Goal: Task Accomplishment & Management: Manage account settings

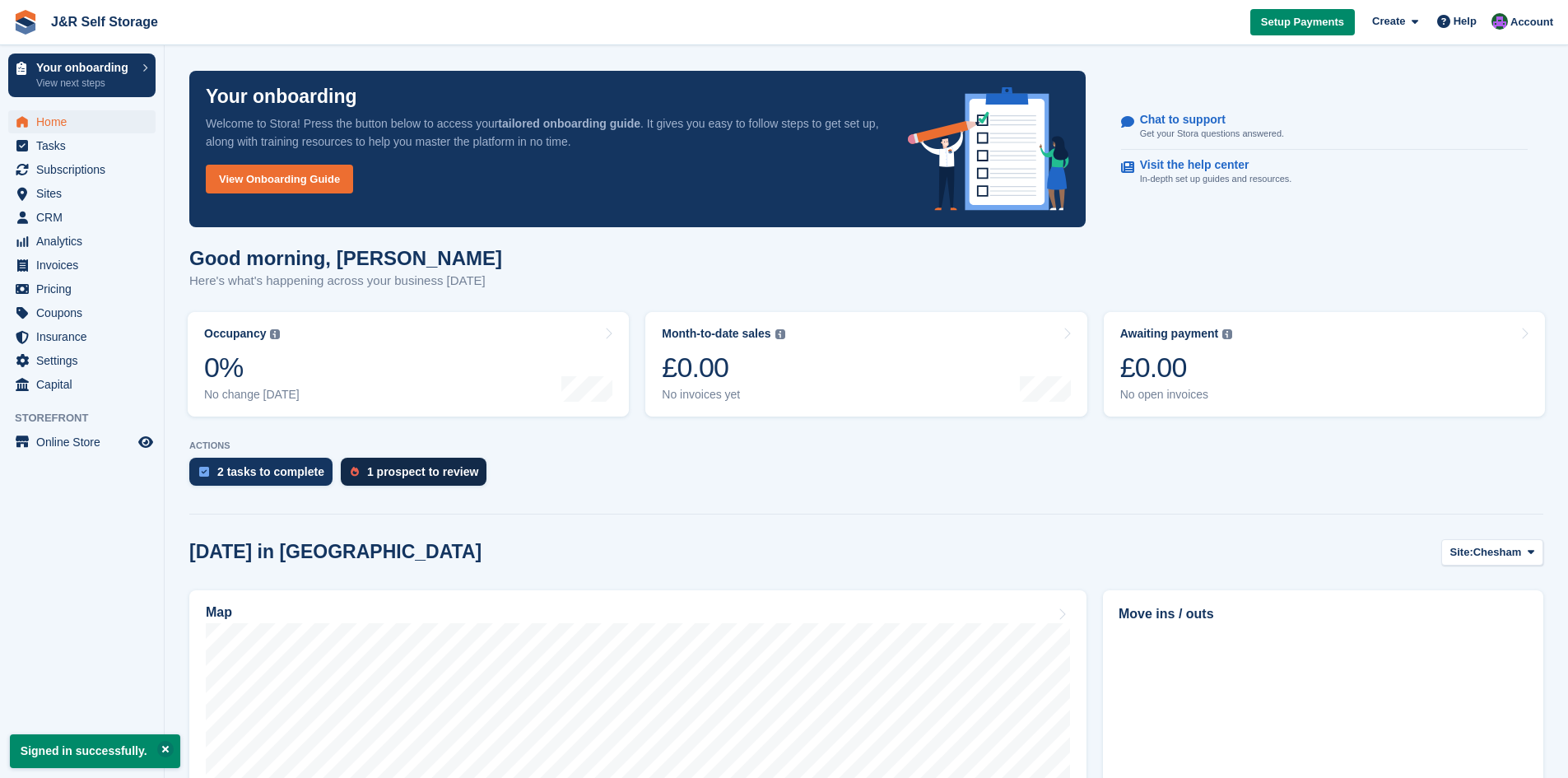
click at [437, 476] on div "1 prospect to review" at bounding box center [422, 472] width 111 height 14
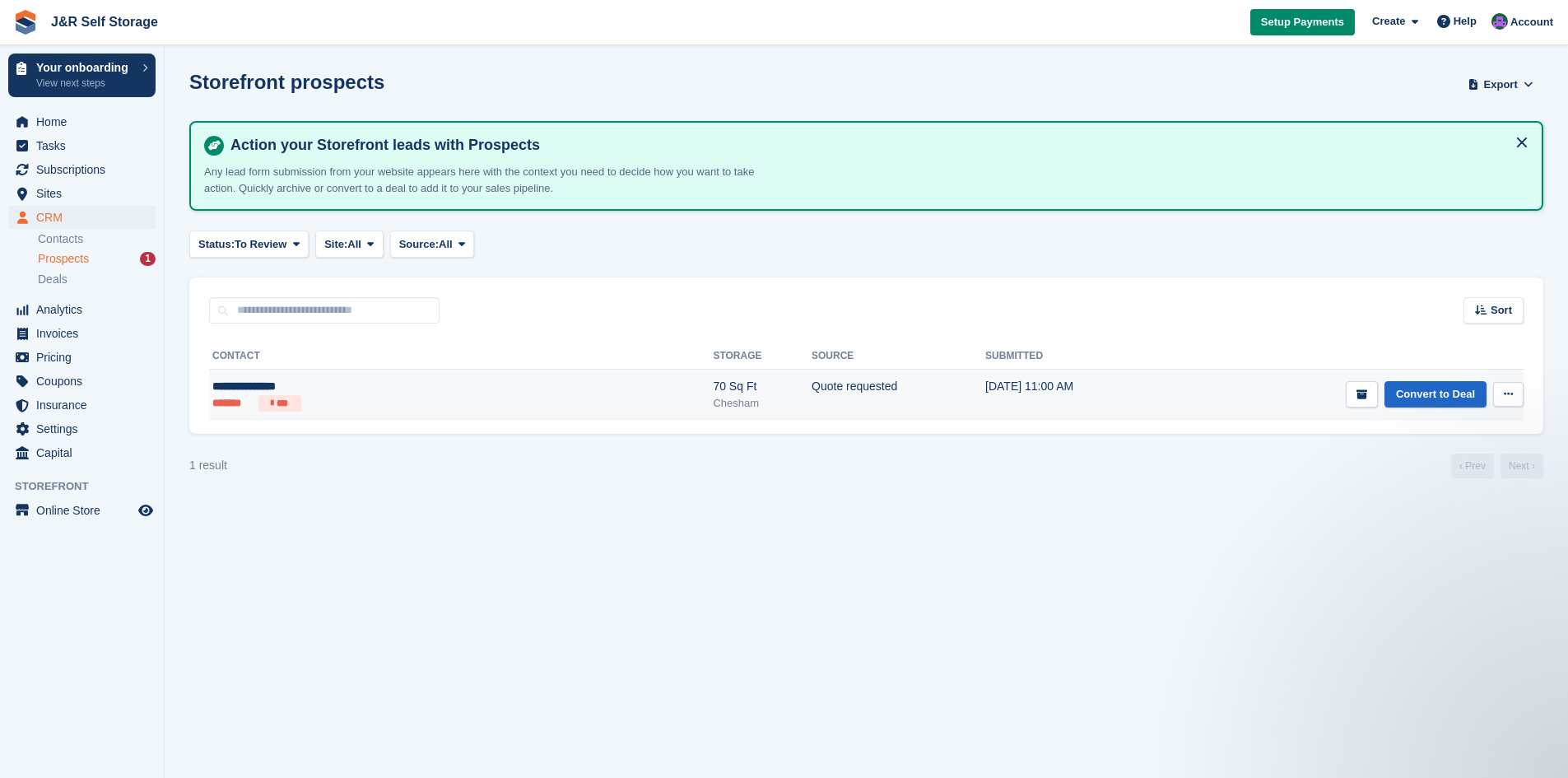
click at [1507, 399] on icon at bounding box center [1508, 394] width 9 height 11
click at [1445, 446] on p "Edit contact" at bounding box center [1444, 448] width 144 height 22
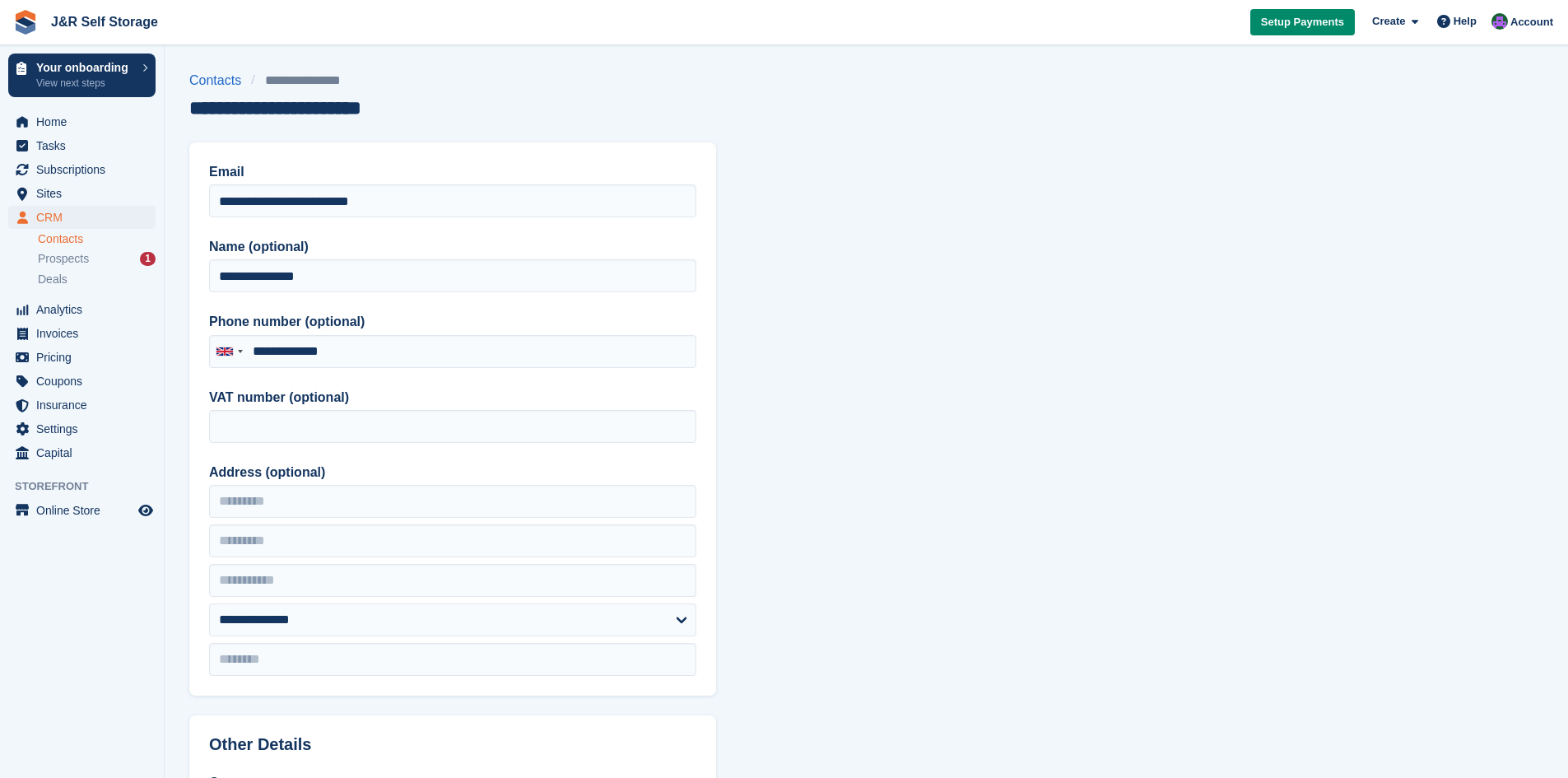
type input "**********"
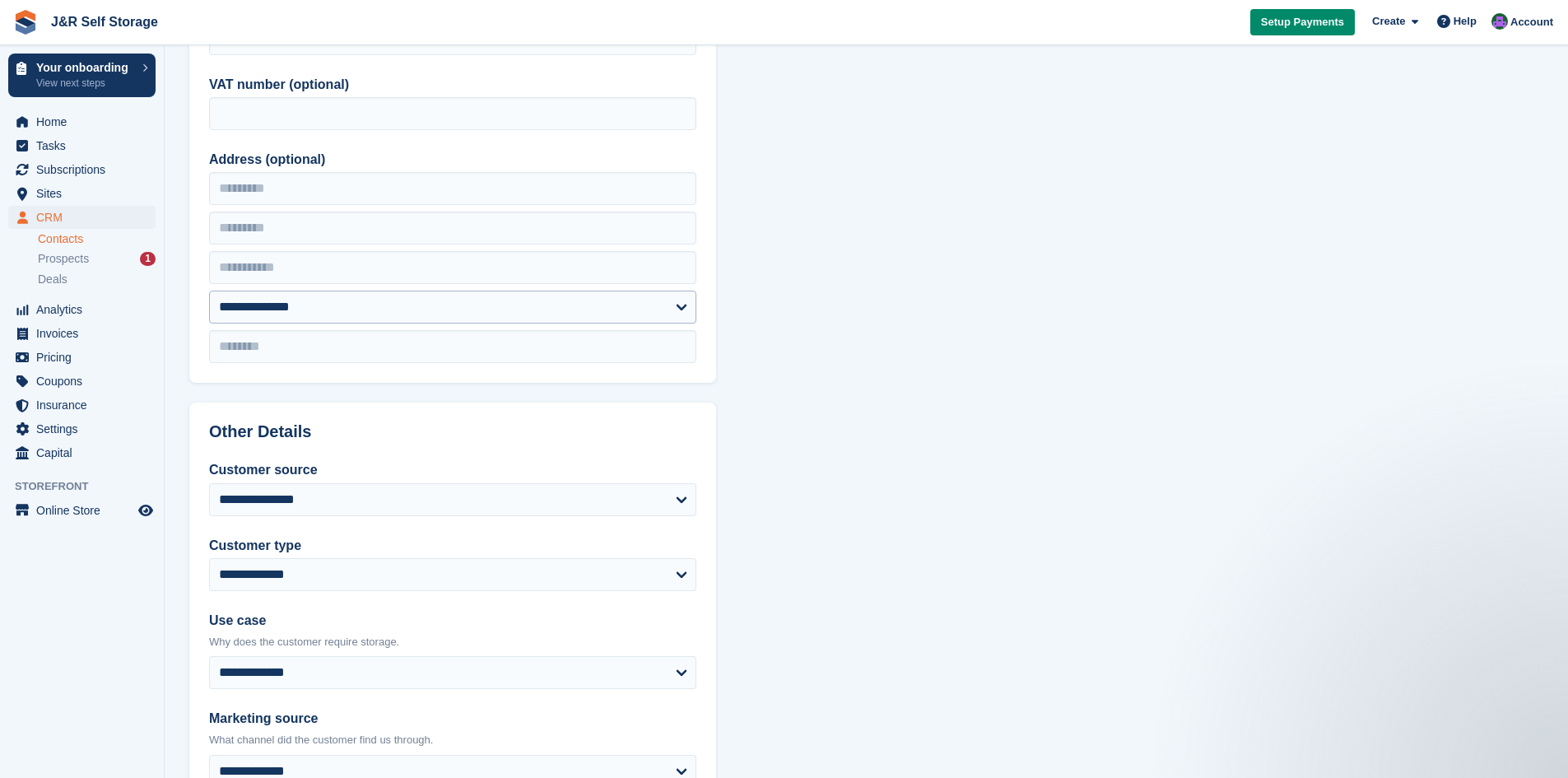
scroll to position [348, 0]
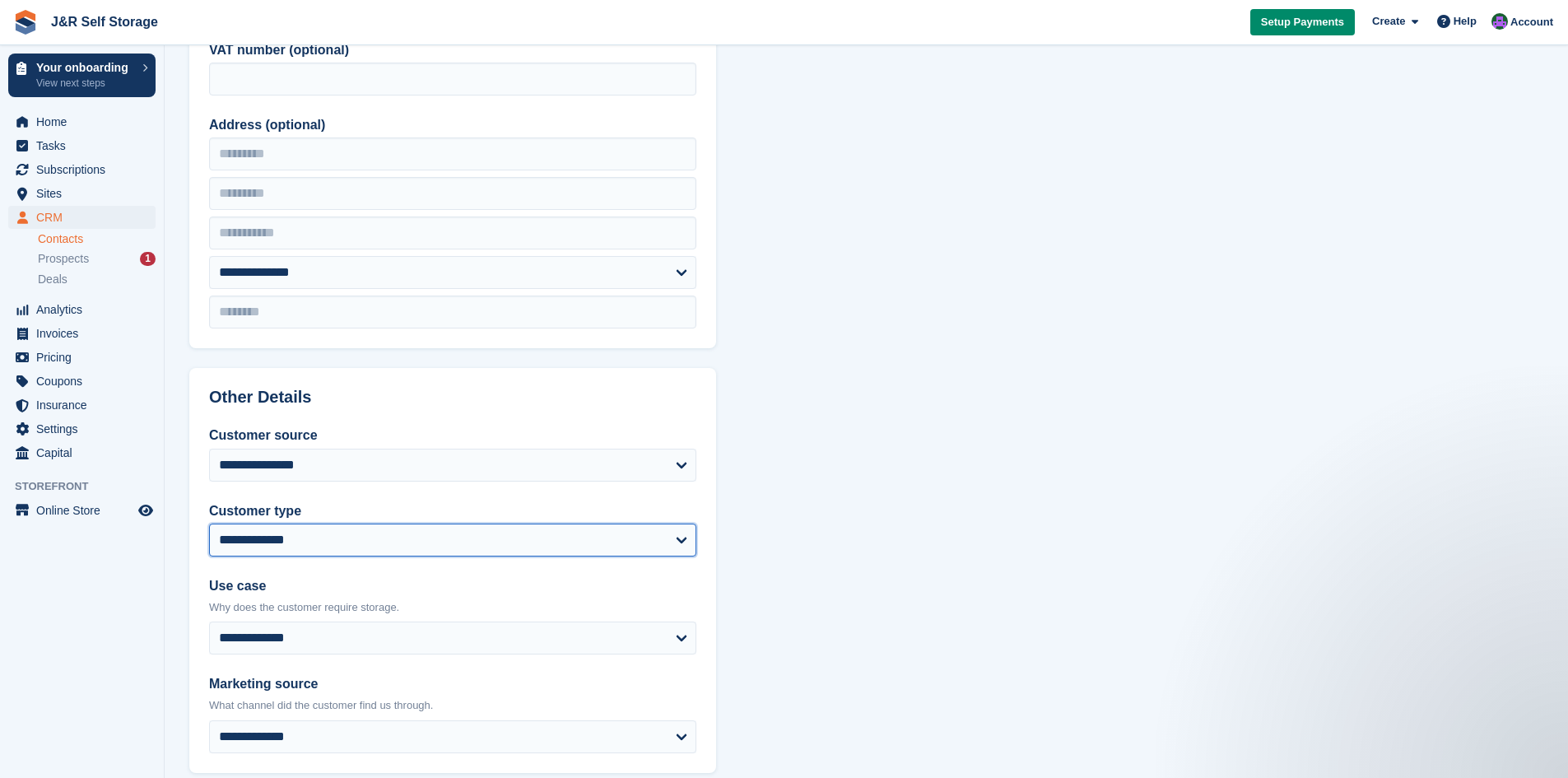
click at [675, 538] on select "**********" at bounding box center [452, 540] width 487 height 33
click at [678, 545] on select "**********" at bounding box center [452, 540] width 487 height 33
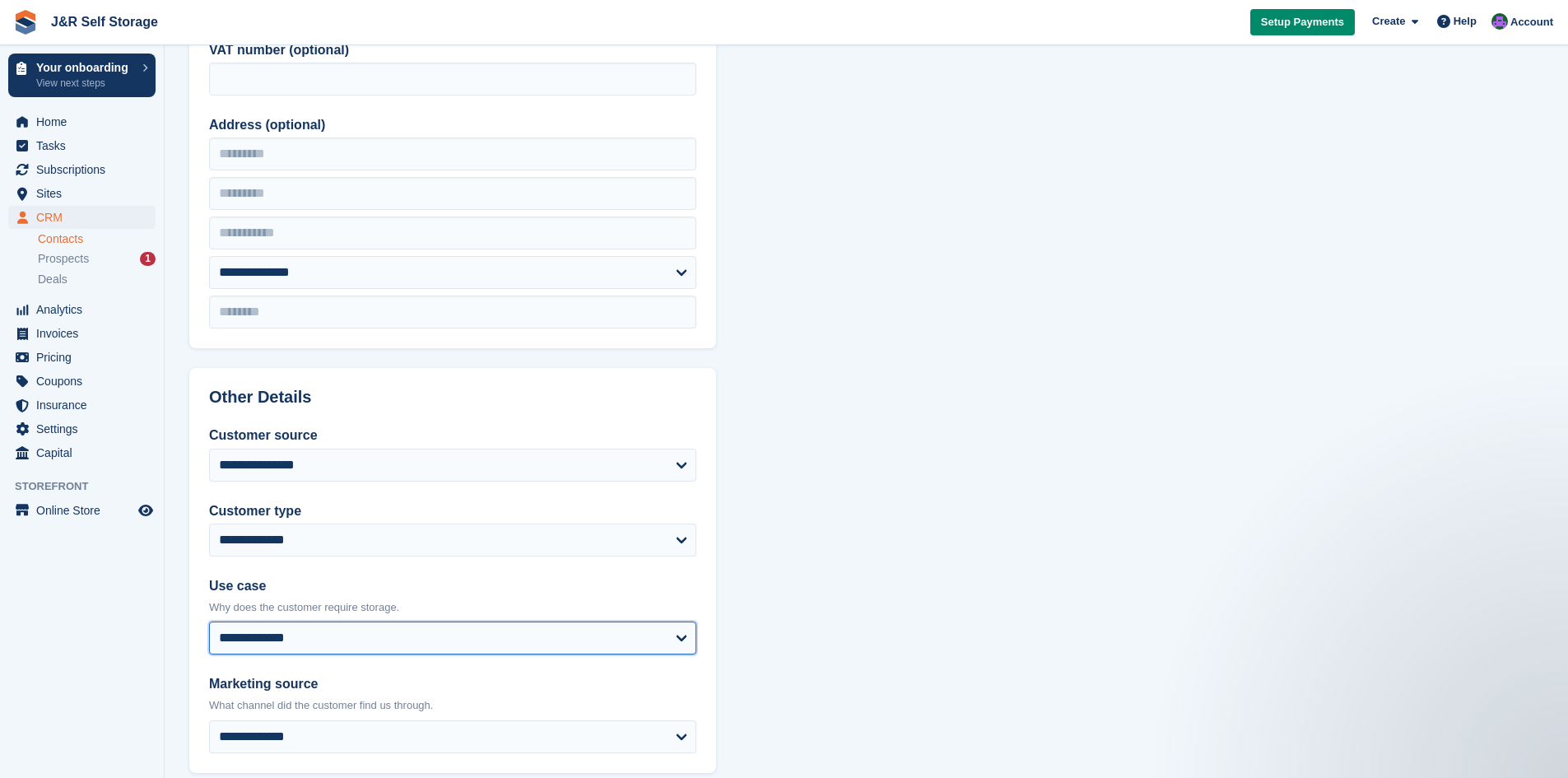
click at [667, 632] on select "**********" at bounding box center [452, 638] width 487 height 33
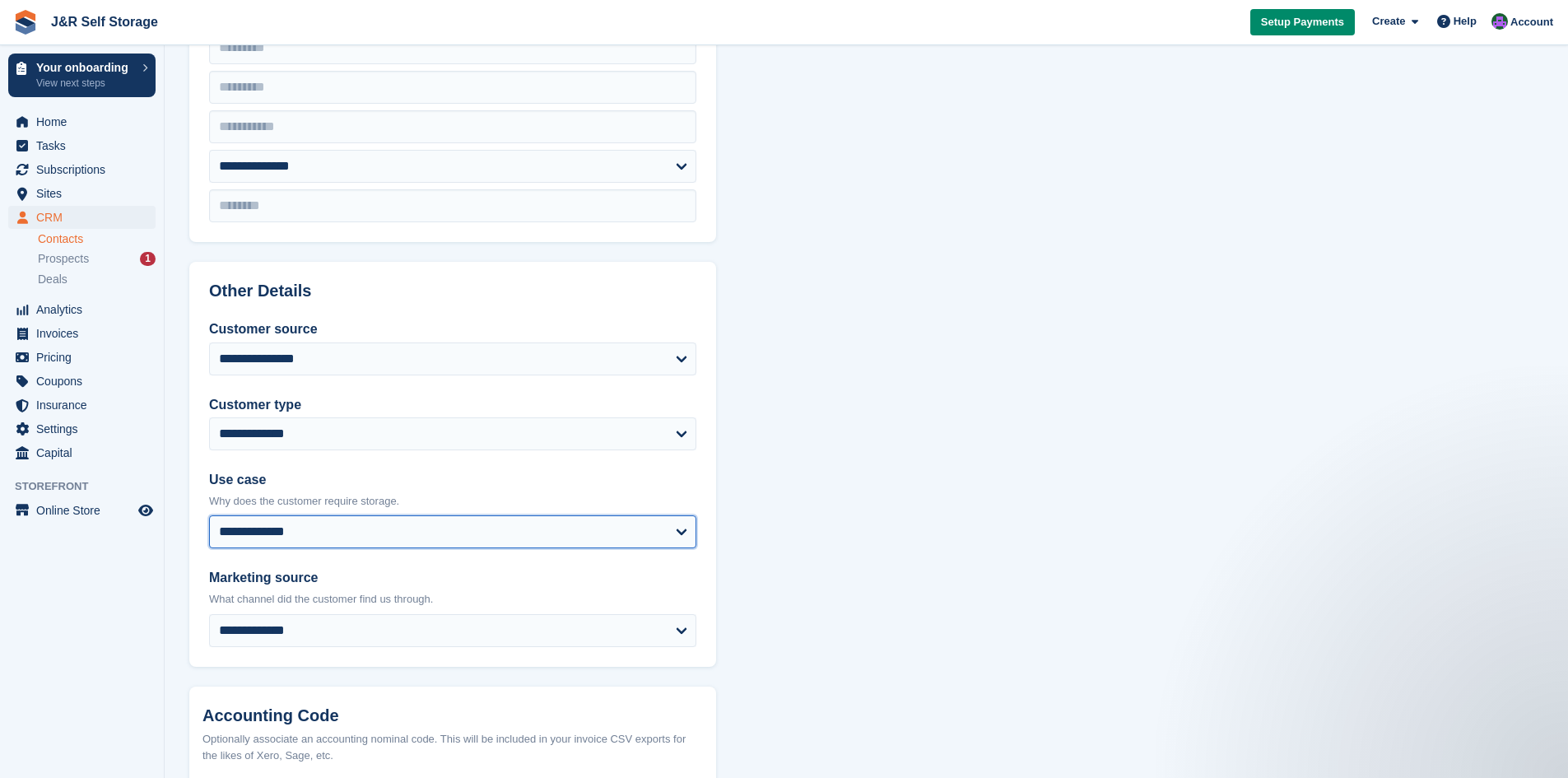
scroll to position [468, 0]
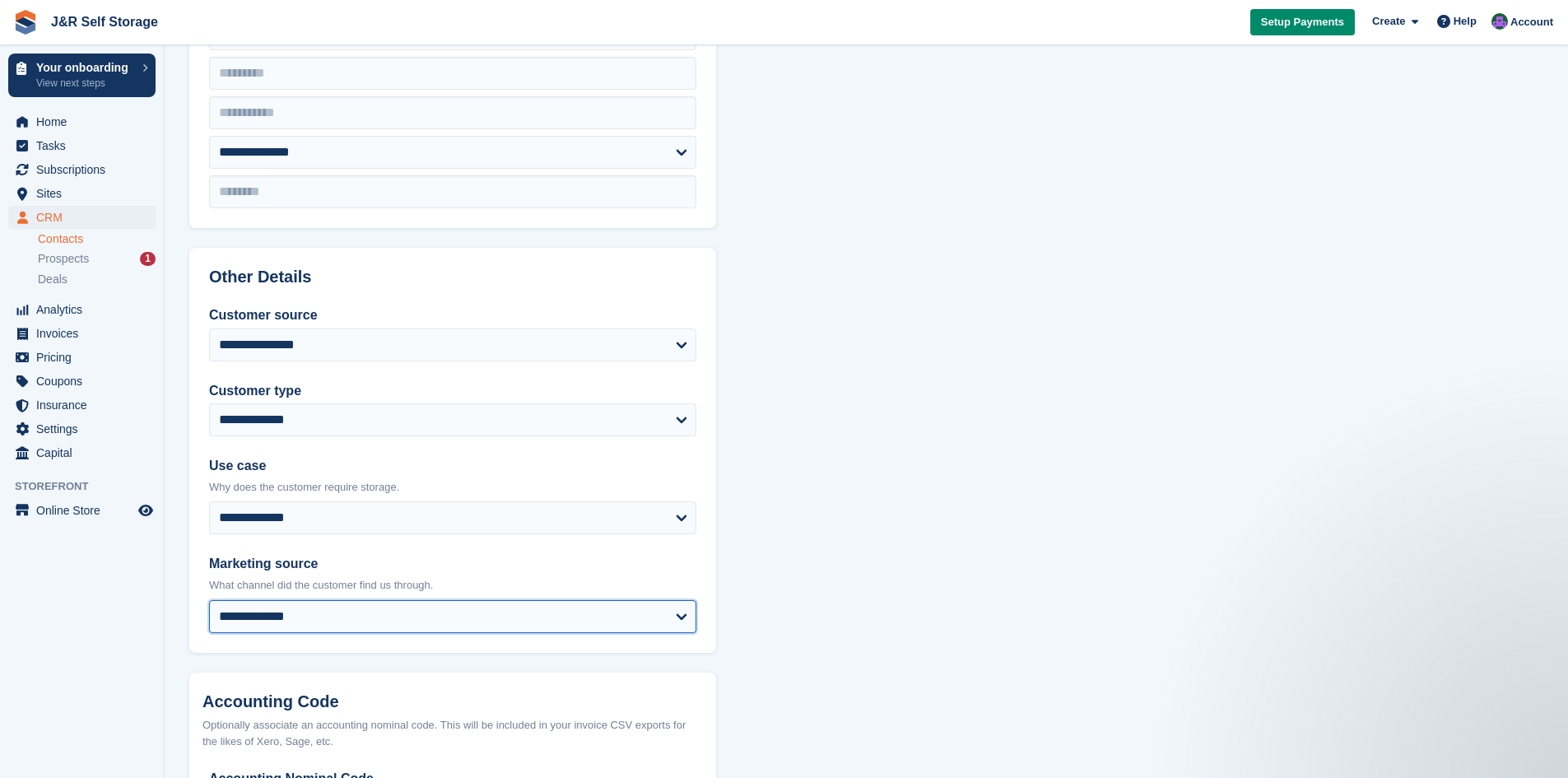
click at [673, 614] on select "**********" at bounding box center [452, 616] width 487 height 33
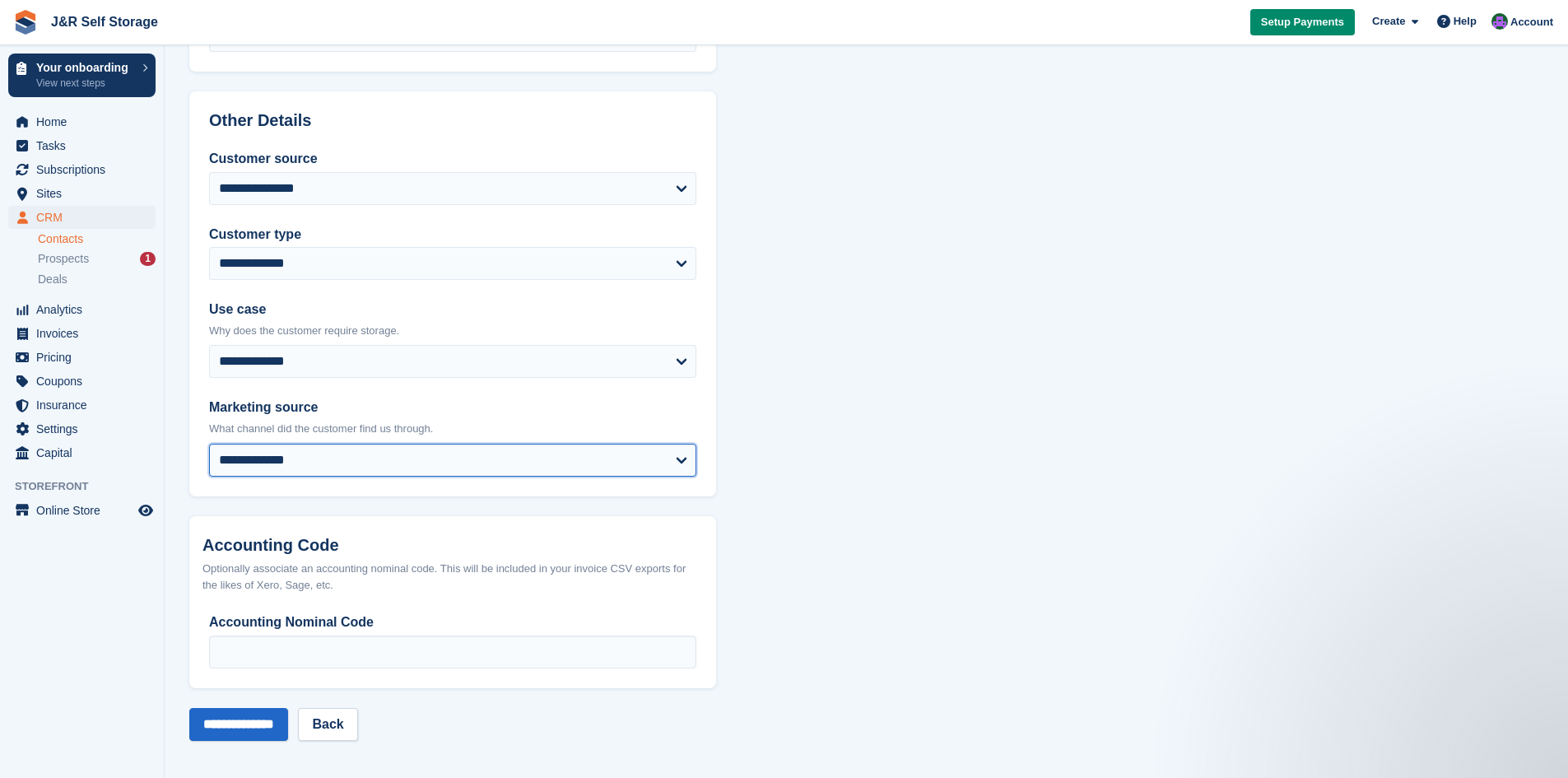
scroll to position [625, 0]
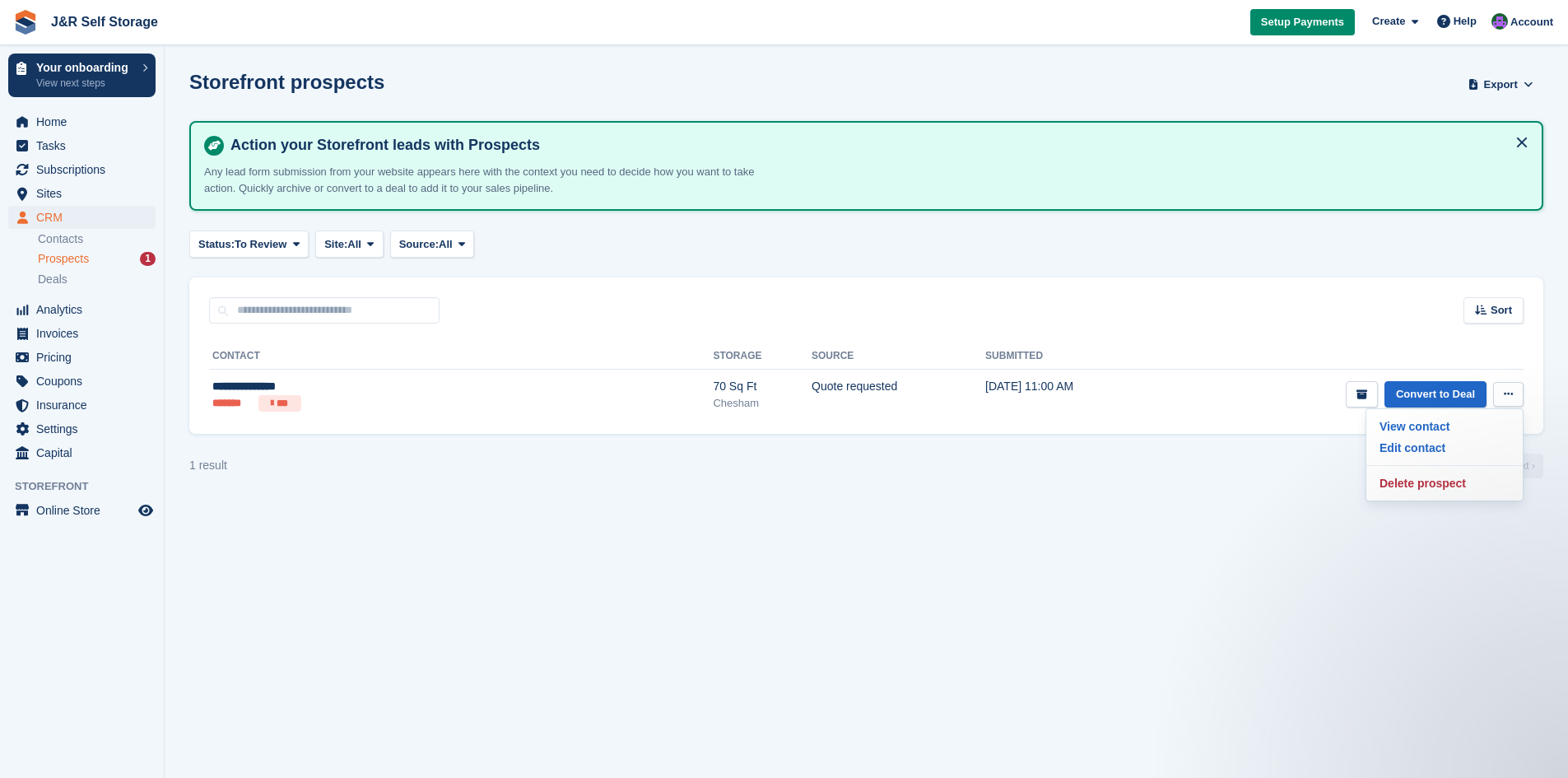
click at [1290, 486] on section "Storefront prospects Export Export Prospects Export a CSV of all Prospects whic…" at bounding box center [866, 389] width 1404 height 778
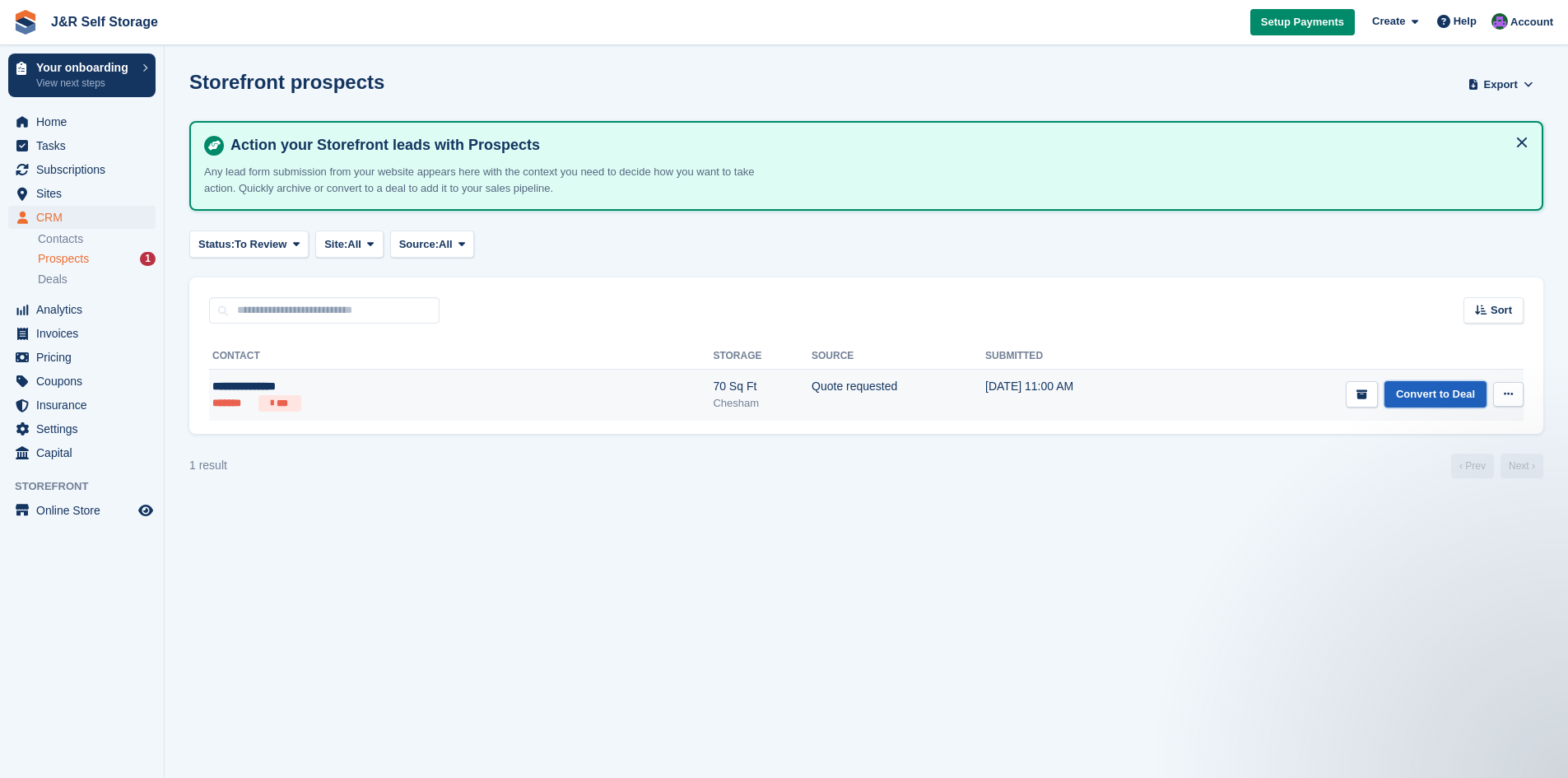
click at [1420, 393] on link "Convert to Deal" at bounding box center [1435, 395] width 102 height 27
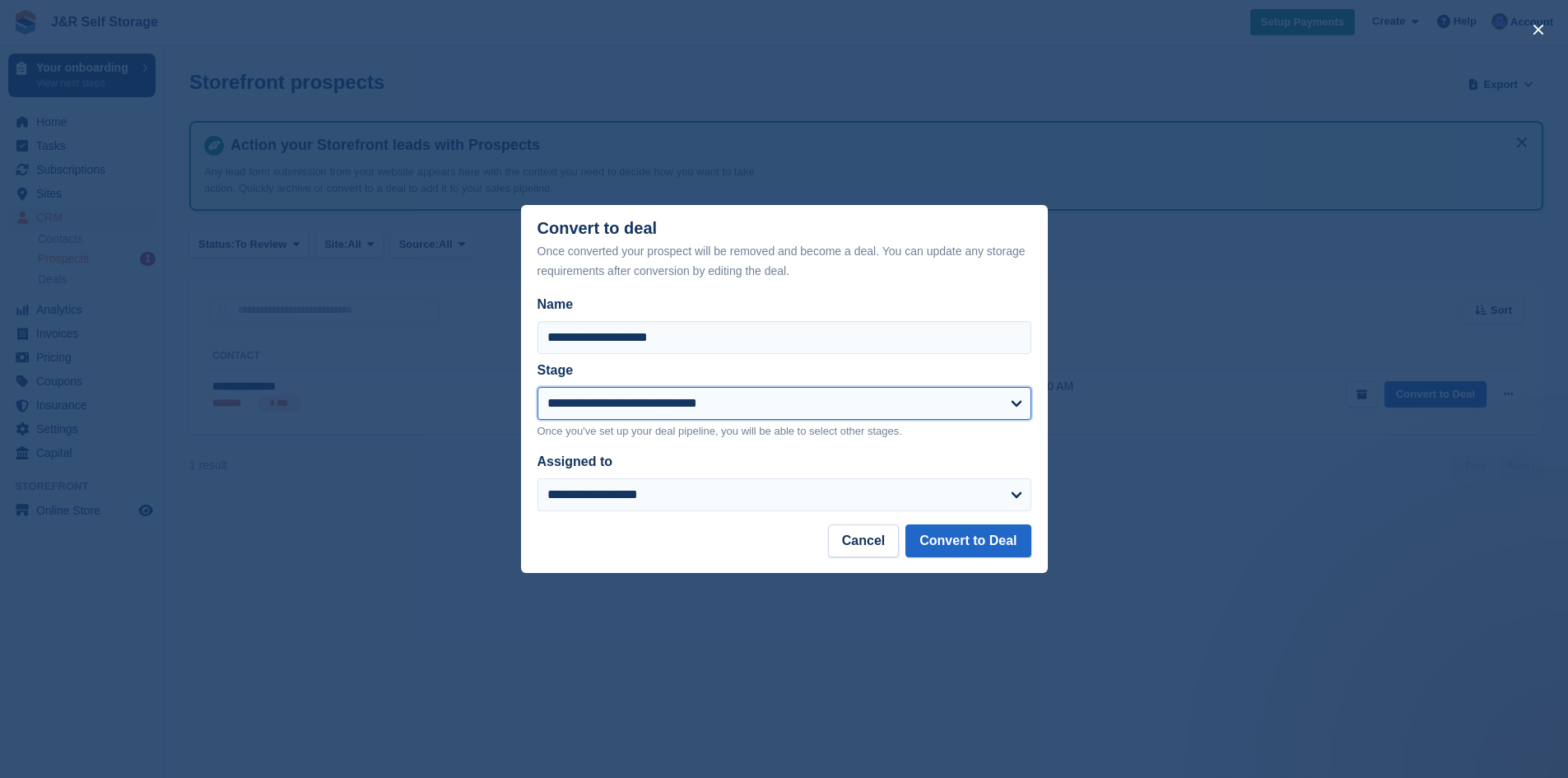
click at [1022, 405] on select "**********" at bounding box center [784, 403] width 494 height 33
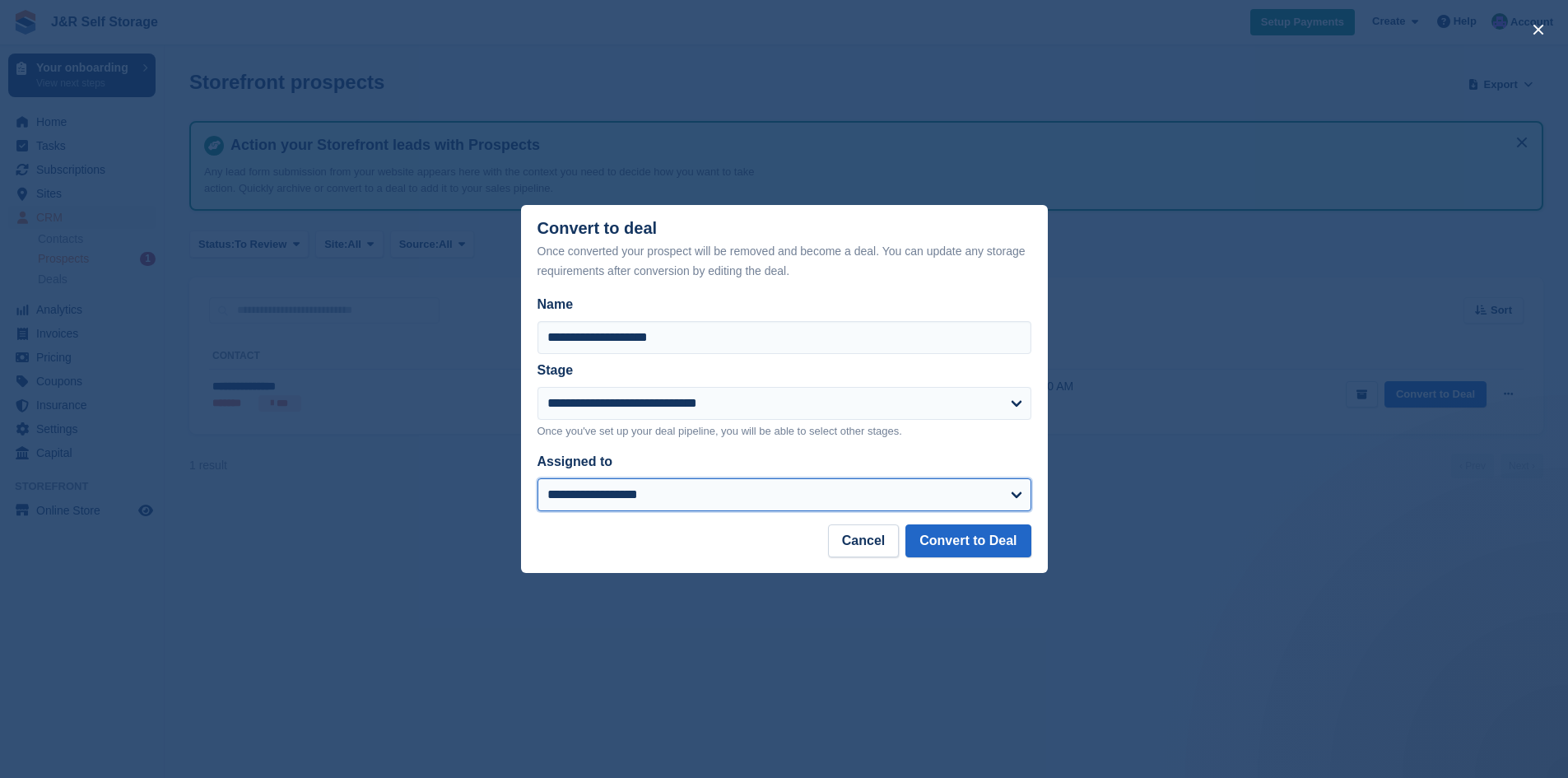
click at [1015, 494] on select "**********" at bounding box center [784, 494] width 494 height 33
click at [1093, 481] on div "close" at bounding box center [784, 389] width 1568 height 778
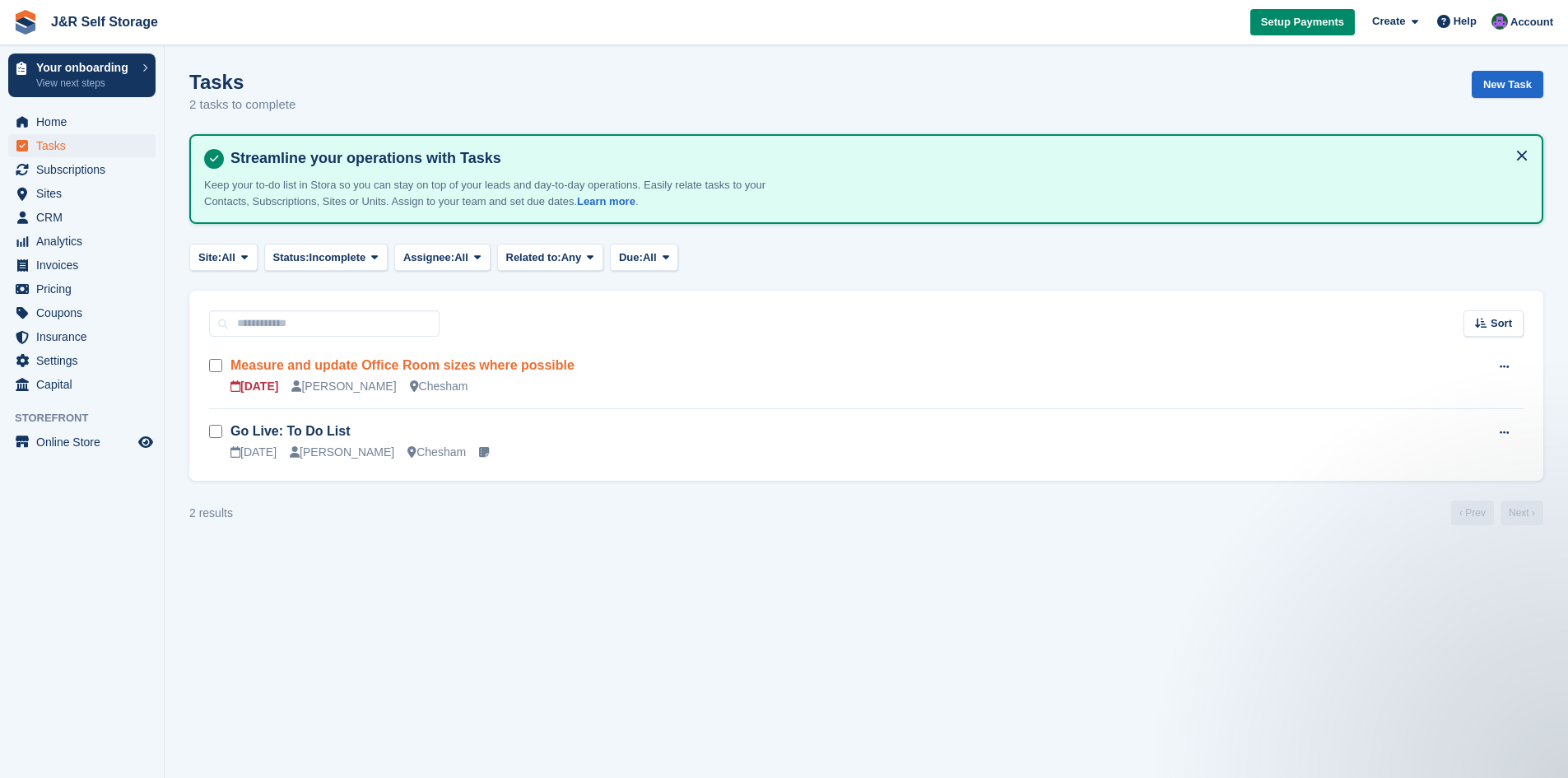
click at [358, 364] on link "Measure and update Office Room sizes where possible" at bounding box center [402, 364] width 344 height 14
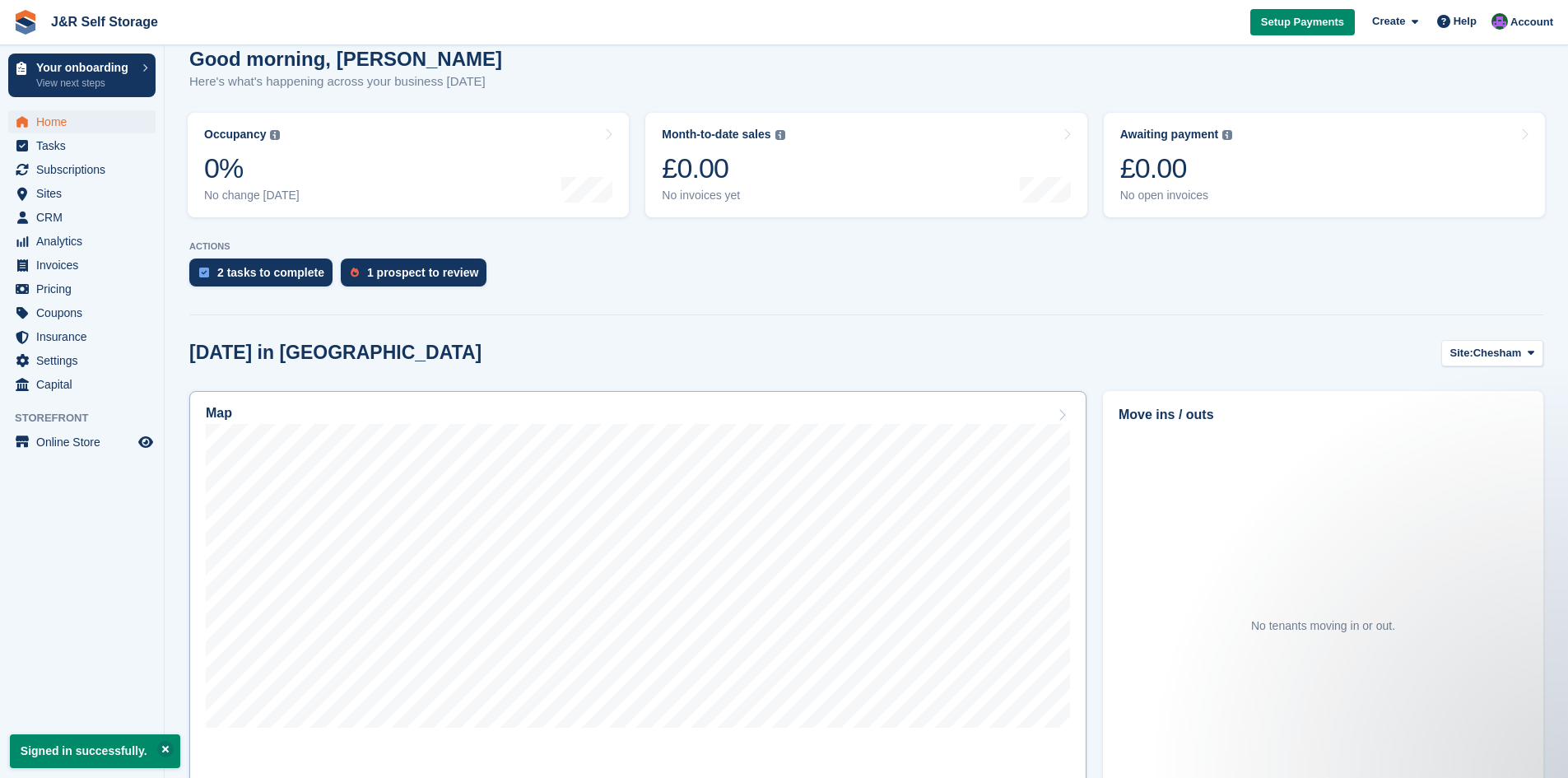
scroll to position [202, 0]
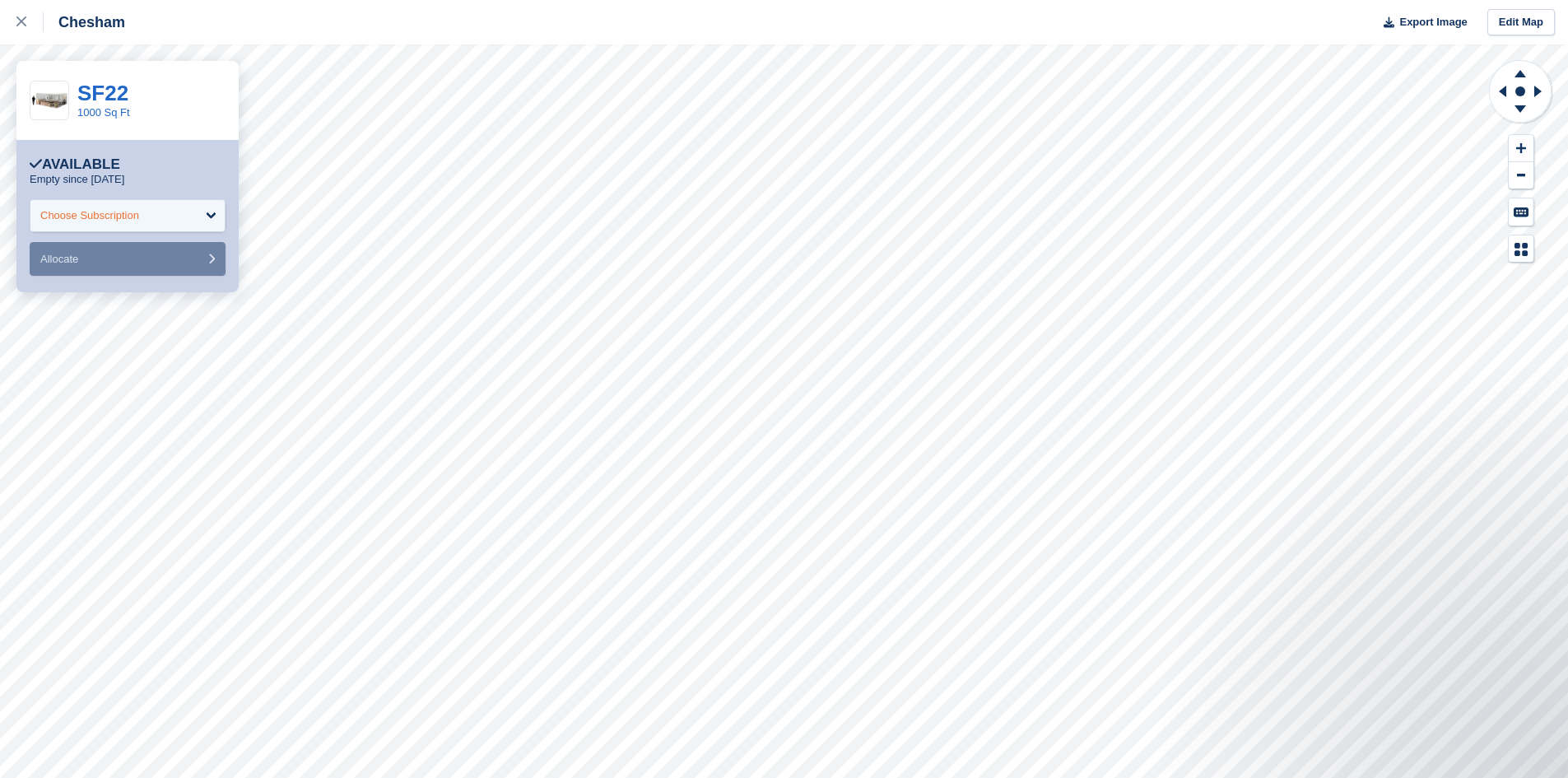
click at [210, 213] on div "Choose Subscription" at bounding box center [127, 216] width 196 height 33
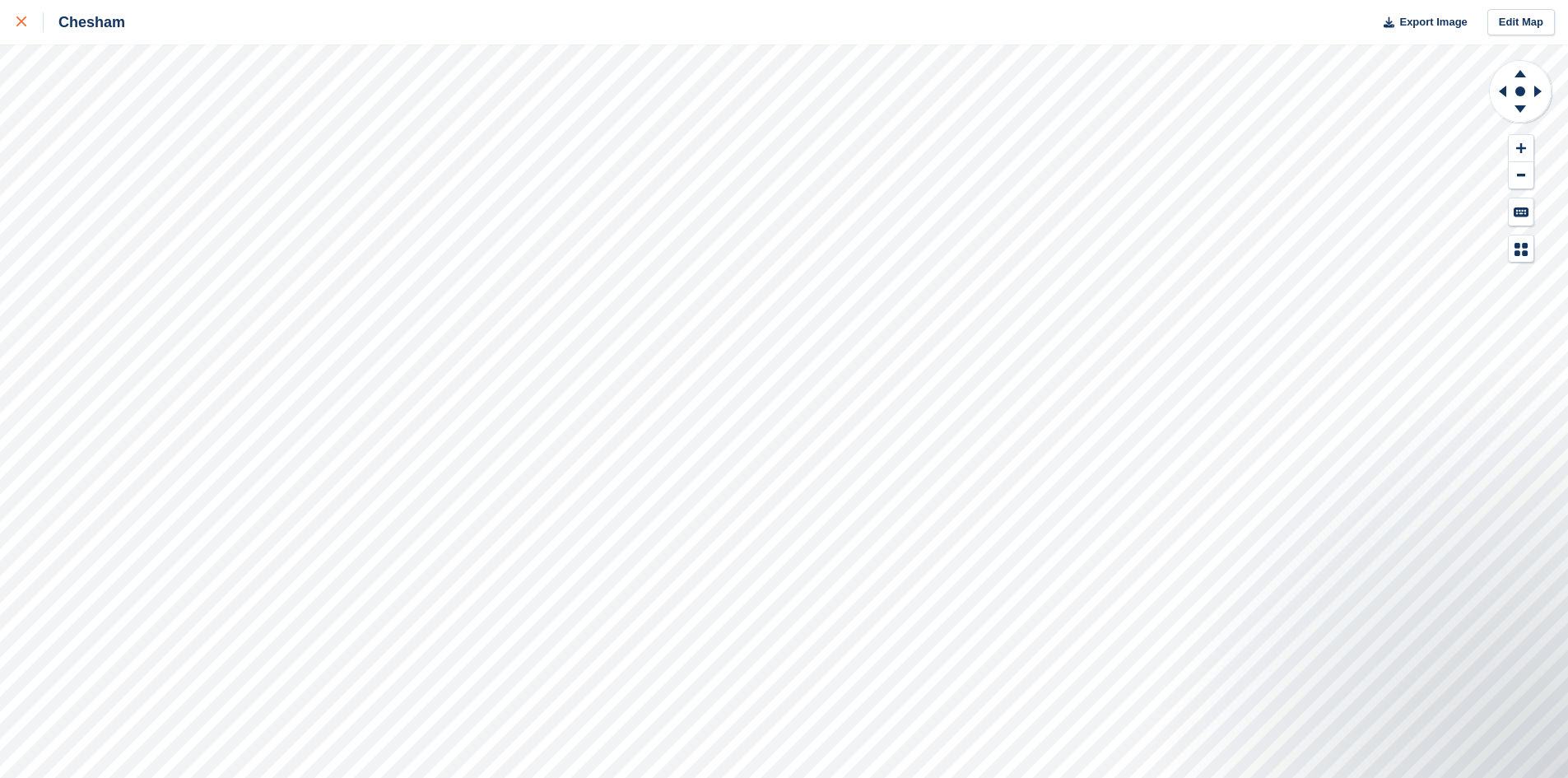
click at [14, 30] on link at bounding box center [22, 22] width 43 height 44
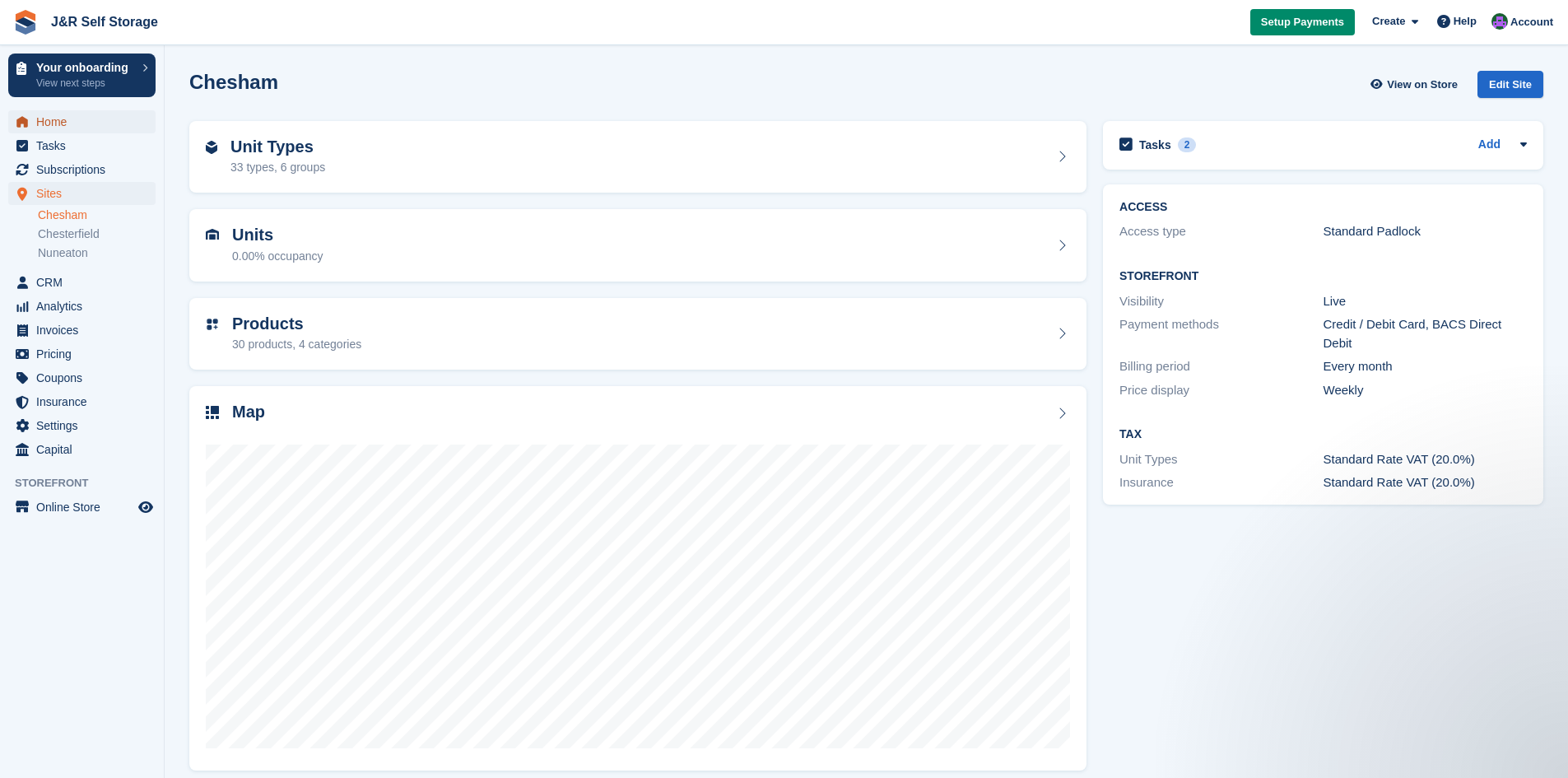
click at [59, 129] on span "Home" at bounding box center [85, 122] width 98 height 23
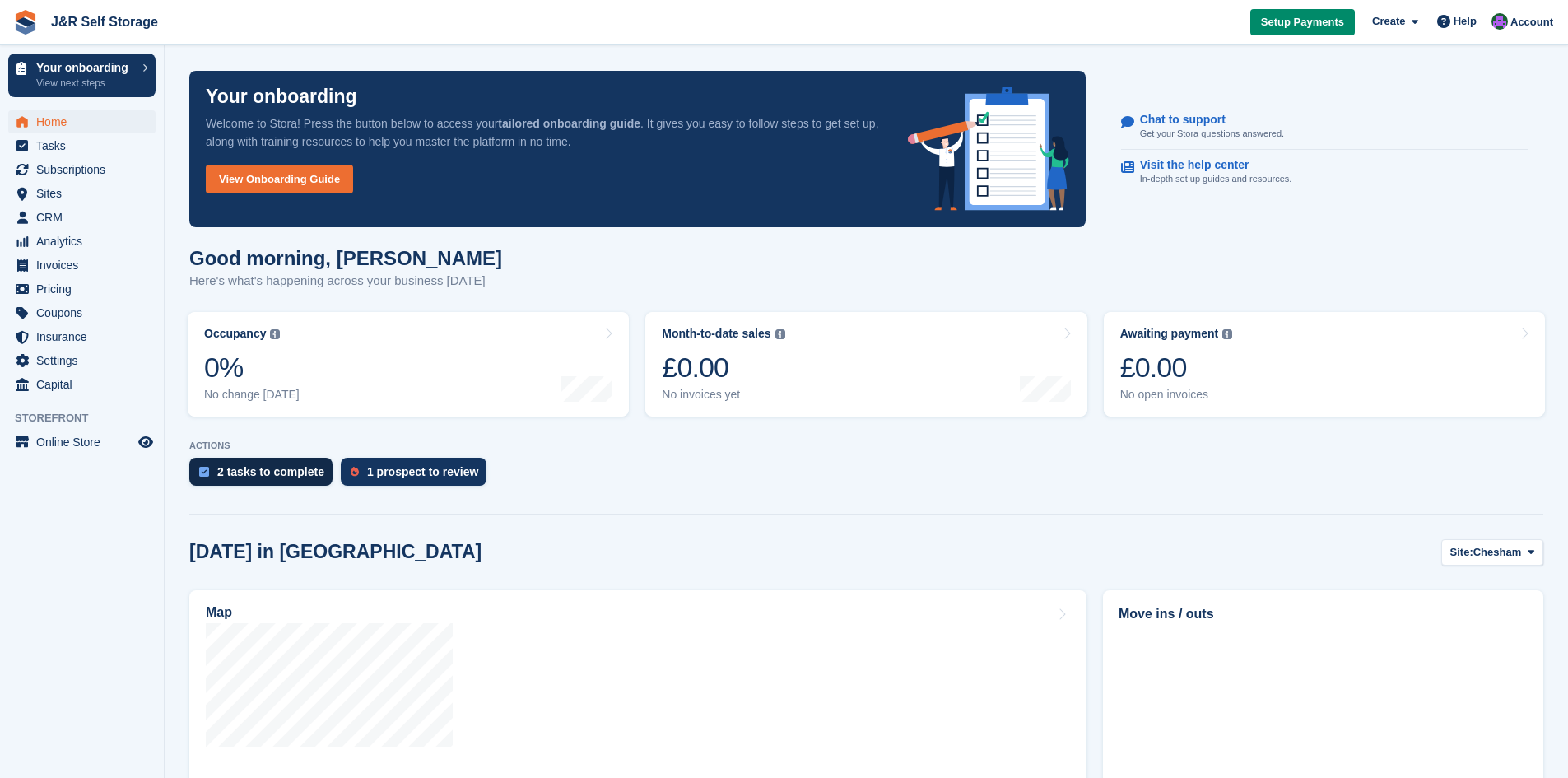
click at [279, 465] on div "2 tasks to complete" at bounding box center [271, 472] width 107 height 14
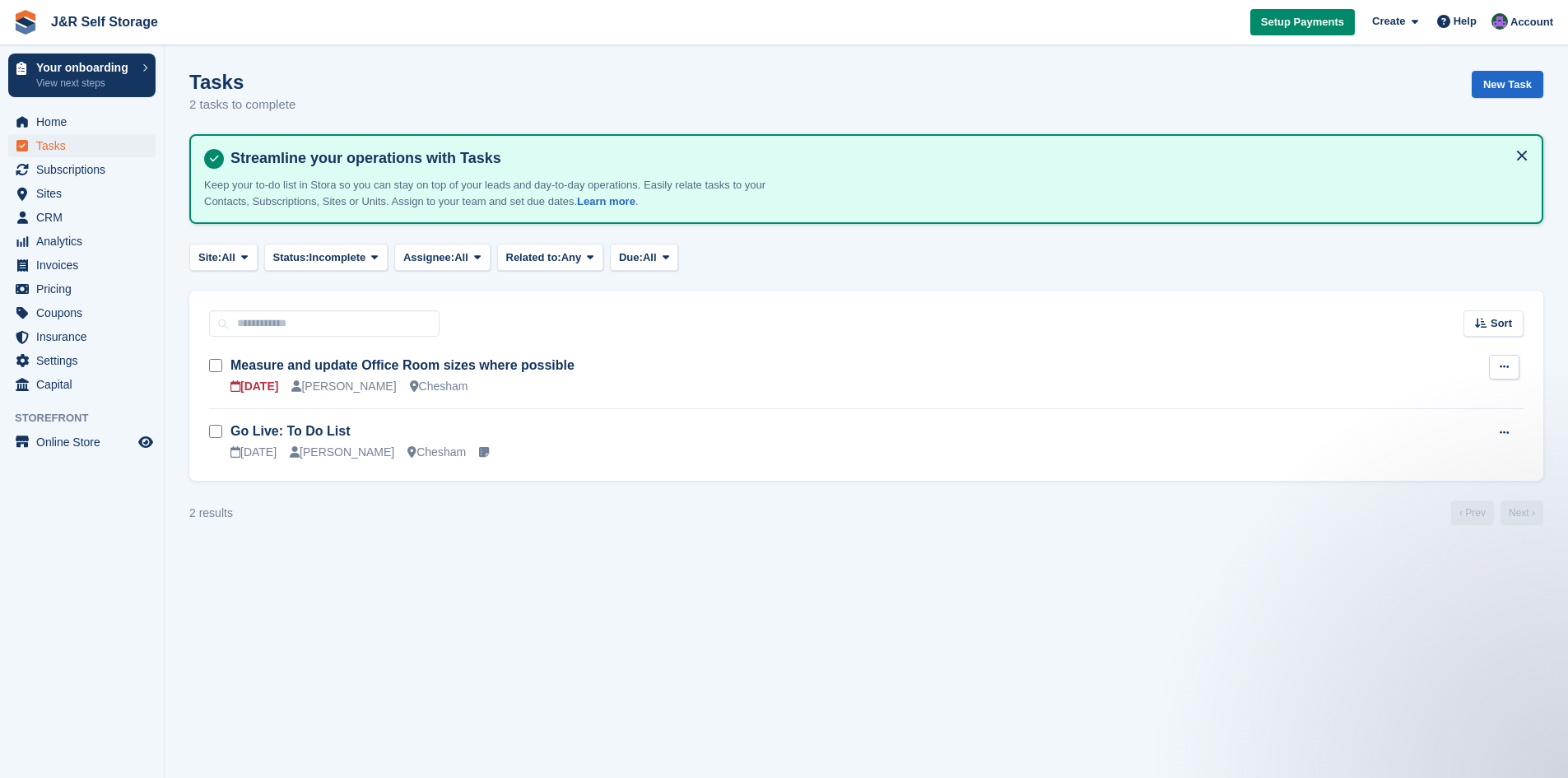
click at [1501, 367] on icon at bounding box center [1504, 367] width 9 height 11
click at [1415, 399] on p "Edit task" at bounding box center [1440, 399] width 144 height 22
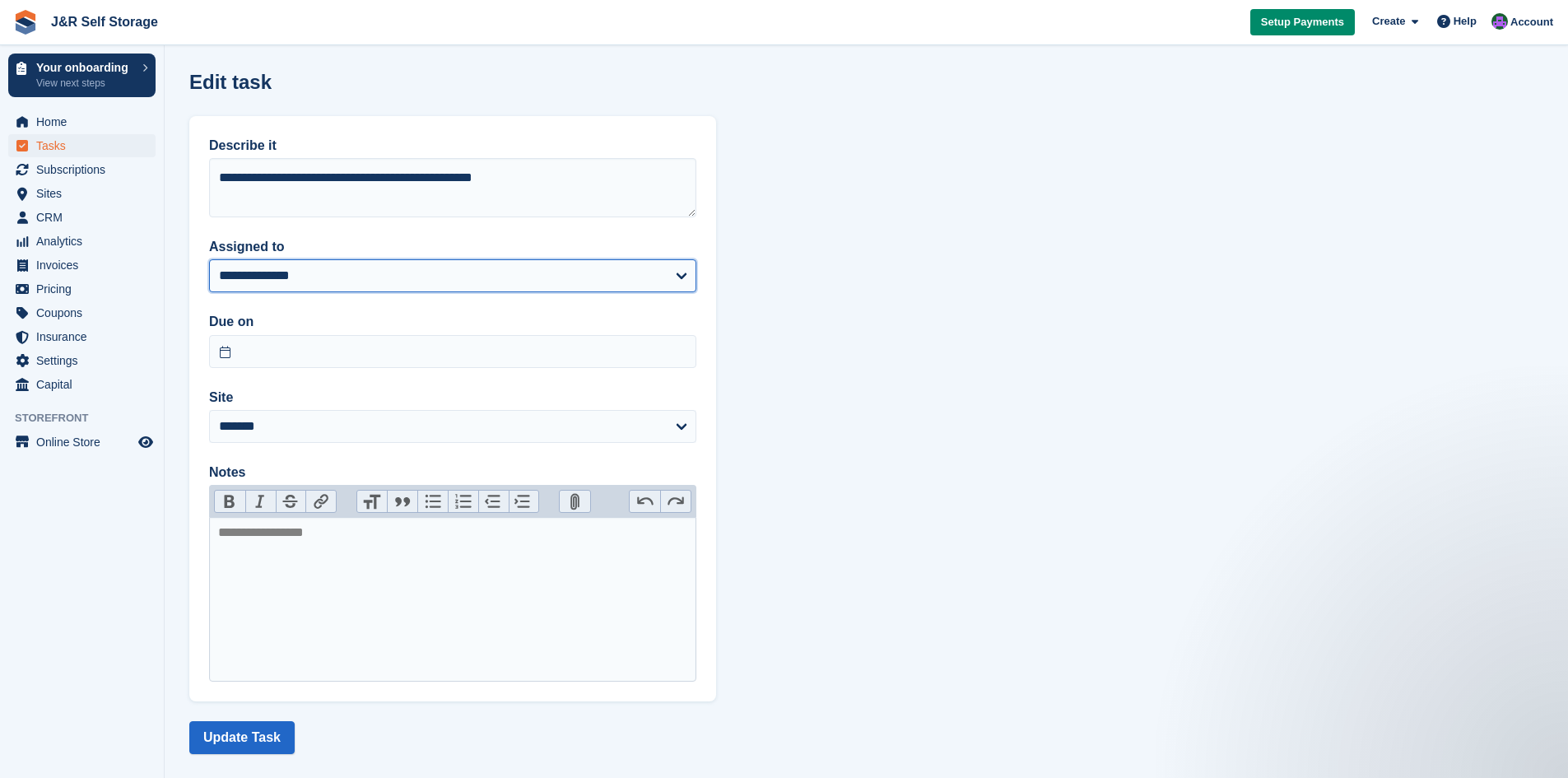
click at [695, 278] on select "**********" at bounding box center [452, 276] width 487 height 33
select select "****"
click at [209, 259] on select "**********" at bounding box center [452, 276] width 487 height 33
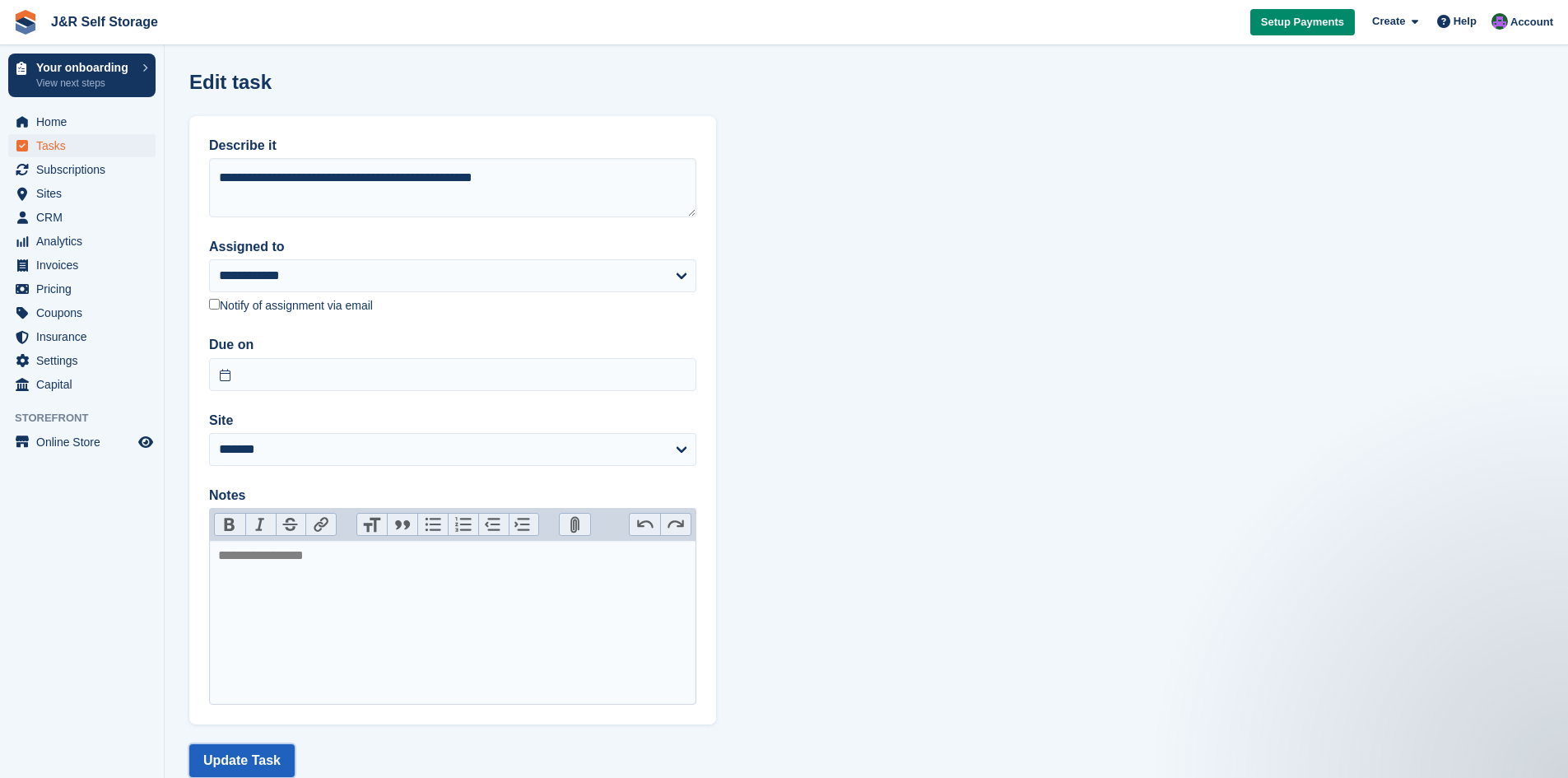
click at [223, 750] on button "Update Task" at bounding box center [242, 761] width 106 height 33
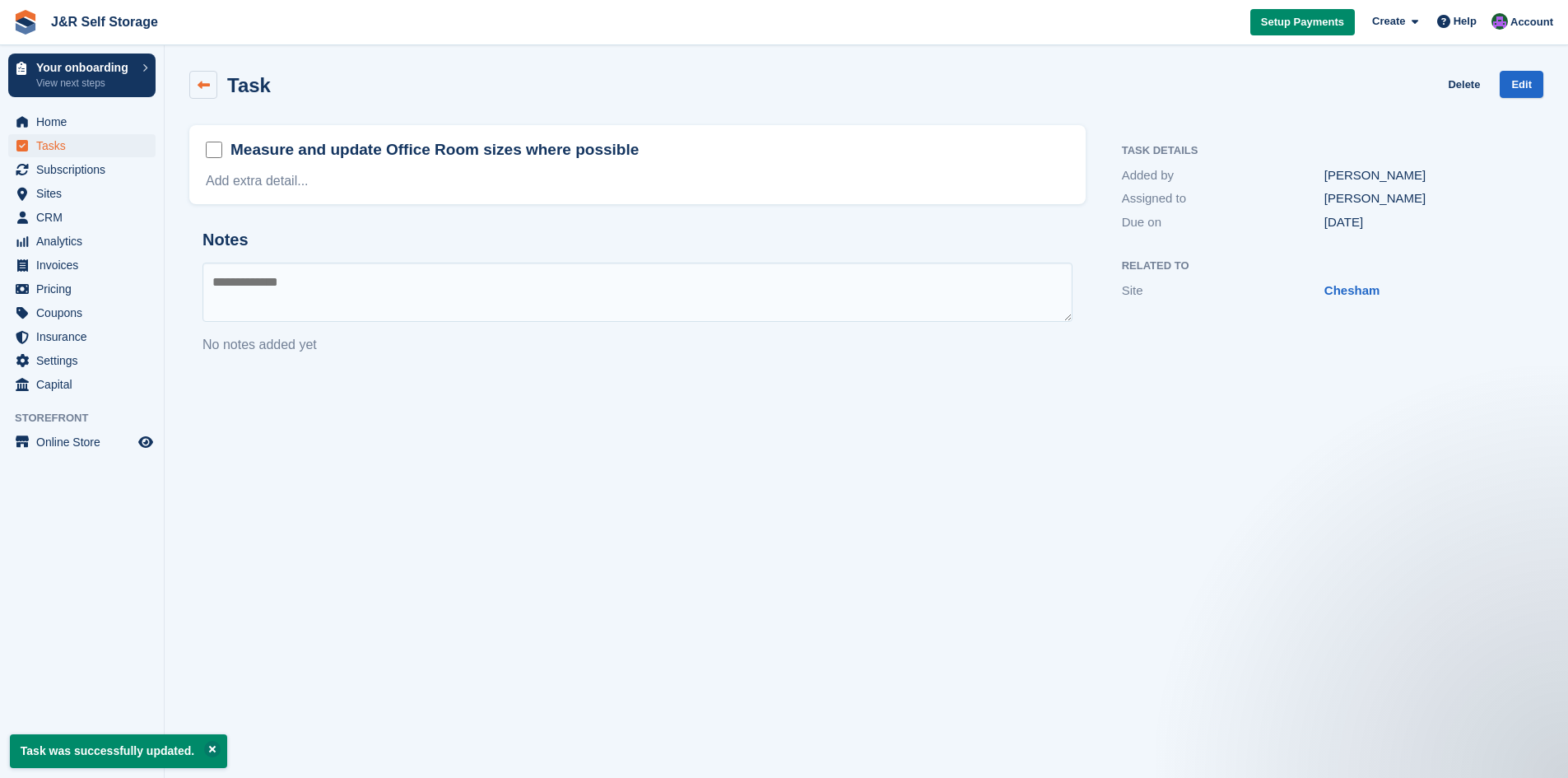
click at [201, 87] on icon at bounding box center [204, 85] width 13 height 13
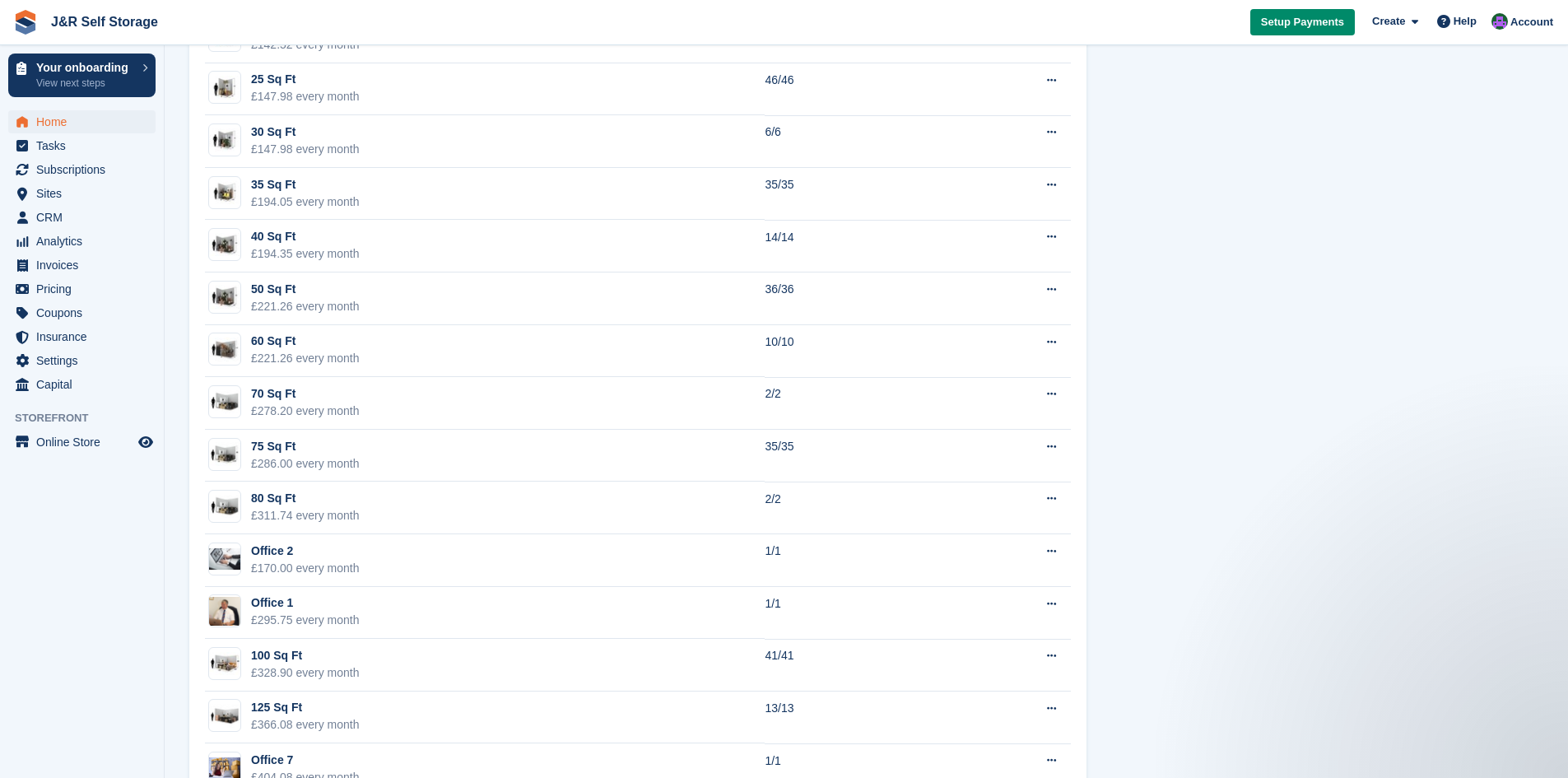
scroll to position [172, 0]
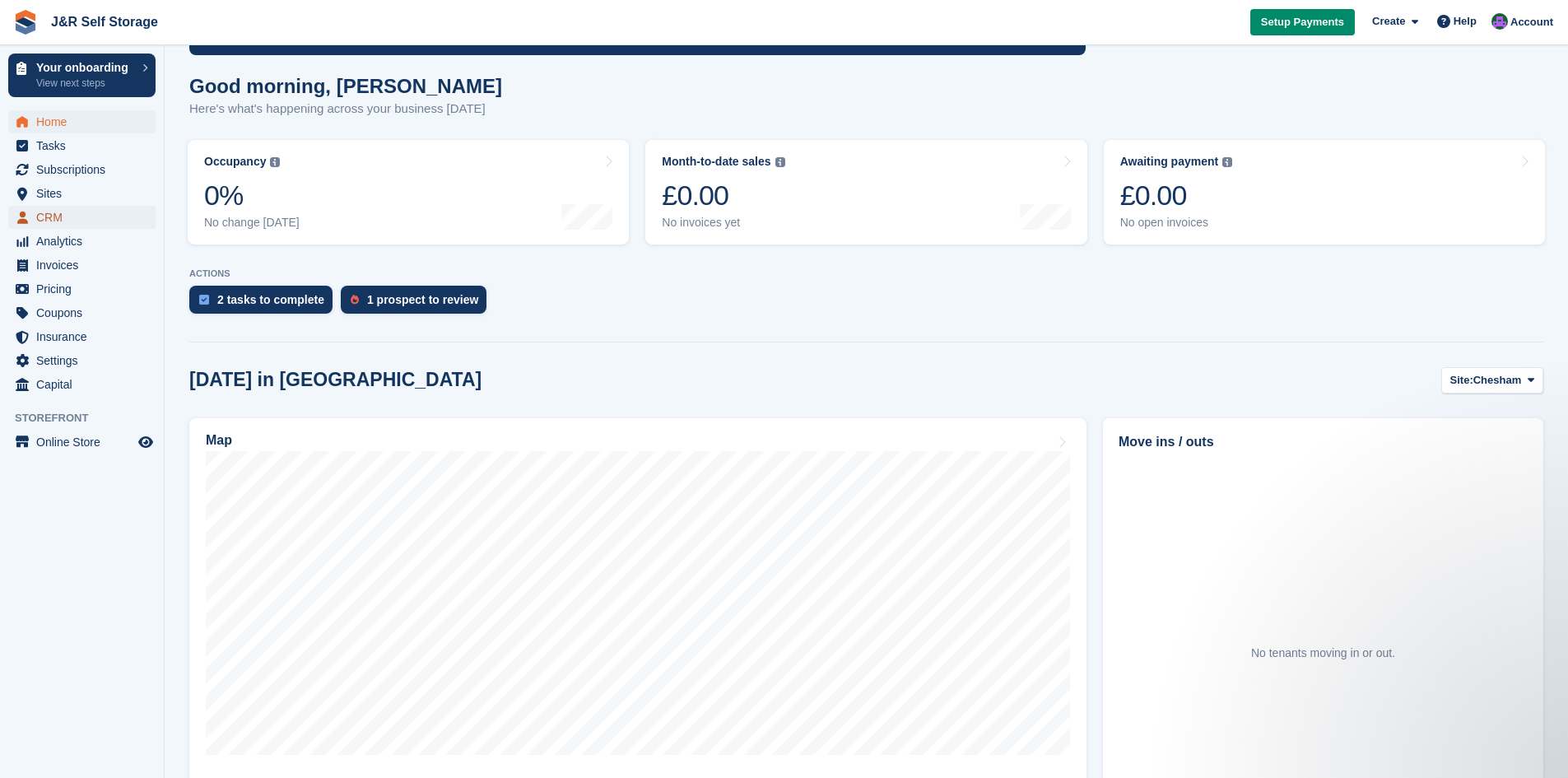
click at [50, 218] on span "CRM" at bounding box center [85, 218] width 98 height 23
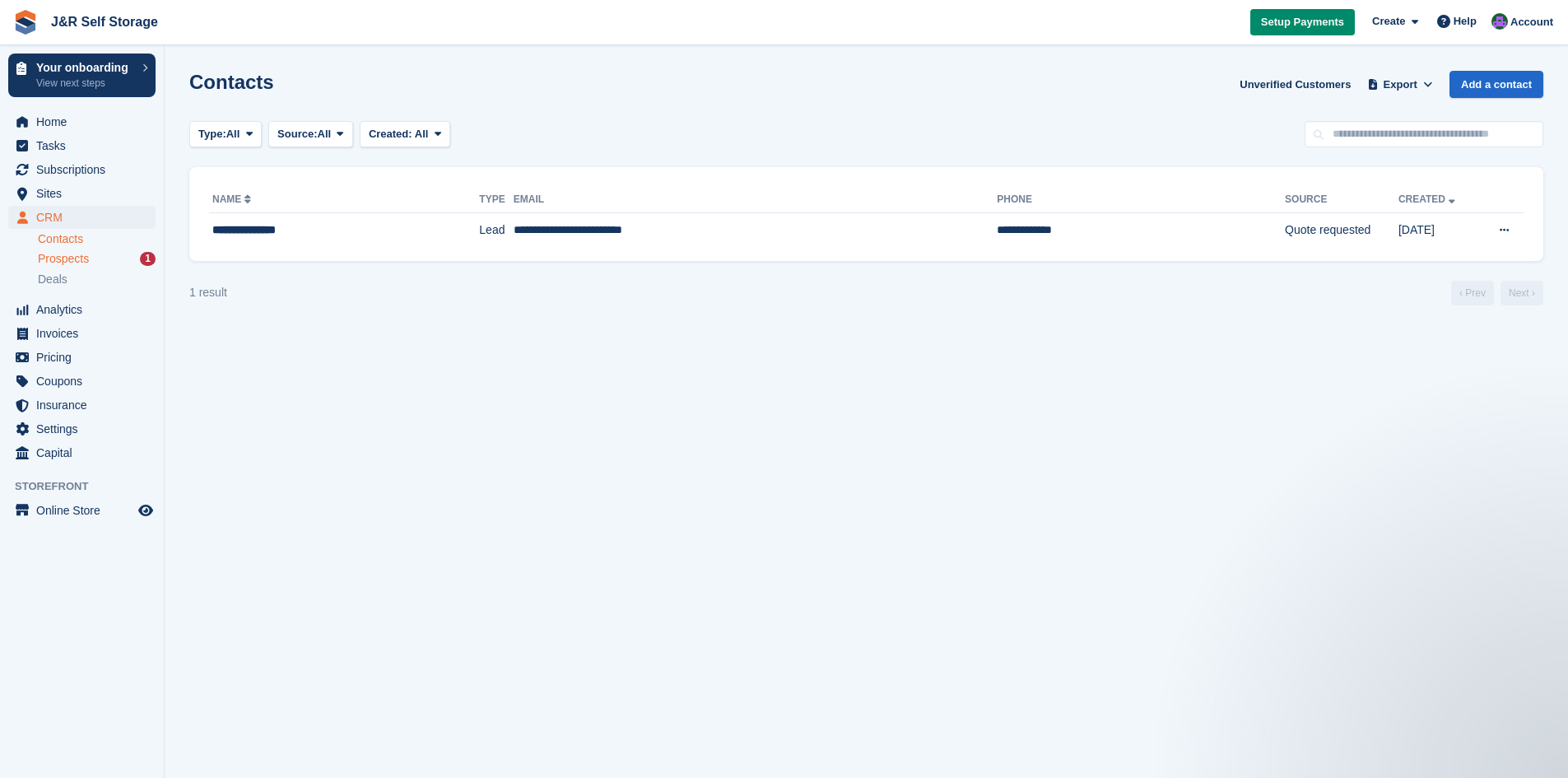
click at [51, 254] on span "Prospects" at bounding box center [63, 258] width 51 height 15
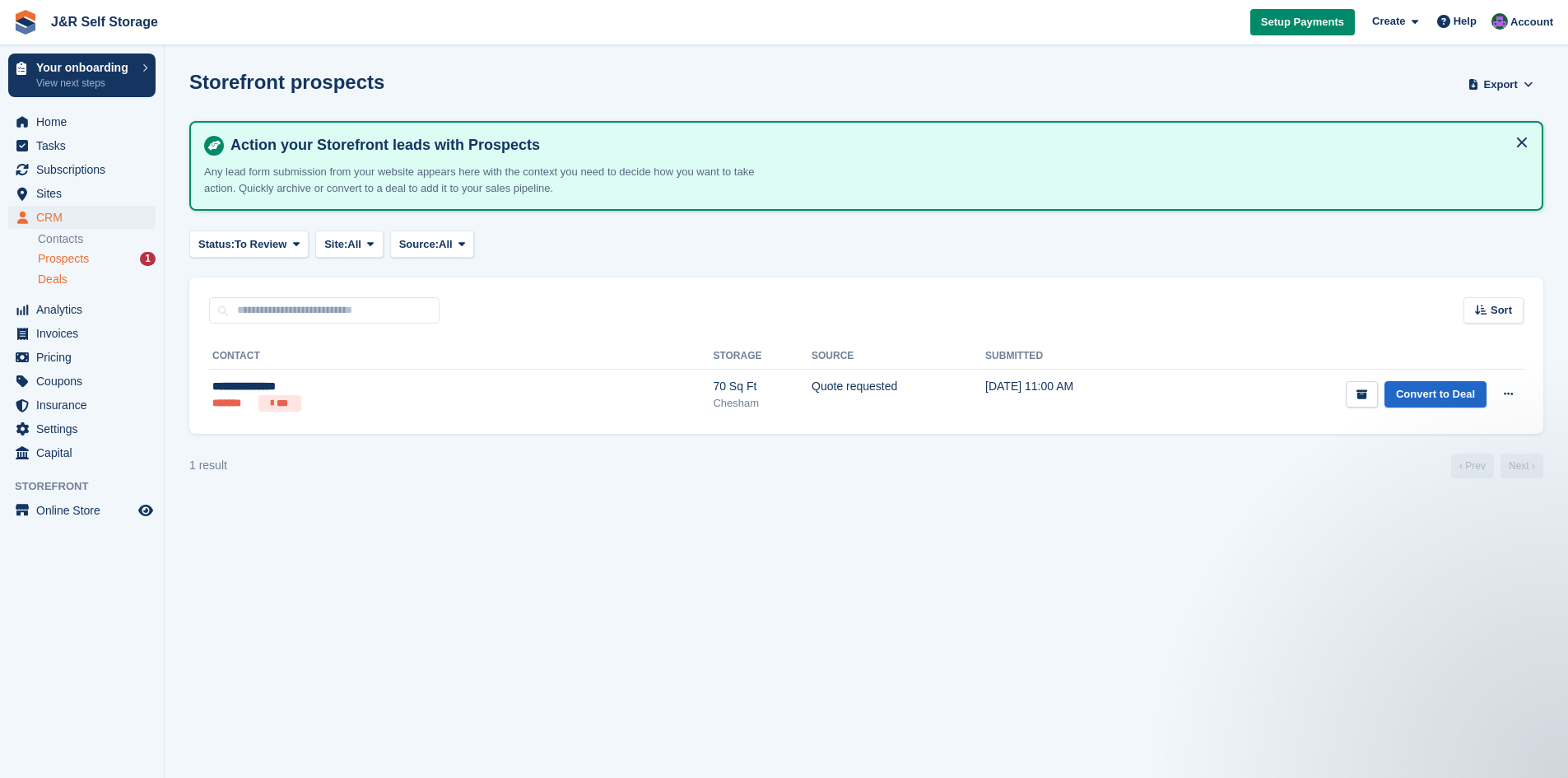
click at [61, 286] on span "Deals" at bounding box center [52, 279] width 30 height 15
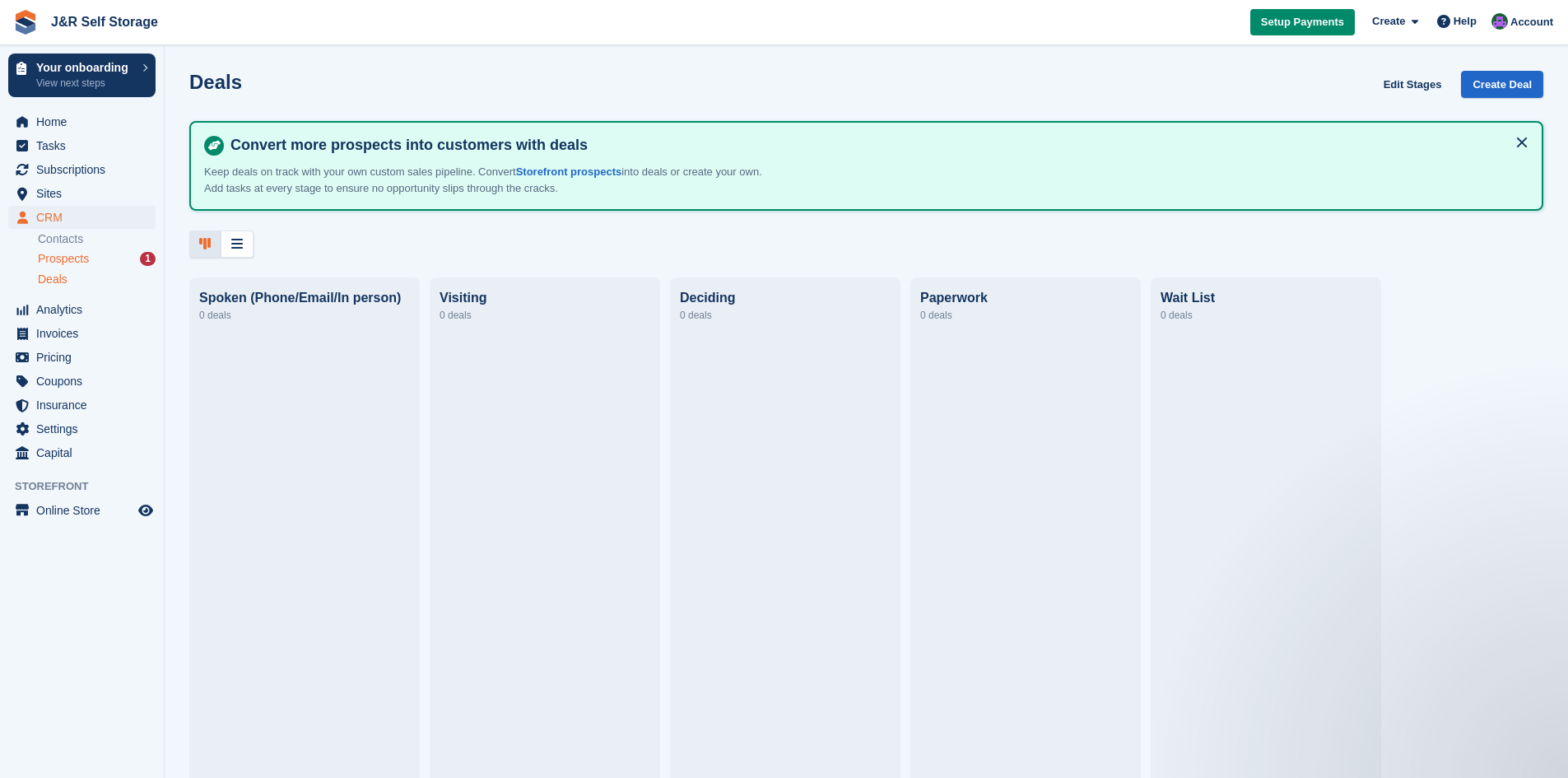
click at [82, 260] on span "Prospects" at bounding box center [63, 258] width 51 height 15
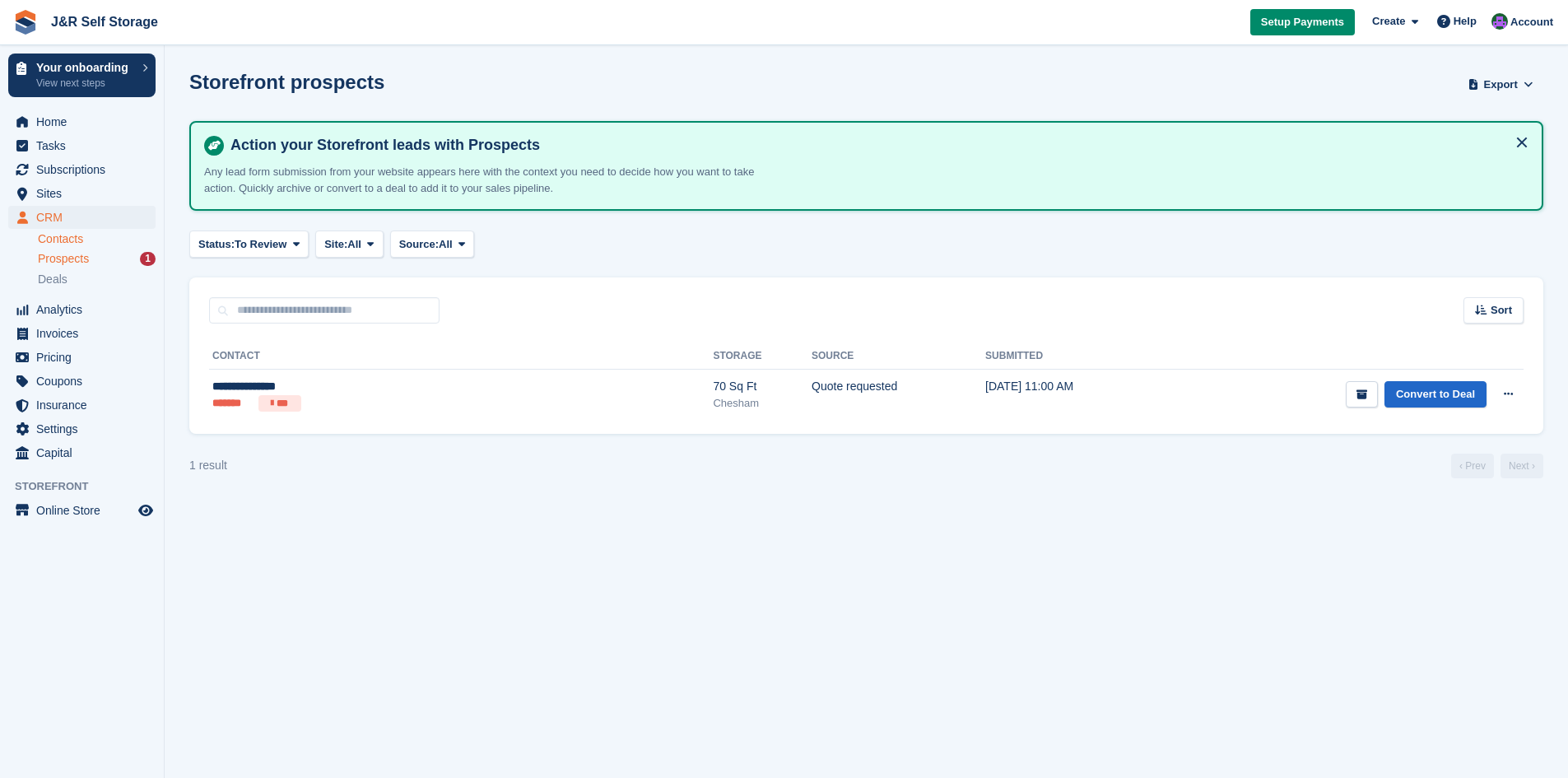
click at [89, 239] on link "Contacts" at bounding box center [97, 239] width 117 height 15
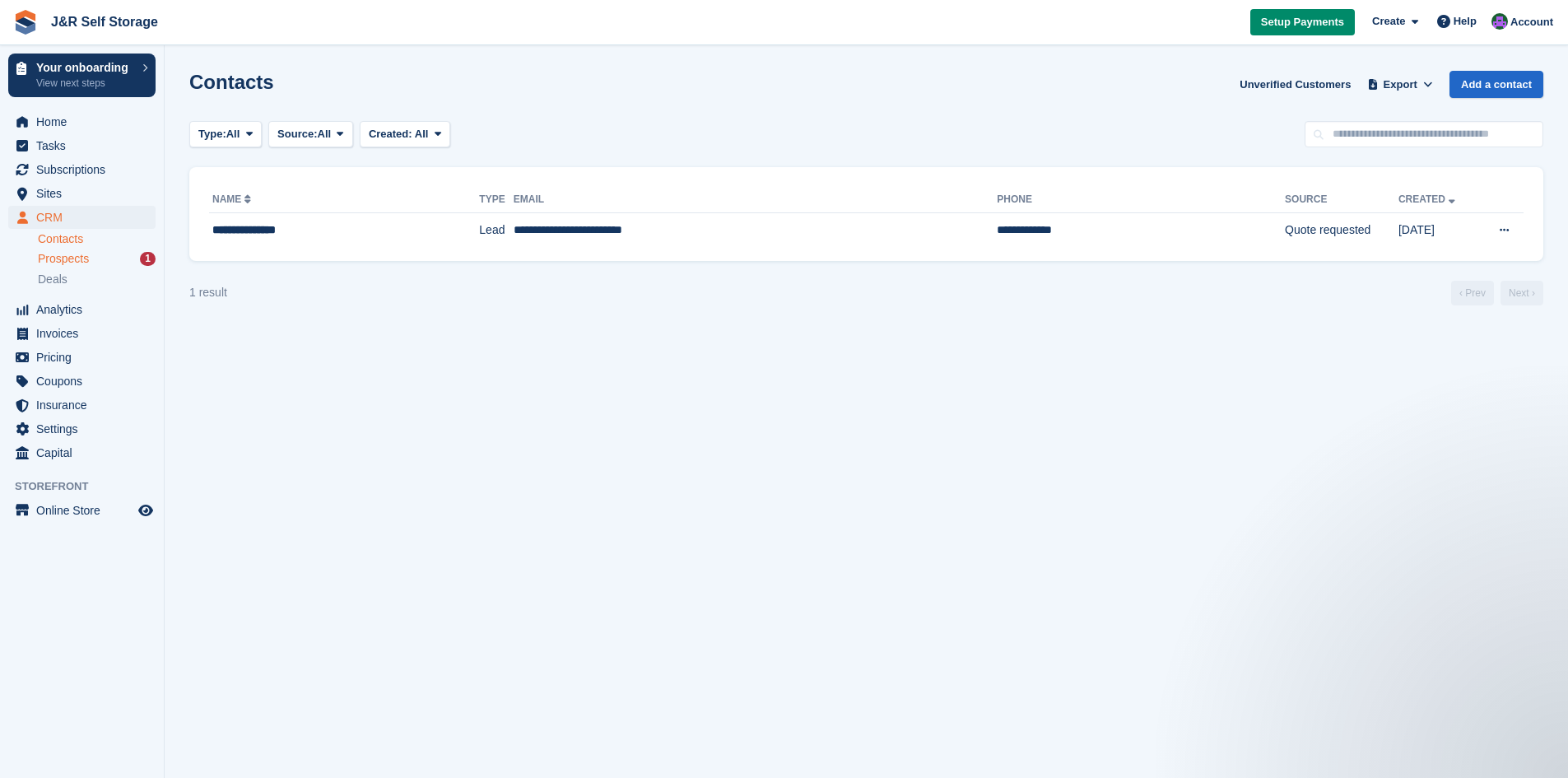
click at [94, 265] on div "Prospects 1" at bounding box center [97, 258] width 117 height 15
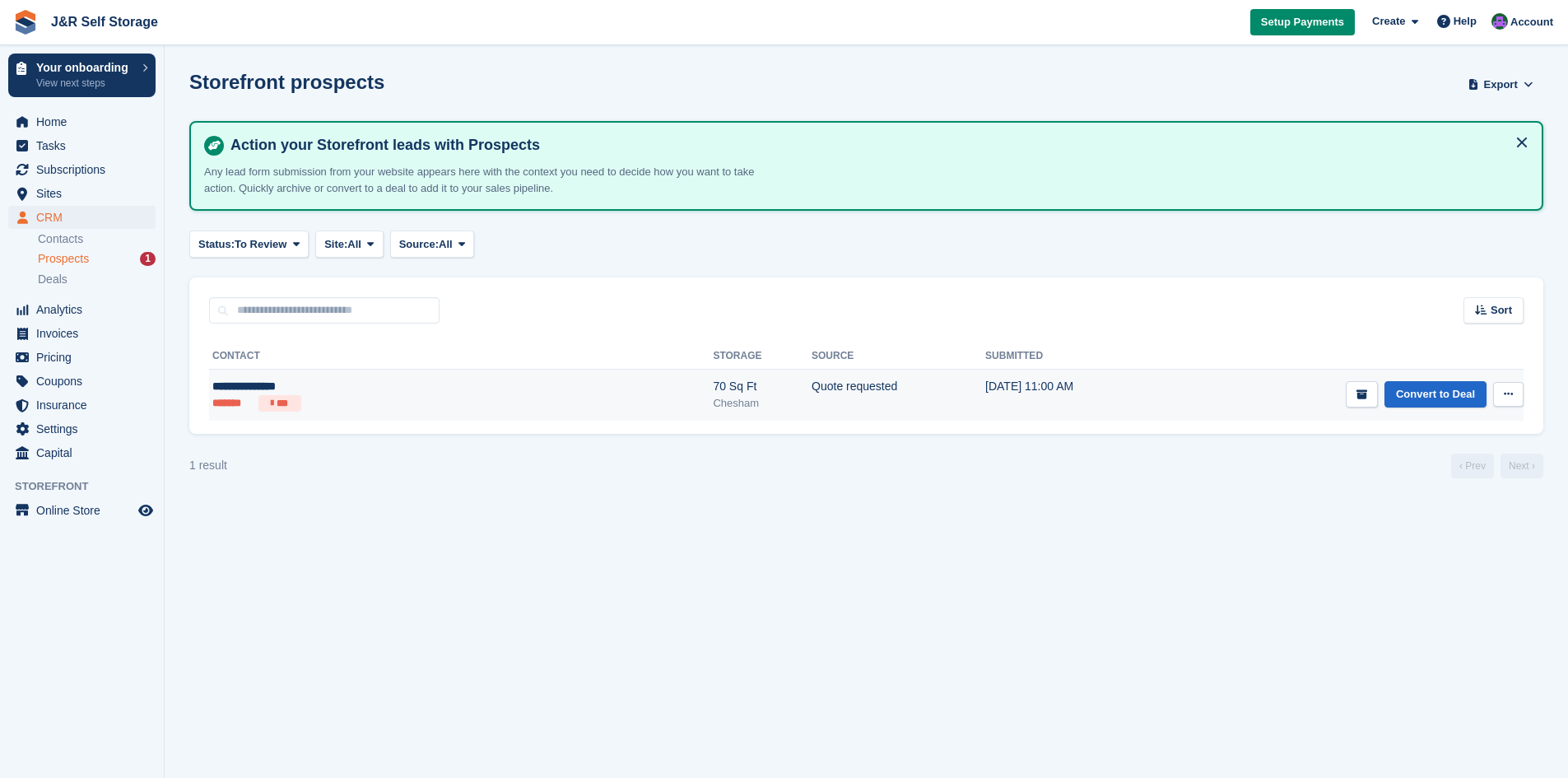
click at [1507, 392] on icon at bounding box center [1508, 394] width 9 height 11
click at [1471, 484] on p "Delete prospect" at bounding box center [1444, 483] width 144 height 22
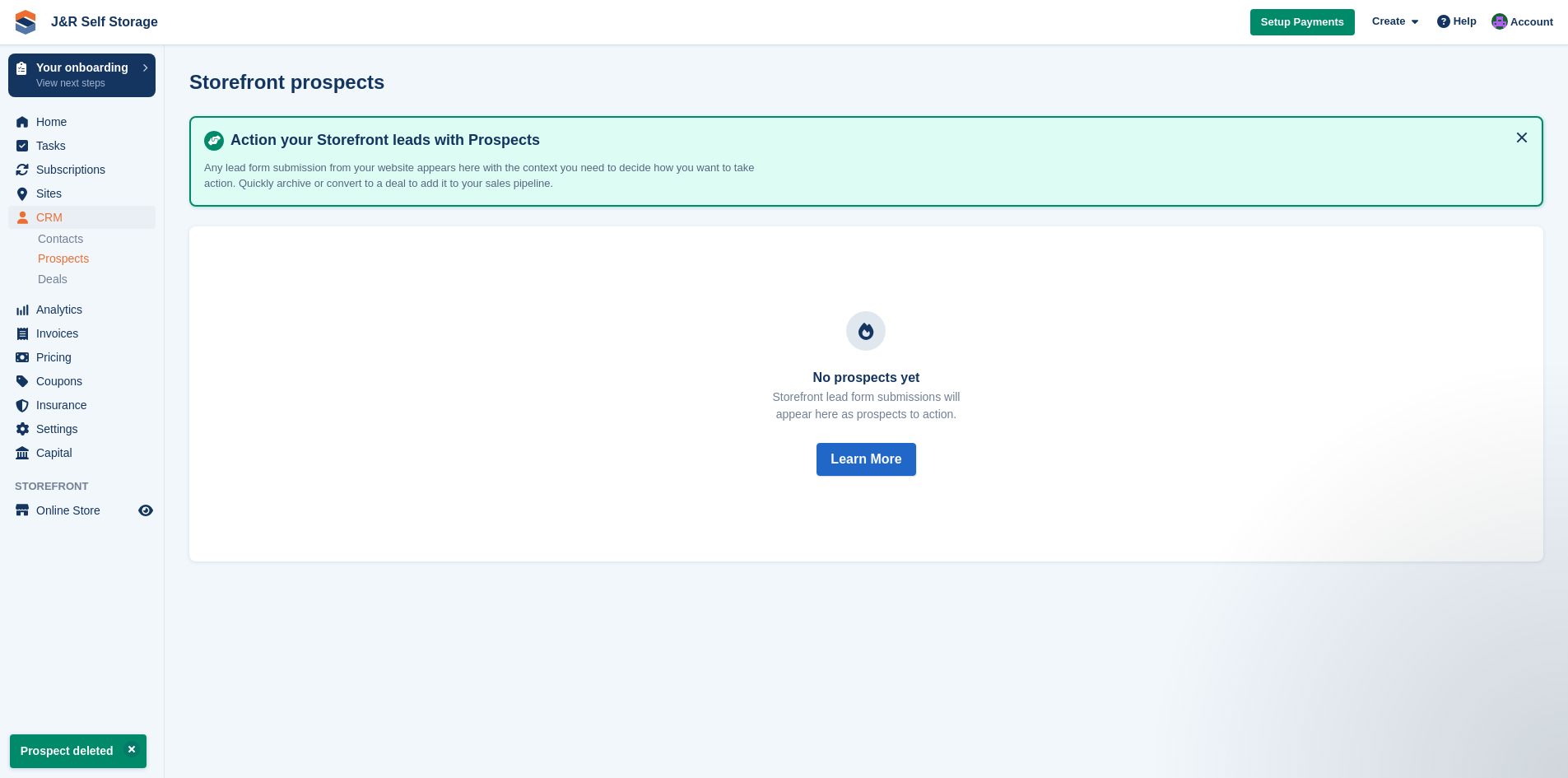
click at [92, 262] on div "Prospects" at bounding box center [97, 258] width 117 height 15
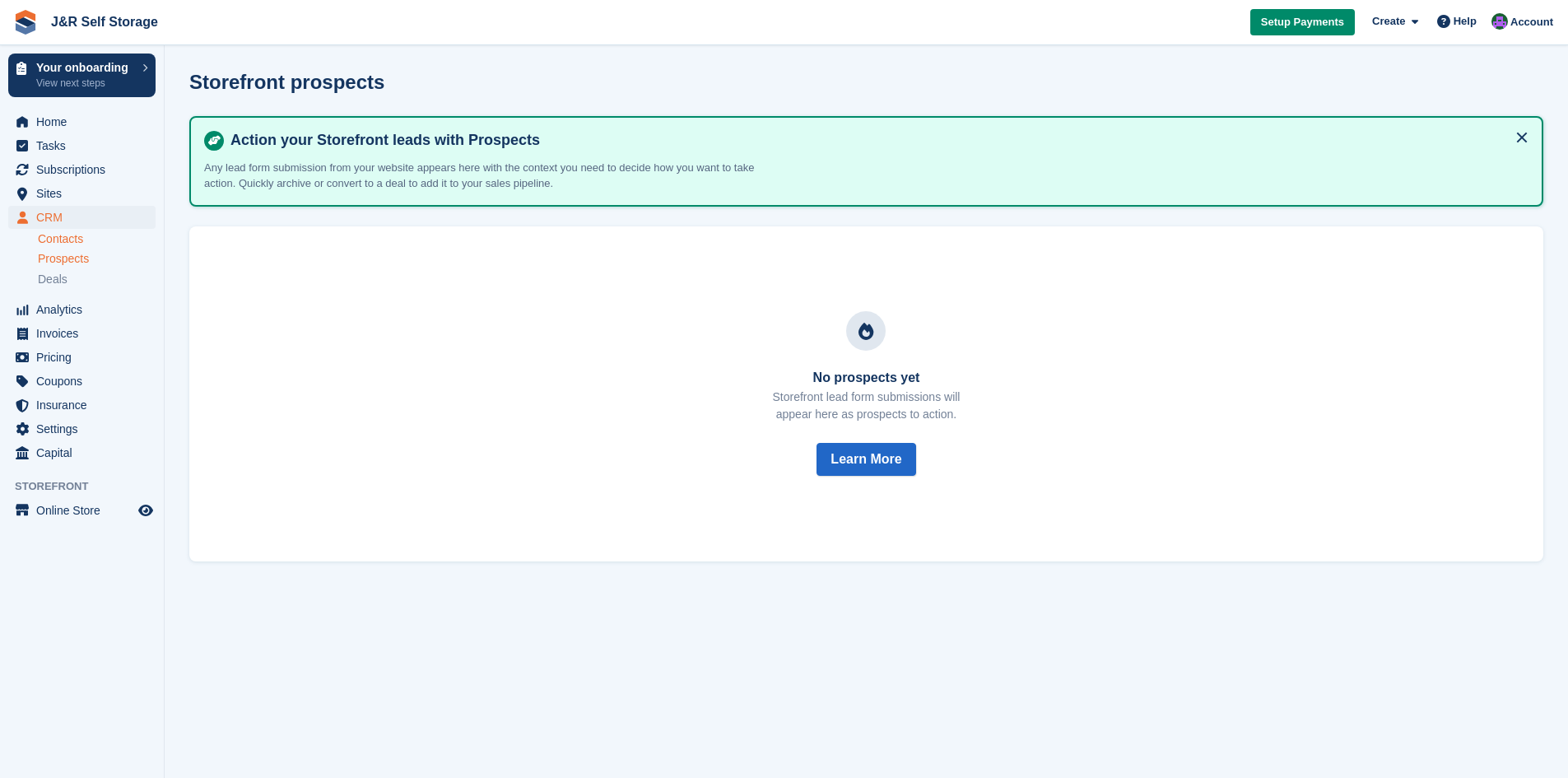
click at [52, 244] on link "Contacts" at bounding box center [97, 239] width 117 height 15
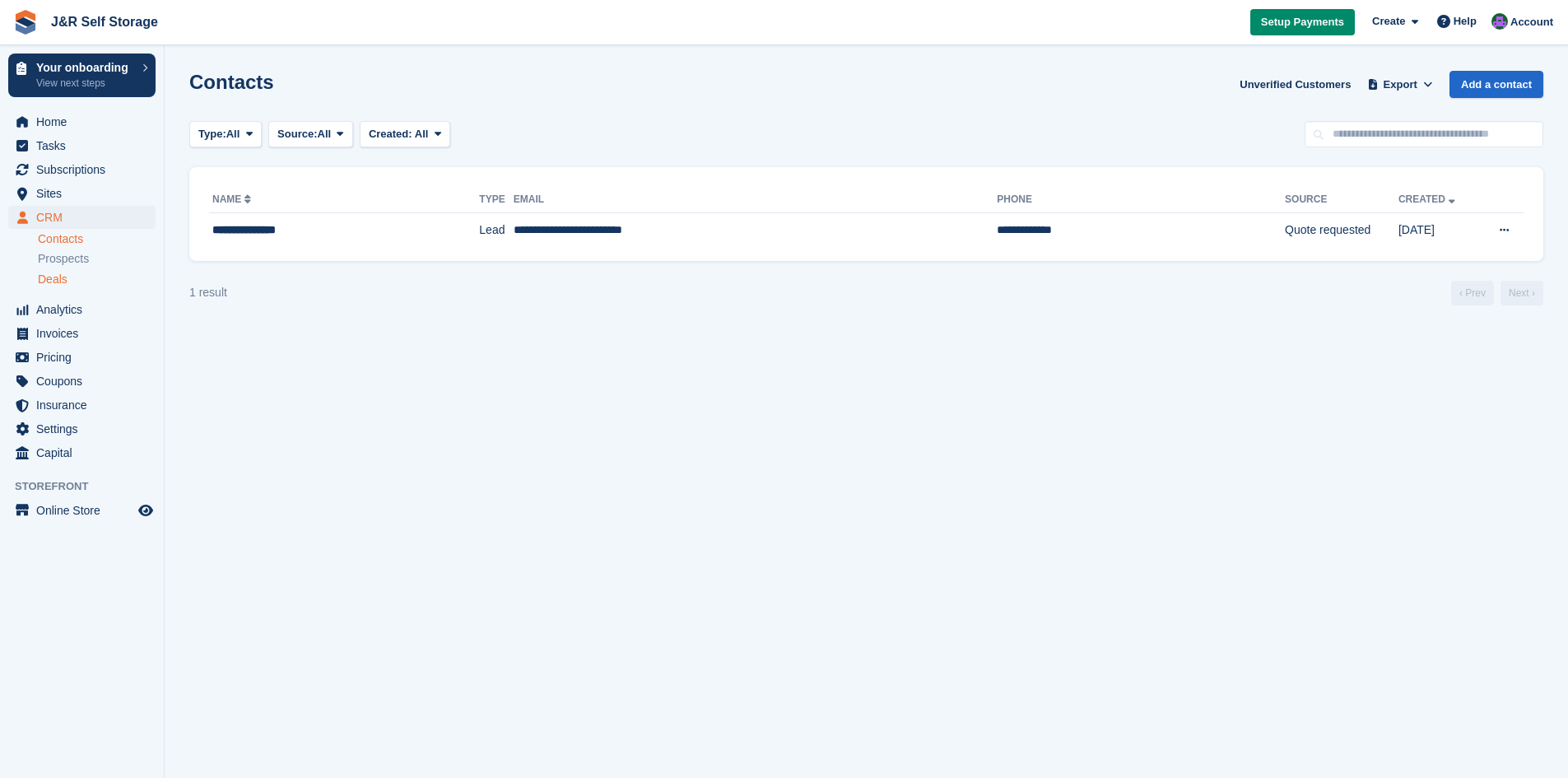
click at [62, 283] on span "Deals" at bounding box center [52, 279] width 30 height 15
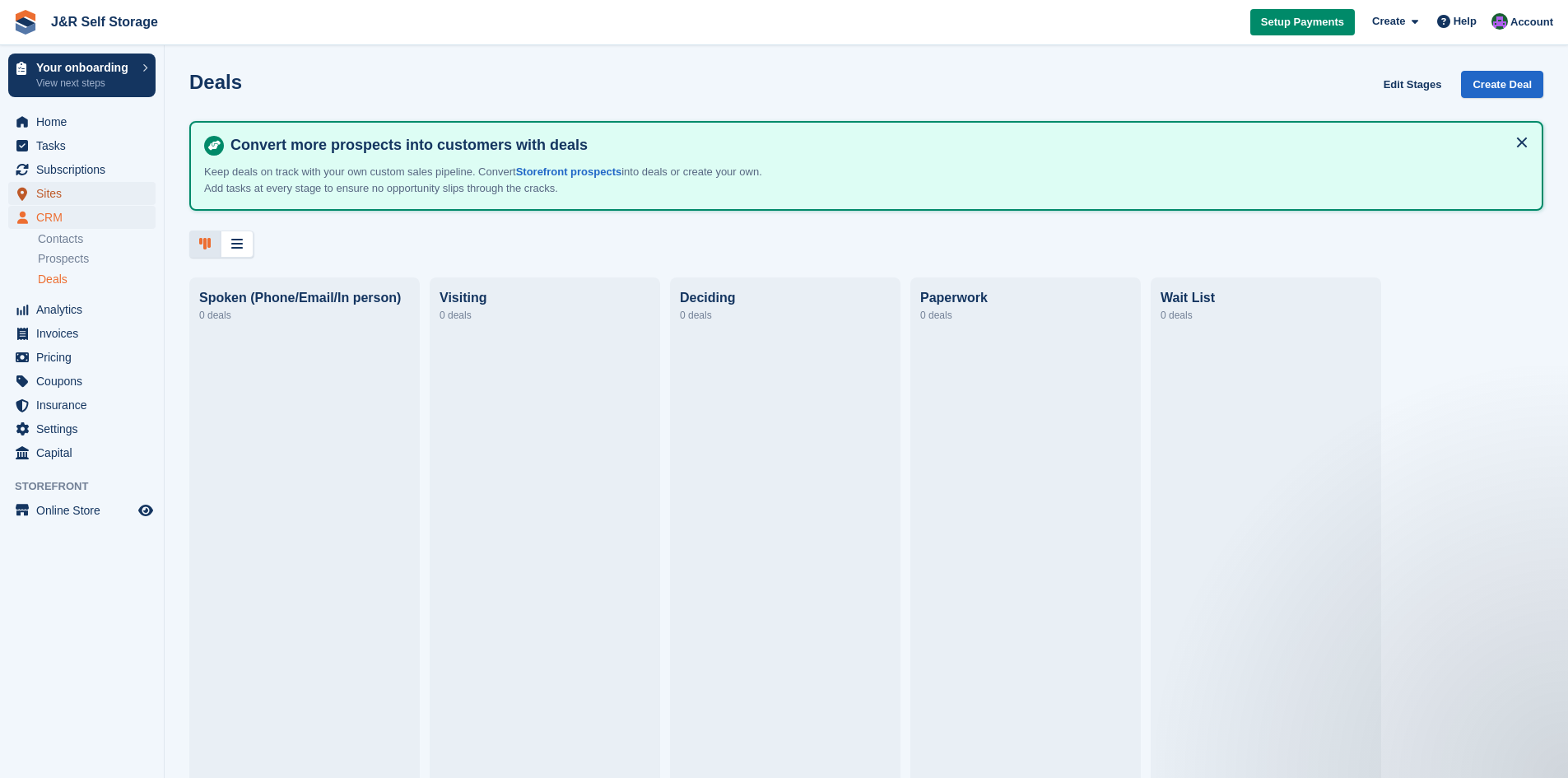
click at [48, 194] on span "Sites" at bounding box center [85, 193] width 98 height 23
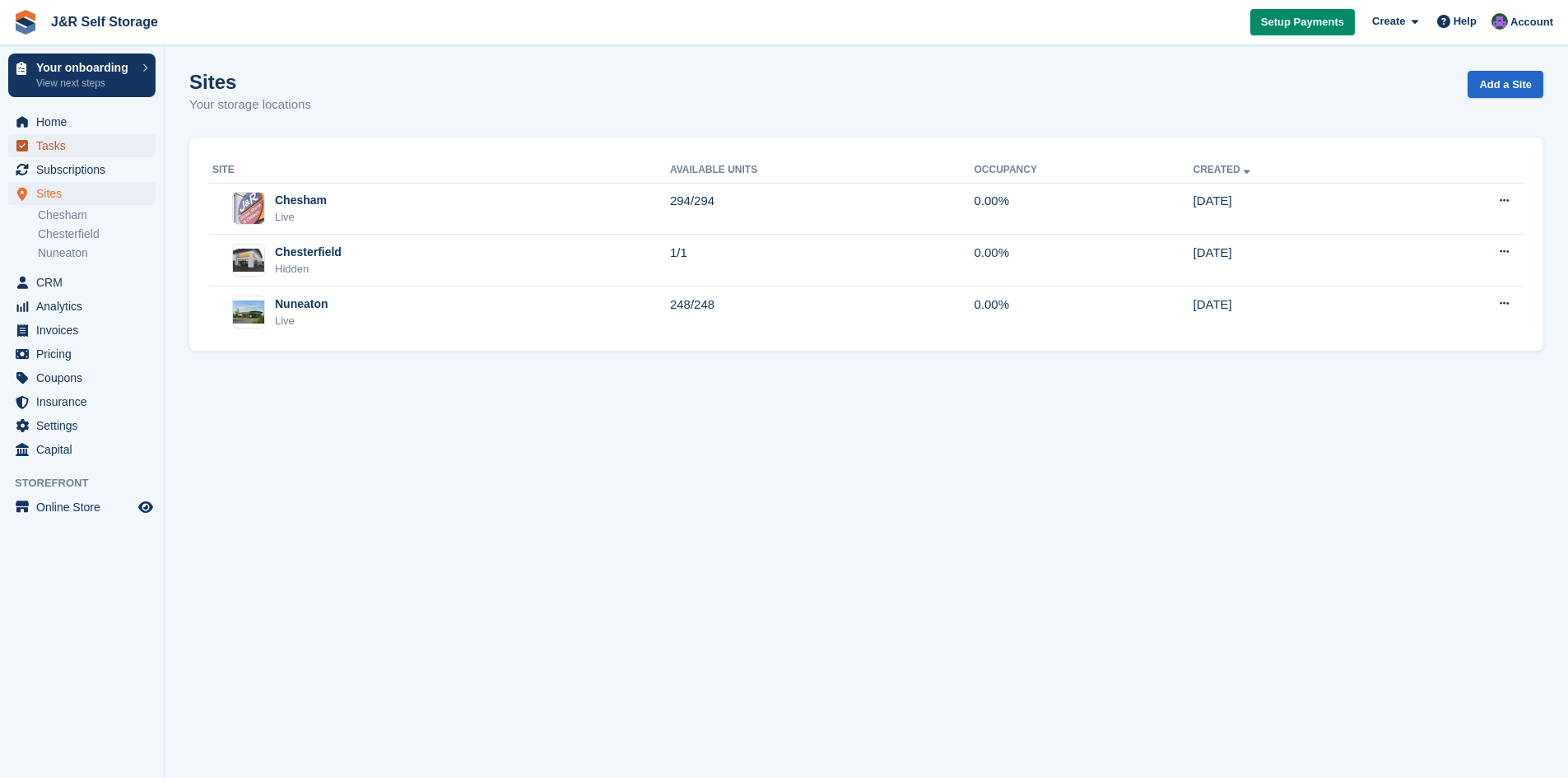
click at [49, 147] on span "Tasks" at bounding box center [85, 146] width 98 height 23
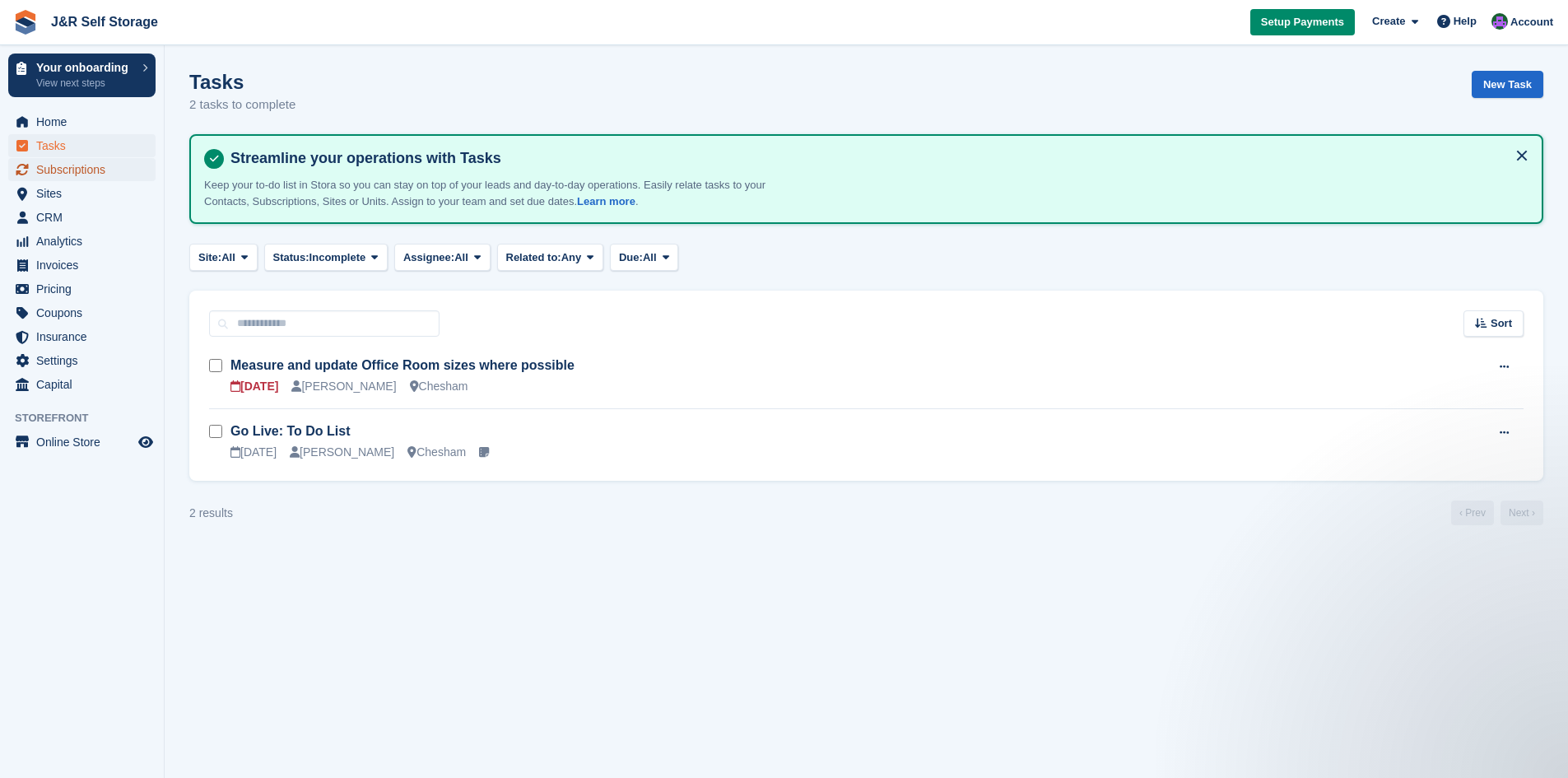
click at [68, 169] on span "Subscriptions" at bounding box center [85, 170] width 98 height 23
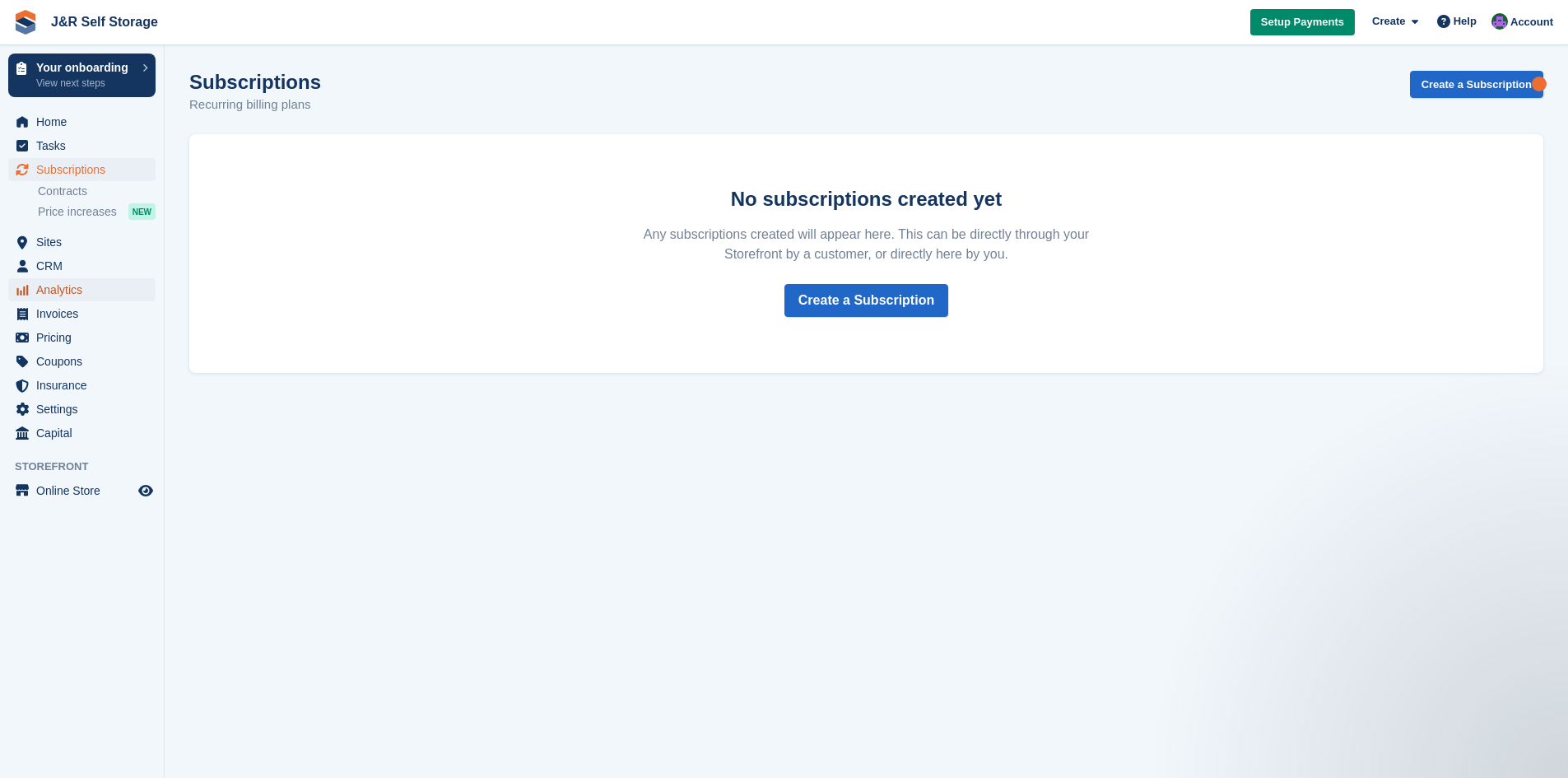
click at [63, 293] on span "Analytics" at bounding box center [85, 290] width 98 height 23
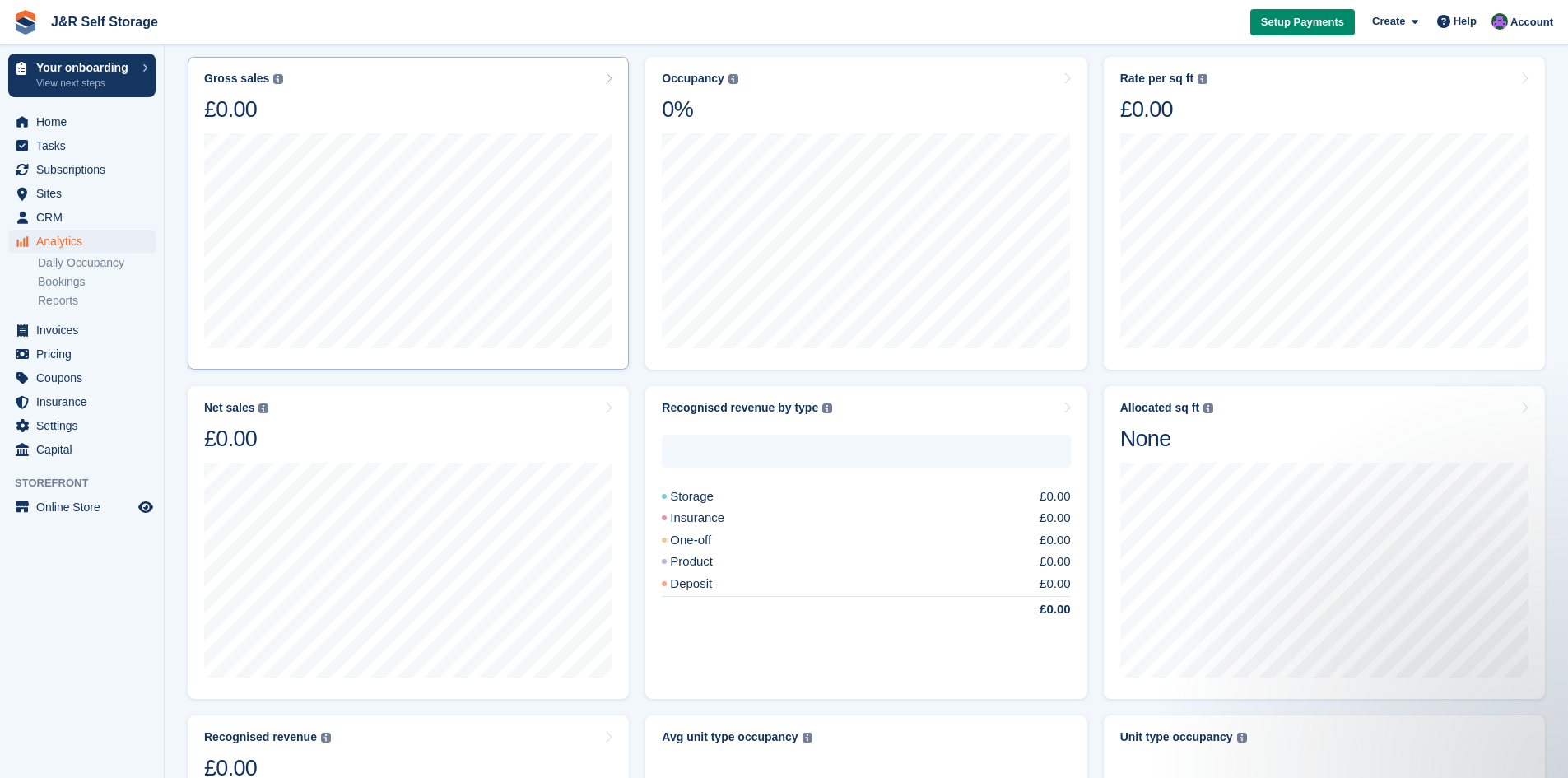
scroll to position [220, 0]
click at [79, 187] on span "Sites" at bounding box center [85, 193] width 98 height 23
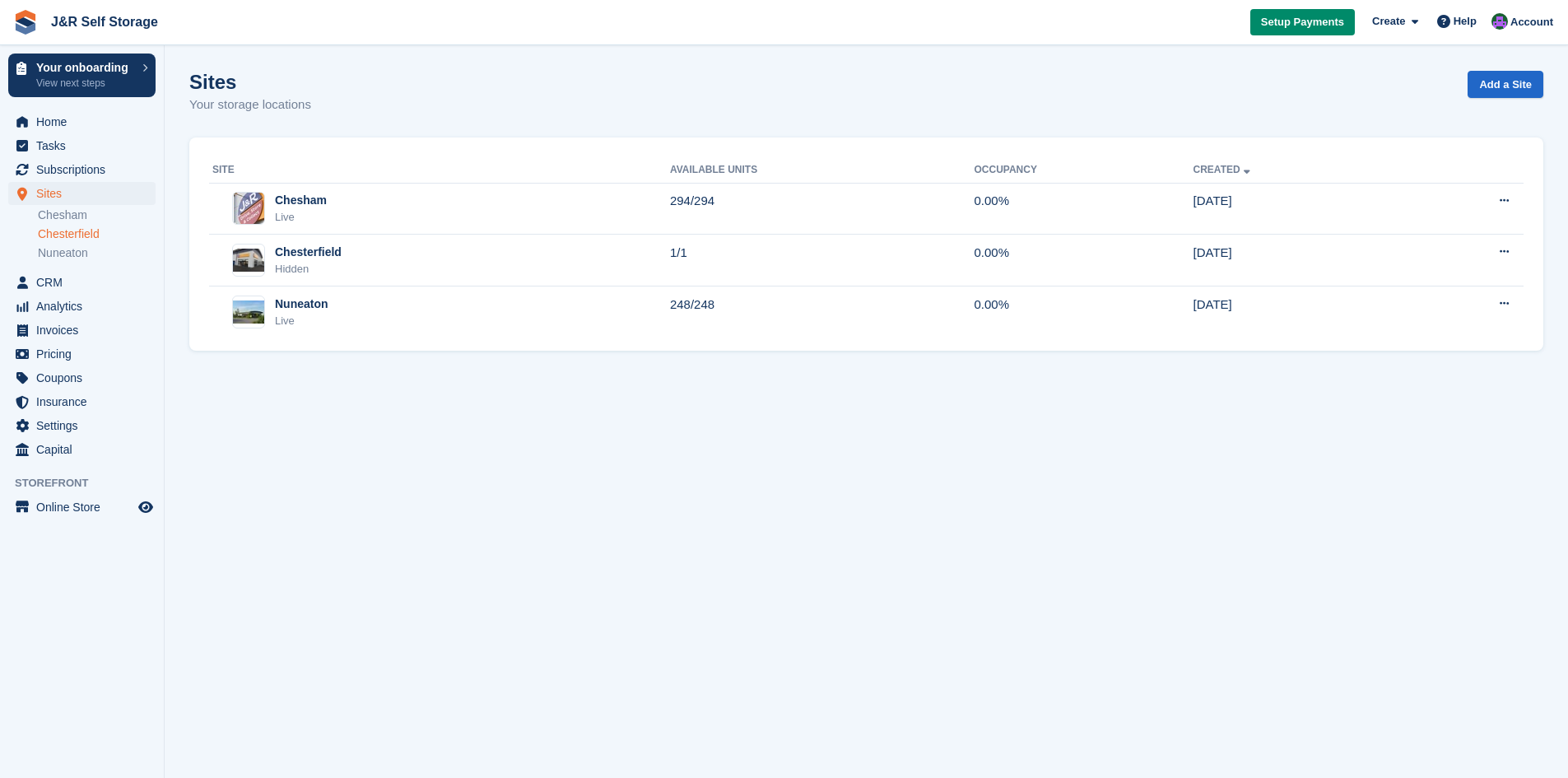
click at [89, 233] on link "Chesterfield" at bounding box center [97, 234] width 117 height 15
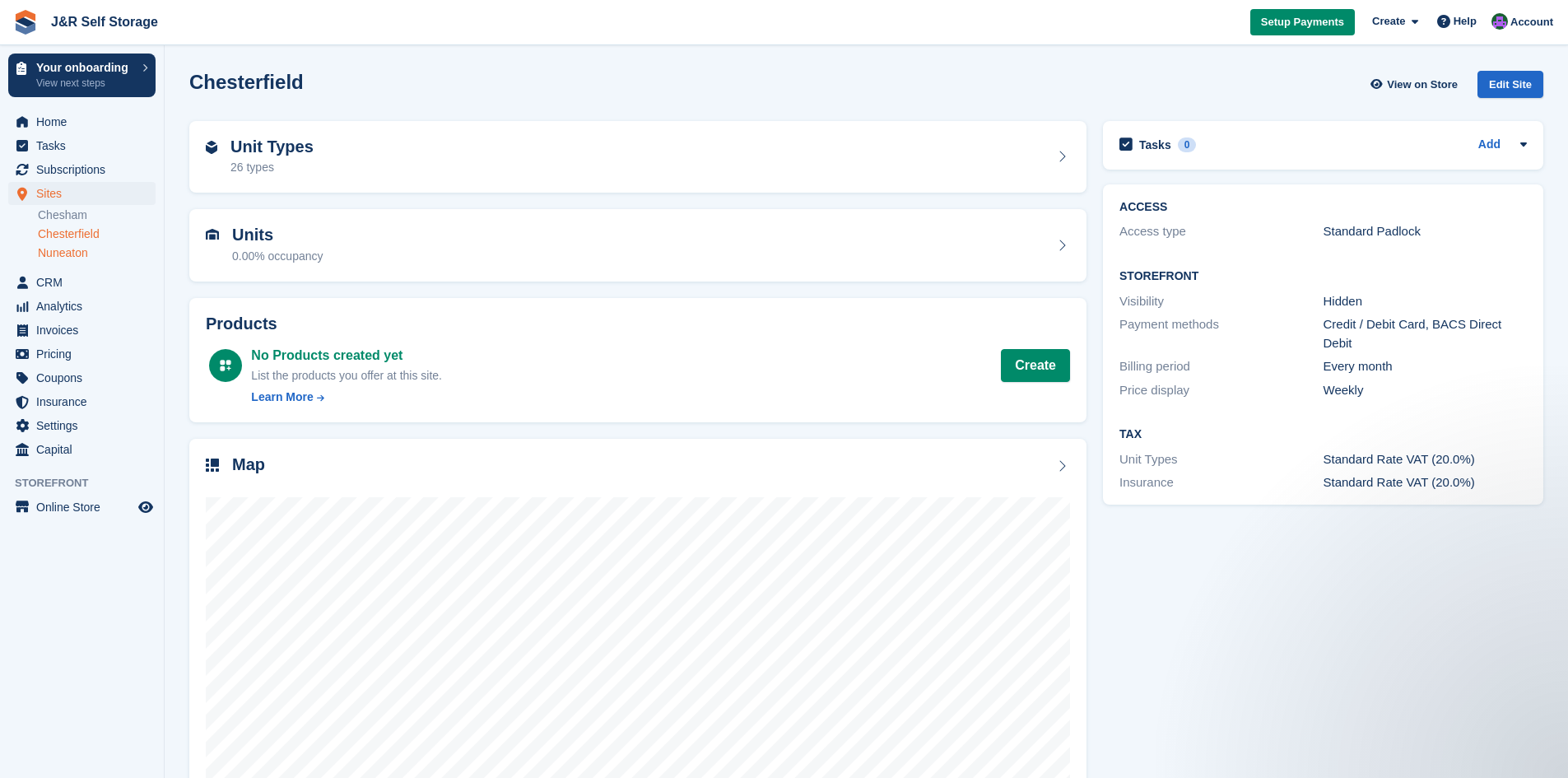
click at [71, 253] on link "Nuneaton" at bounding box center [97, 253] width 117 height 15
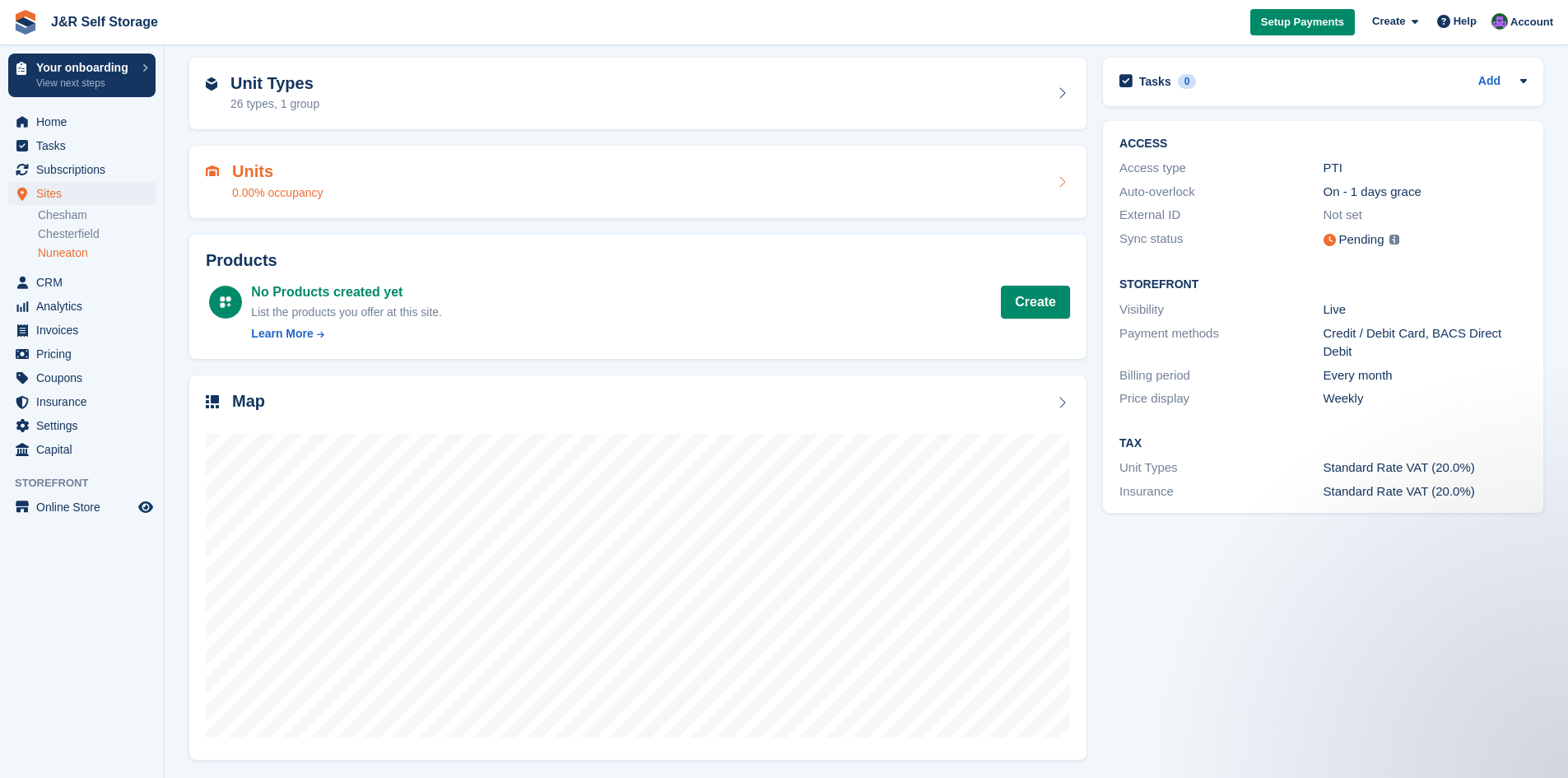
scroll to position [66, 0]
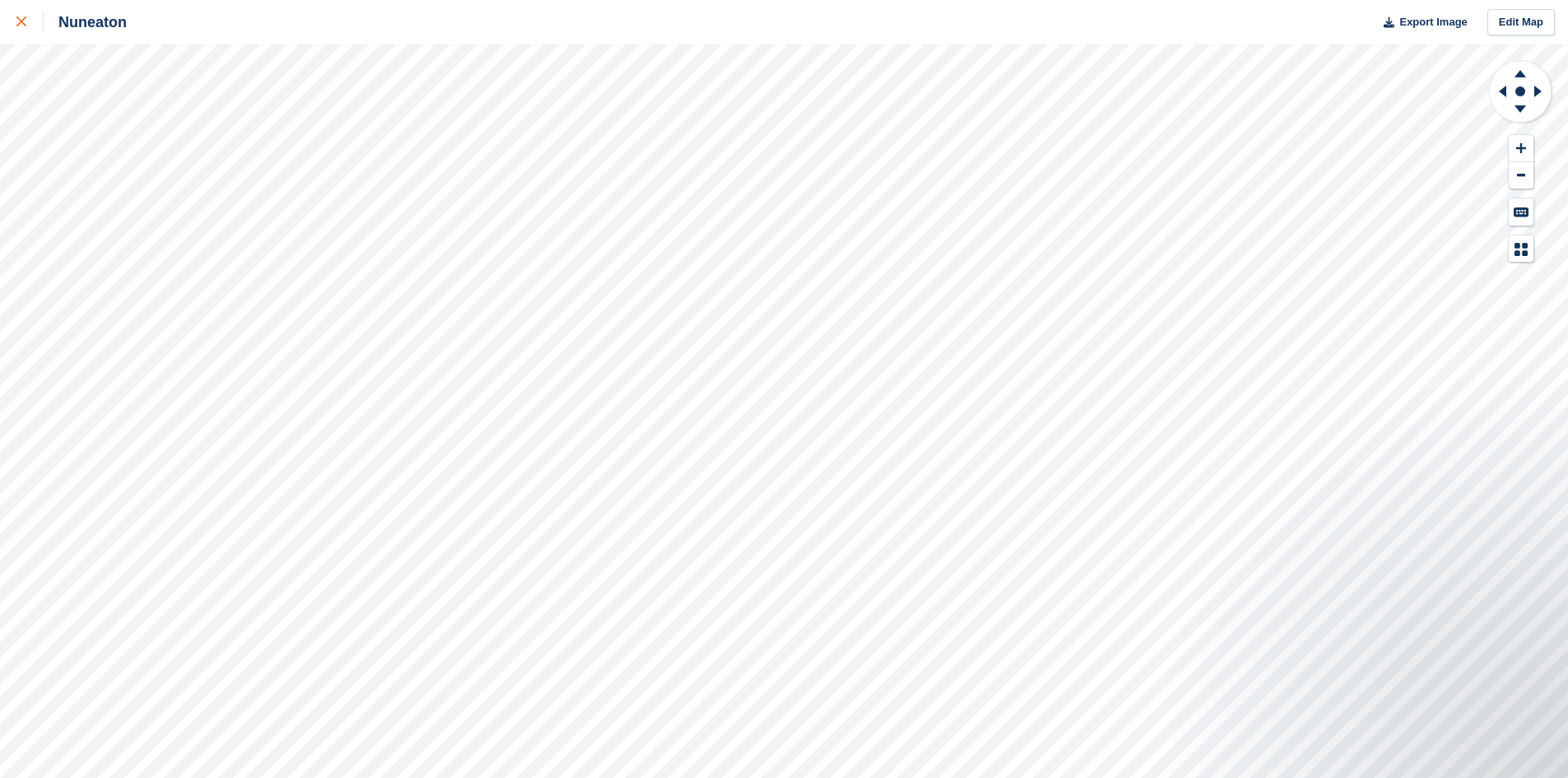
click at [27, 24] on div at bounding box center [30, 23] width 27 height 20
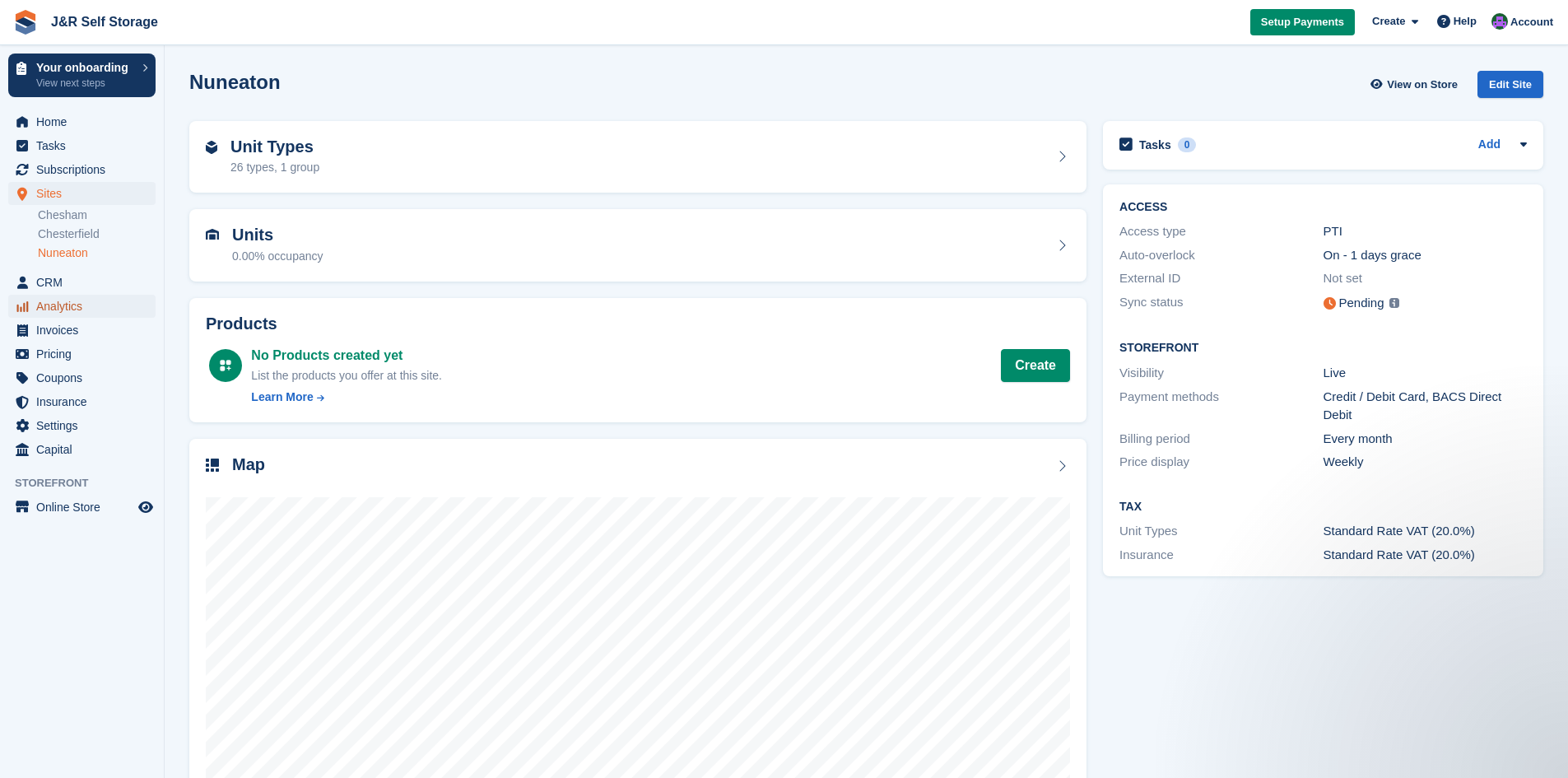
click at [62, 306] on span "Analytics" at bounding box center [85, 306] width 98 height 23
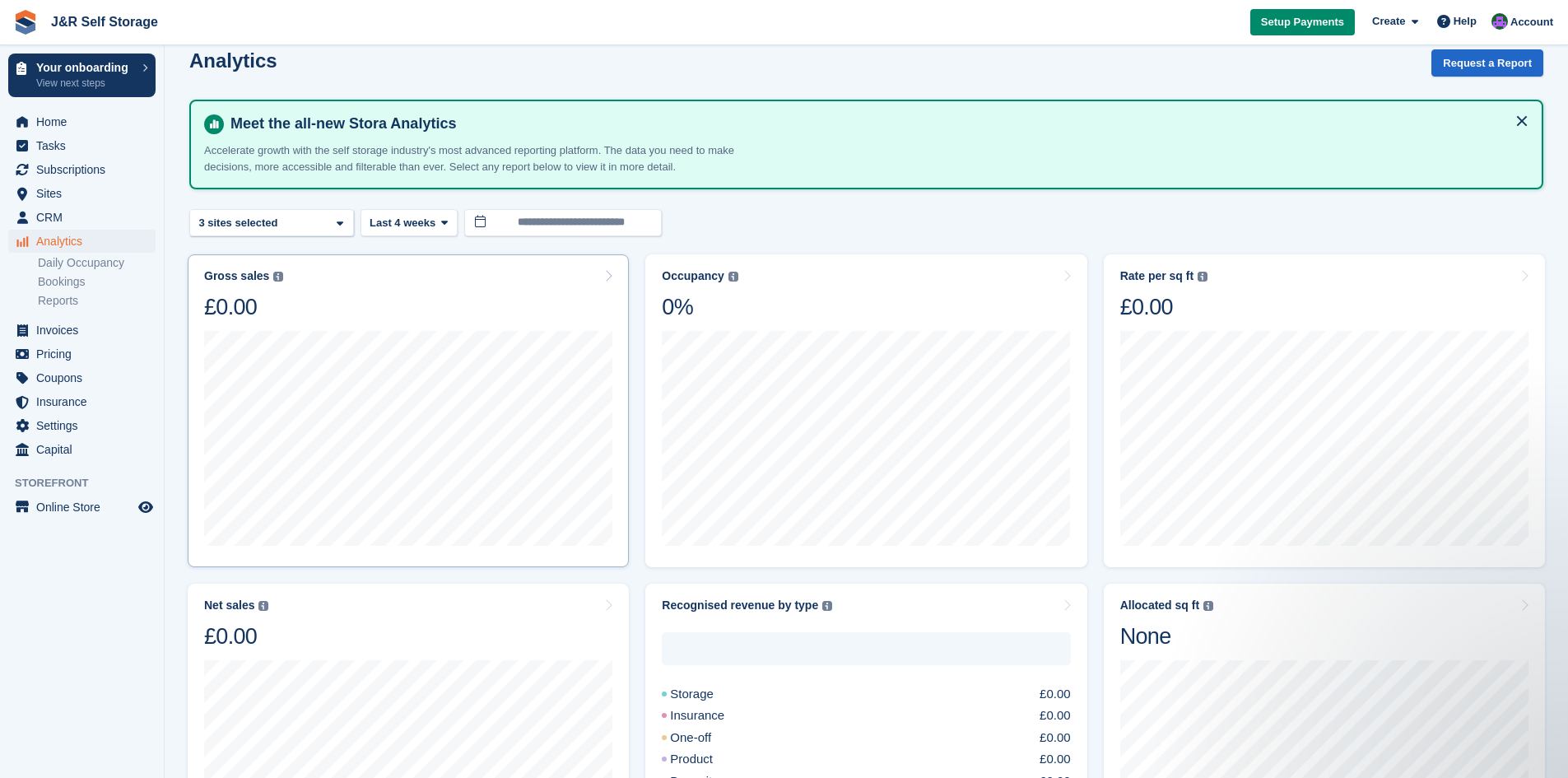
scroll to position [7, 0]
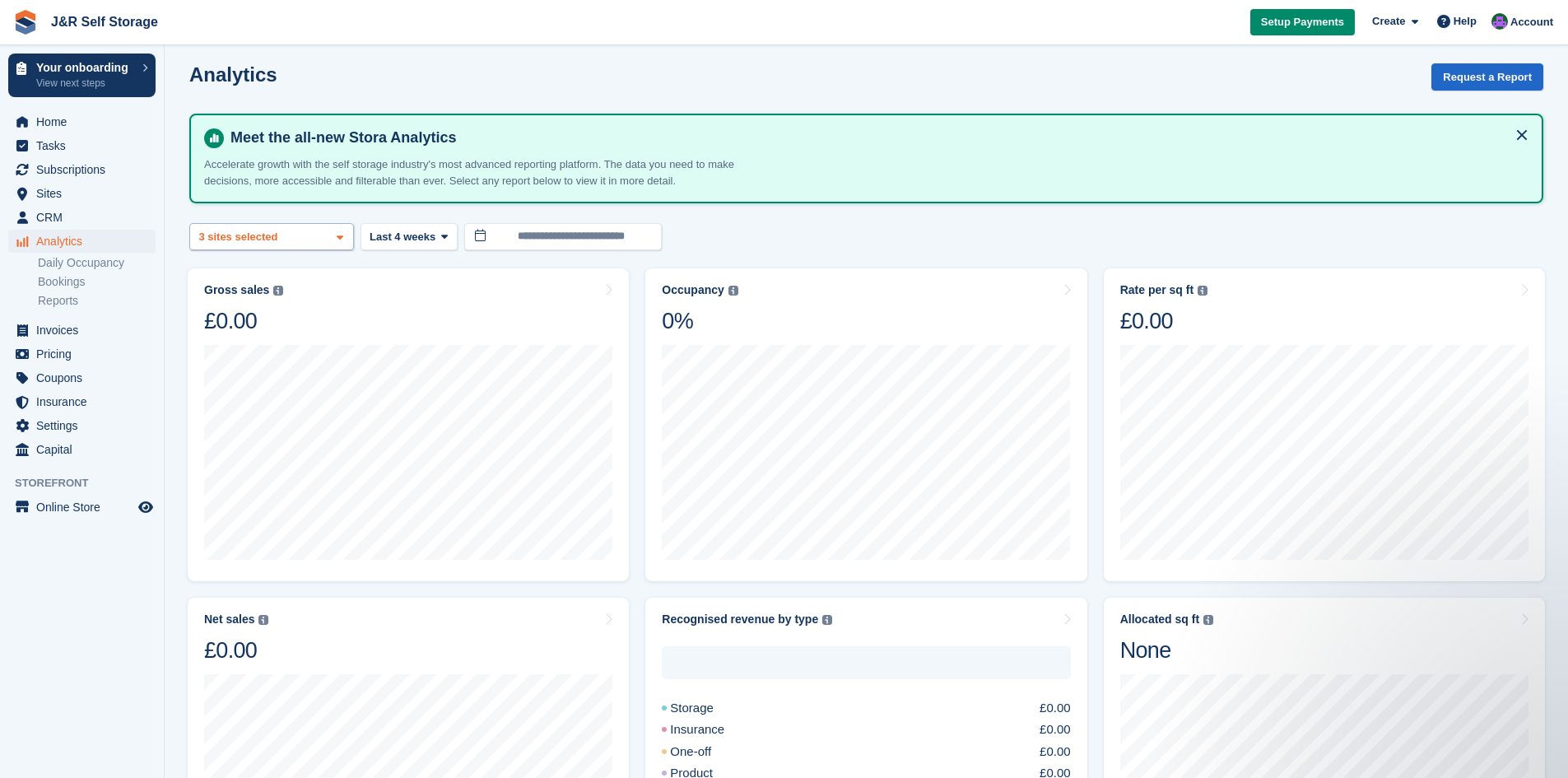
click at [229, 235] on div "3 sites selected" at bounding box center [240, 237] width 89 height 16
select select "****"
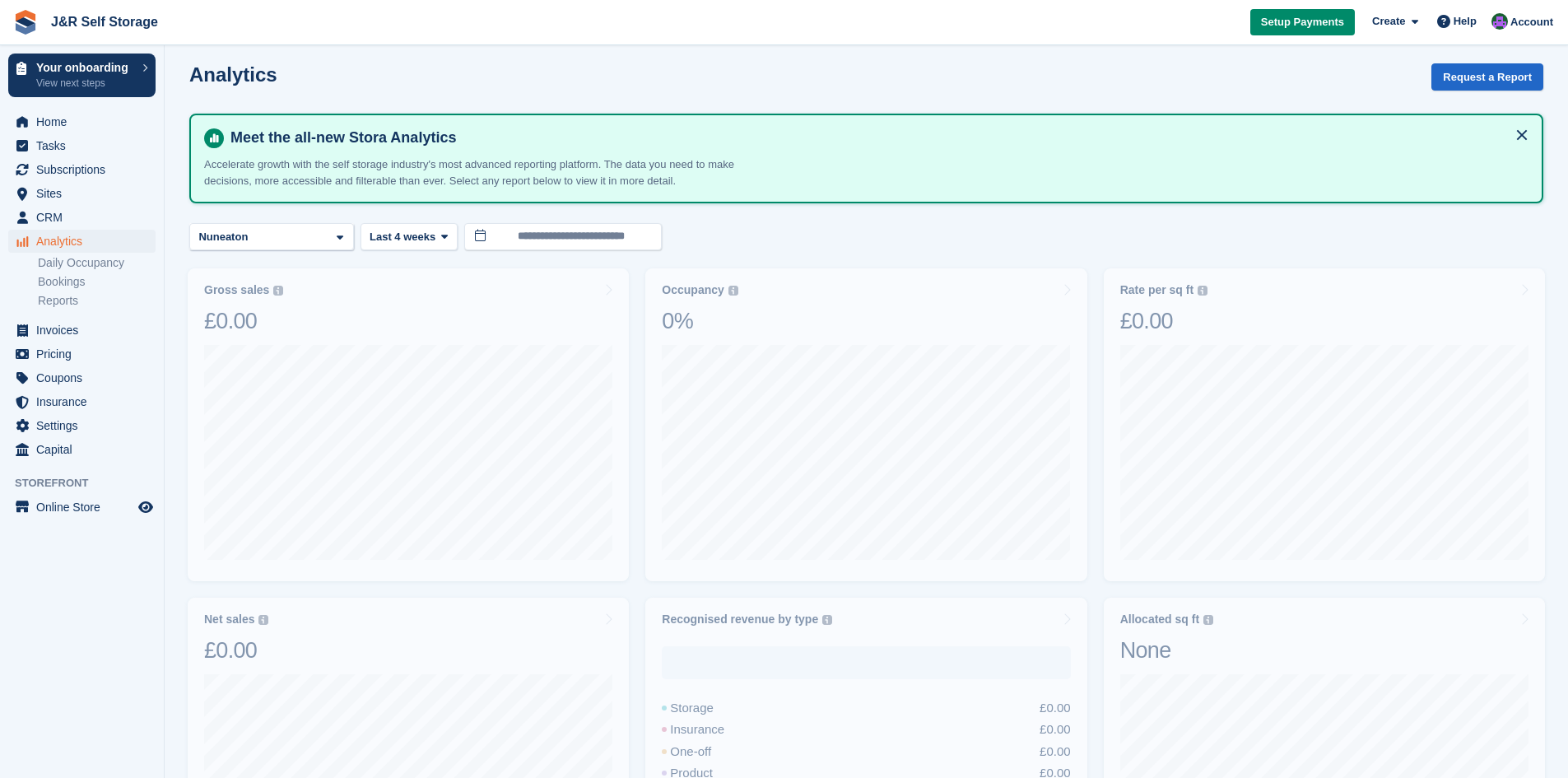
click at [390, 329] on turbo-frame "**********" at bounding box center [866, 775] width 1354 height 1424
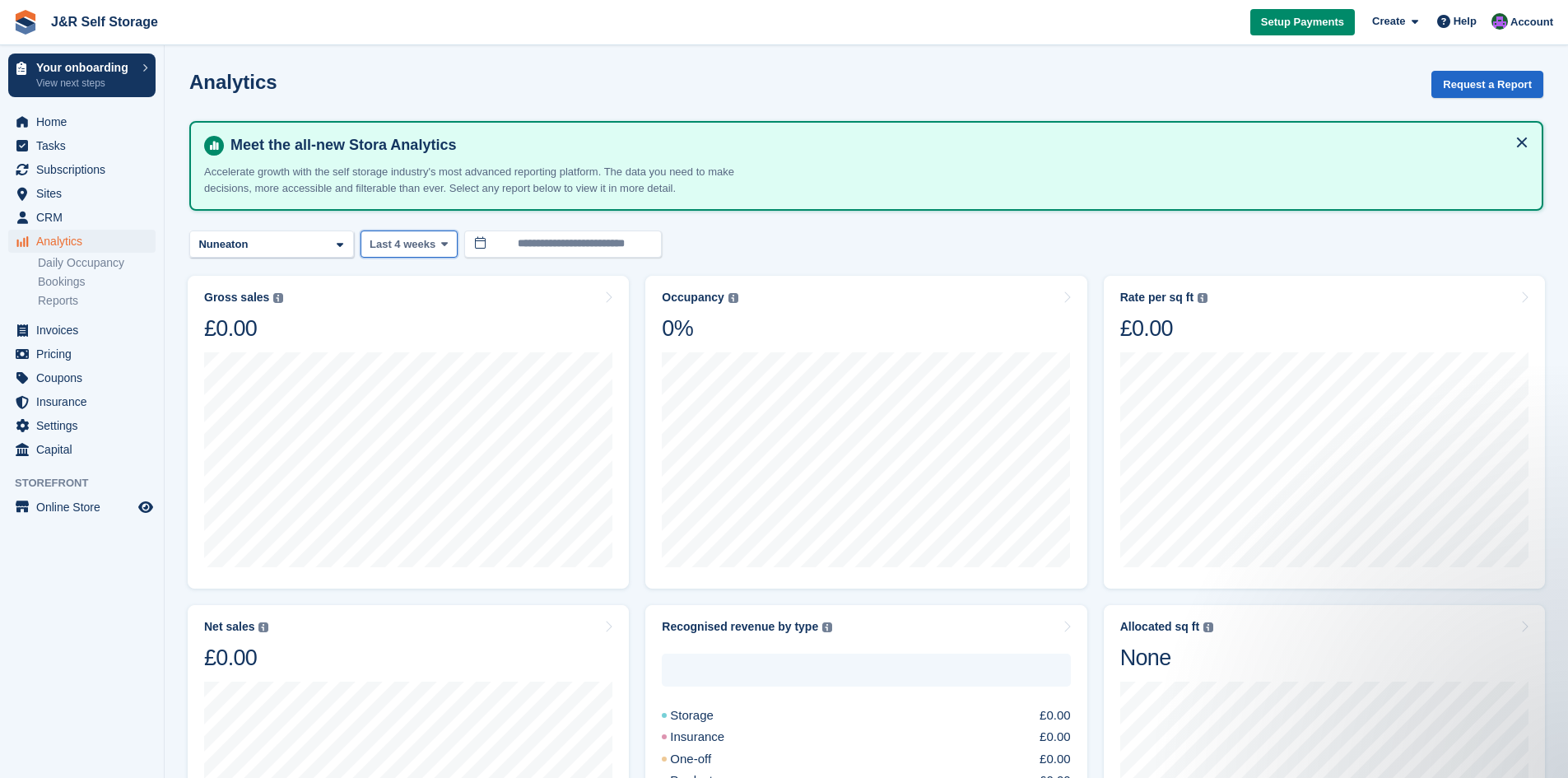
click at [431, 249] on span "Last 4 weeks" at bounding box center [402, 245] width 66 height 16
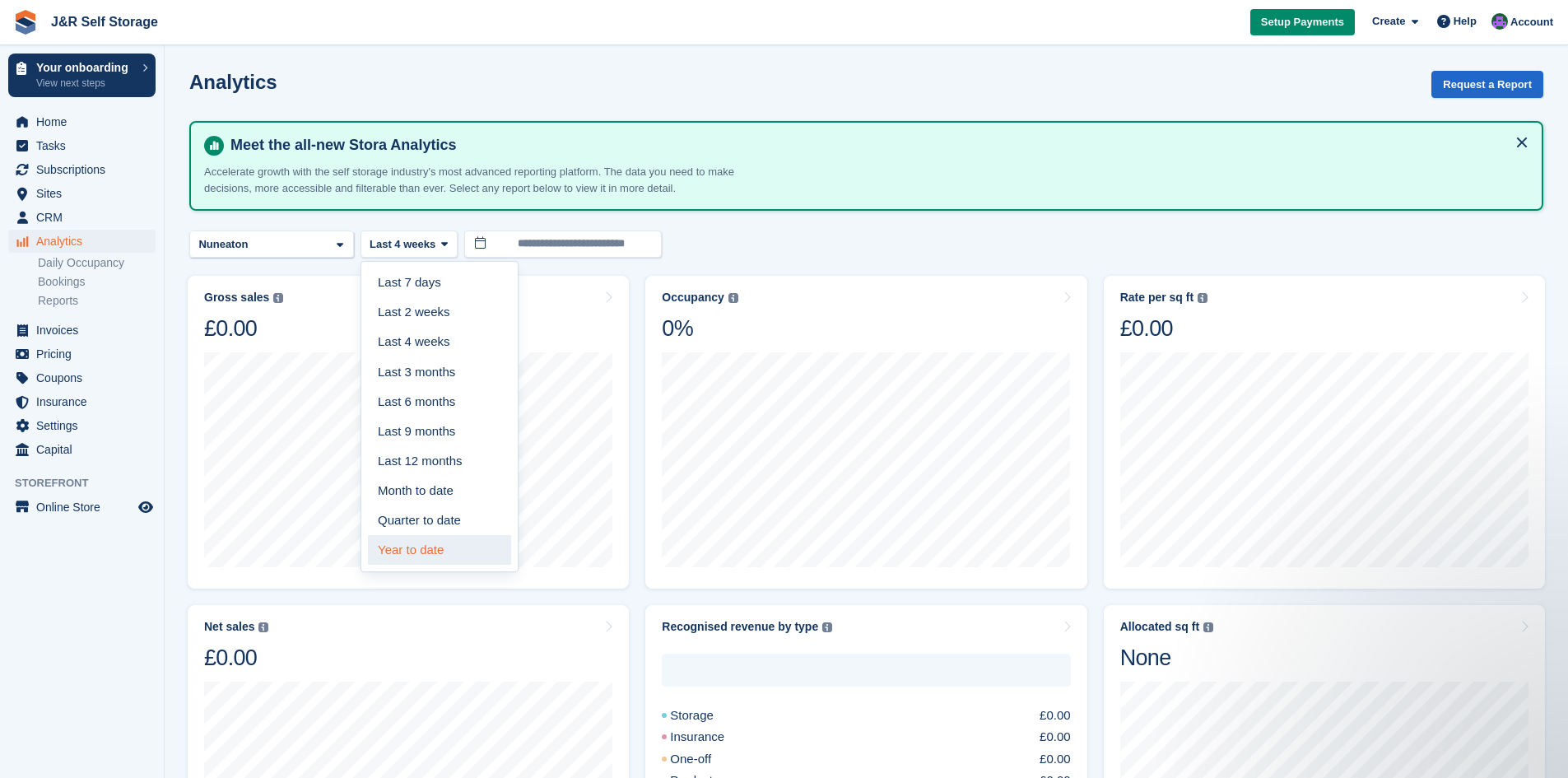
click at [459, 545] on link "Year to date" at bounding box center [439, 549] width 144 height 30
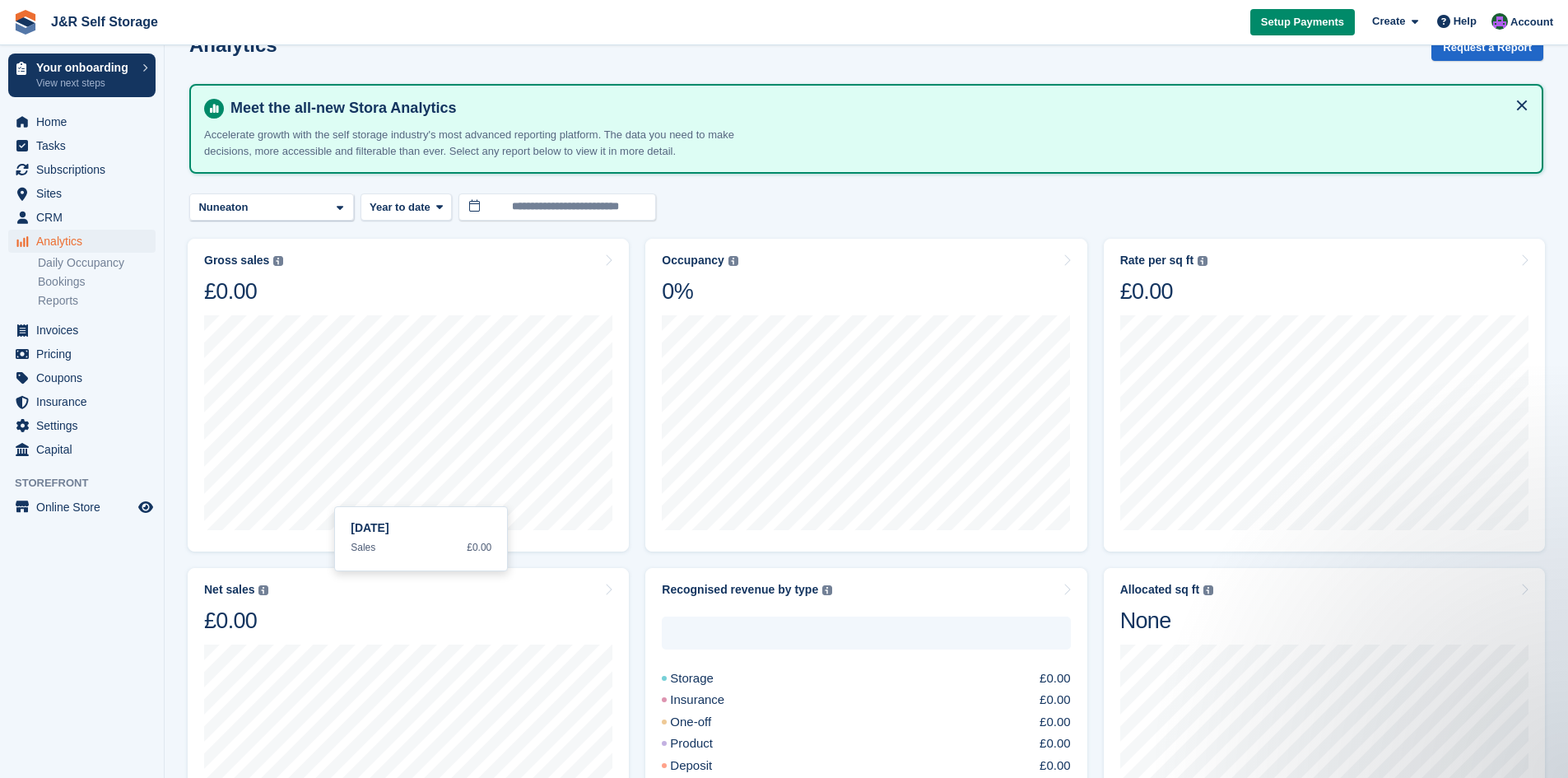
scroll to position [58, 0]
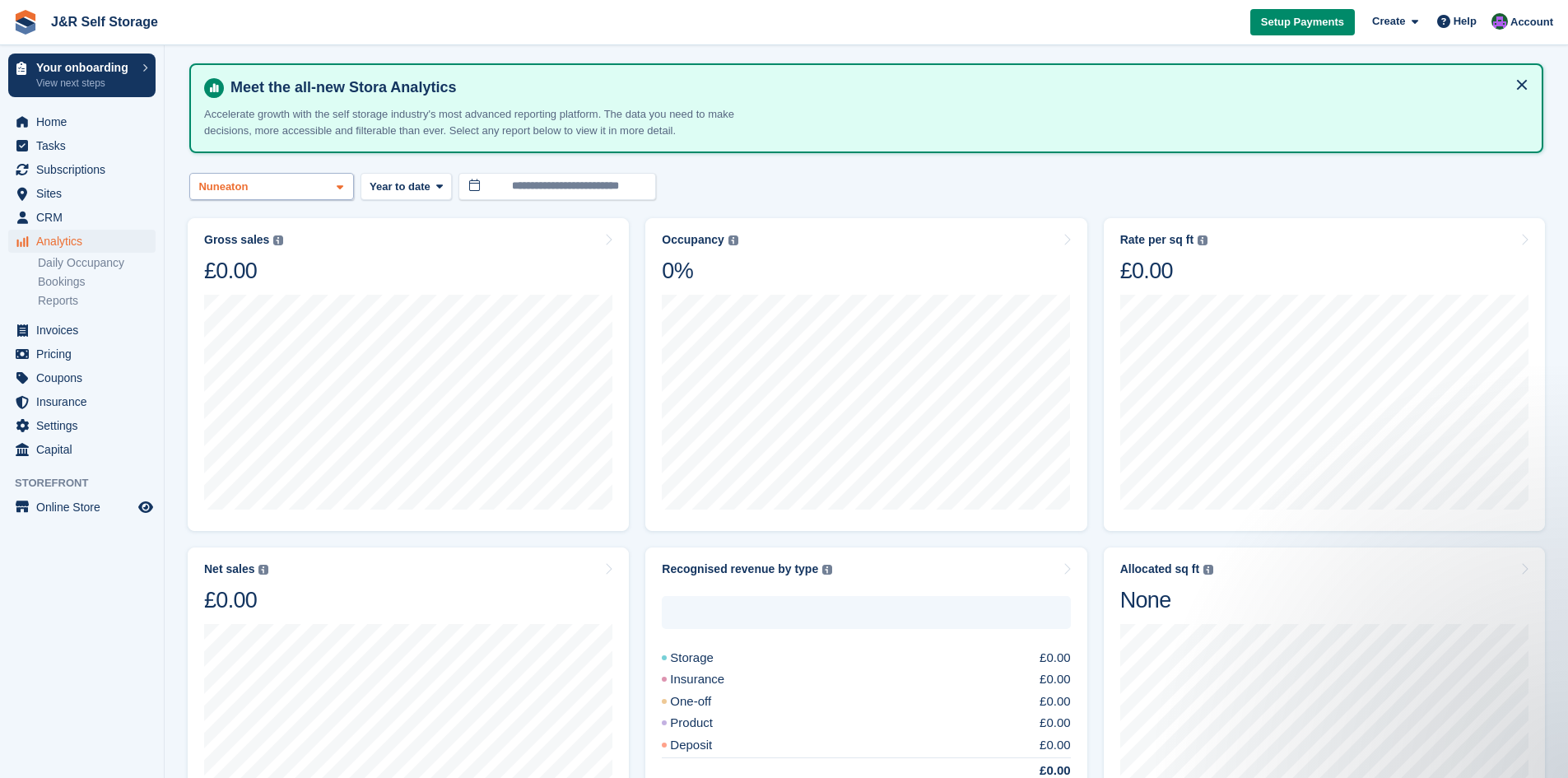
click at [317, 183] on div "Nuneaton" at bounding box center [272, 186] width 164 height 27
click at [283, 282] on div "Chesterfield" at bounding box center [272, 291] width 150 height 27
click at [266, 258] on div "Chesham" at bounding box center [272, 264] width 150 height 27
select select "****"
click at [421, 230] on div "Gross sales The sum of all finalised invoices, after discount and including tax…" at bounding box center [408, 374] width 441 height 313
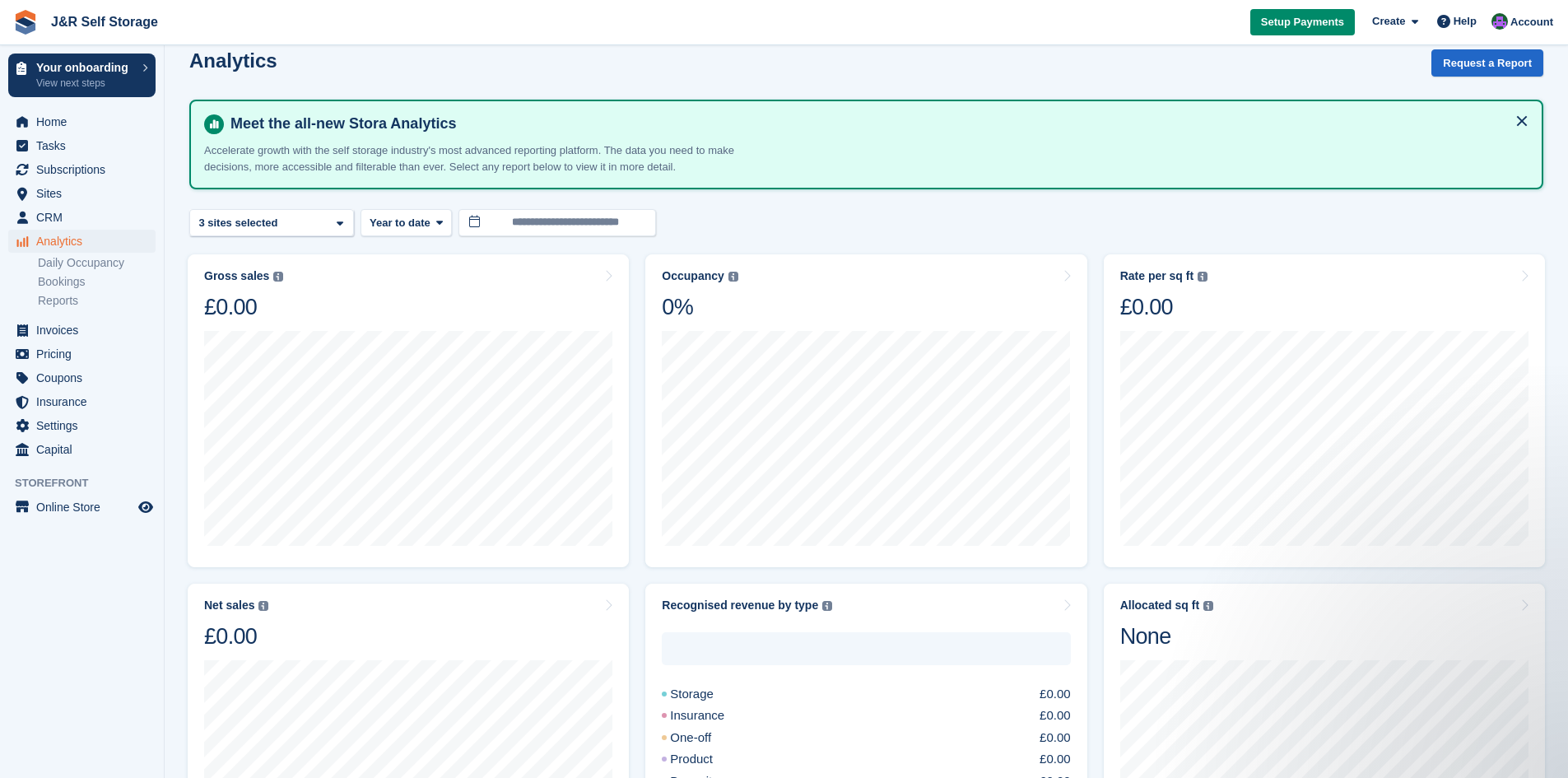
scroll to position [23, 0]
click at [110, 264] on link "Daily Occupancy" at bounding box center [97, 262] width 117 height 15
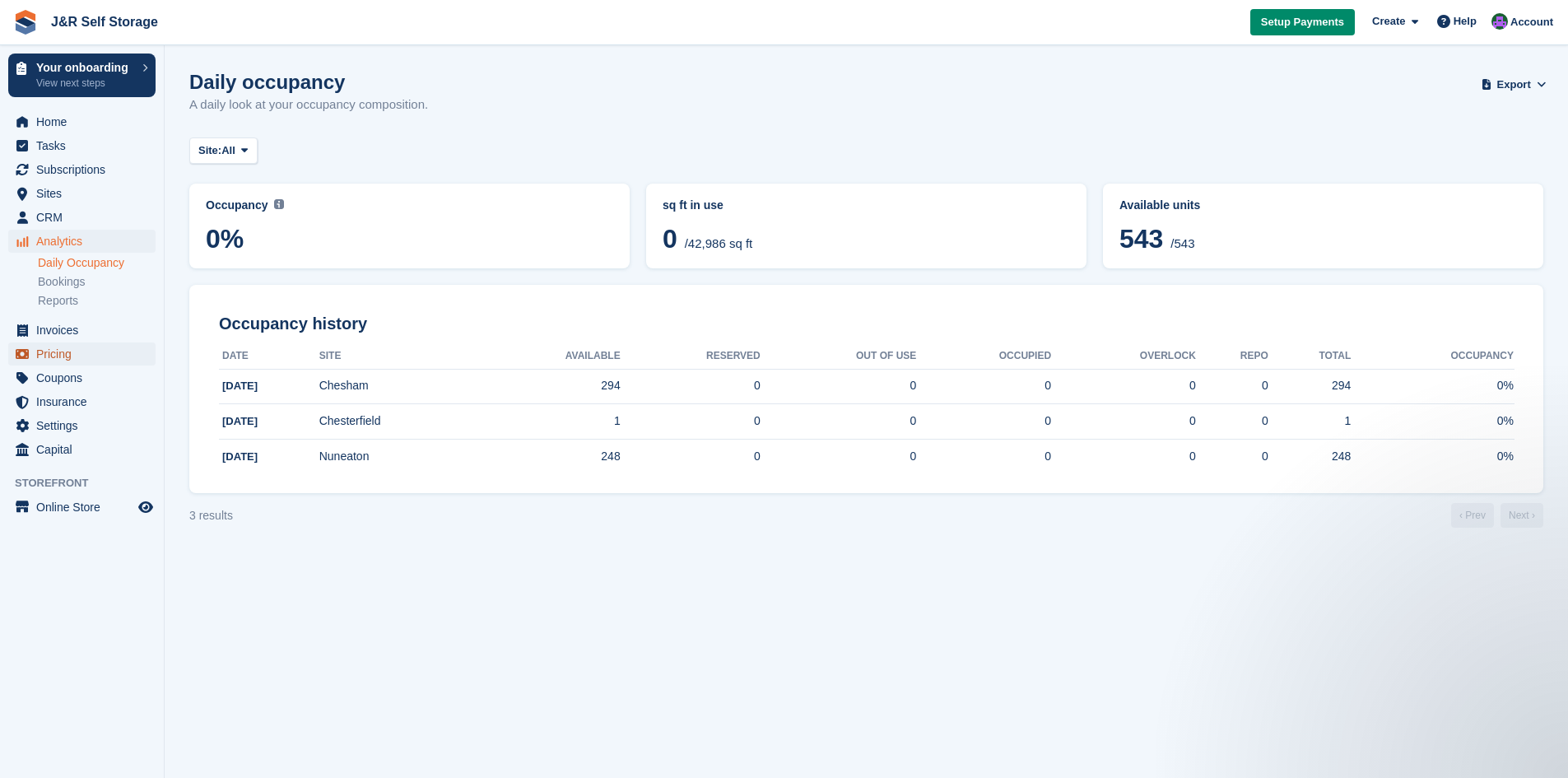
click at [61, 349] on span "Pricing" at bounding box center [85, 354] width 98 height 23
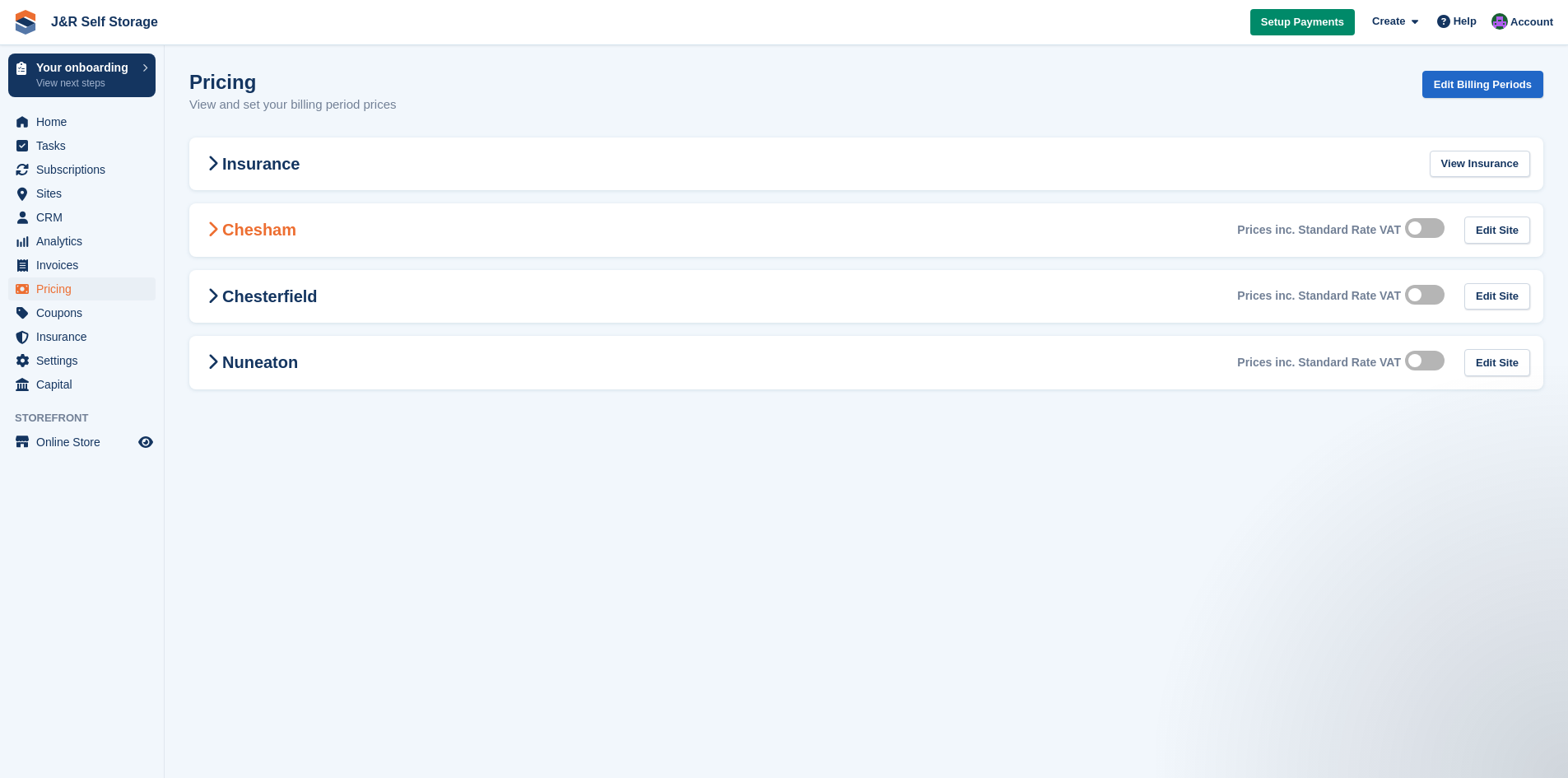
click at [218, 227] on icon at bounding box center [213, 230] width 11 height 16
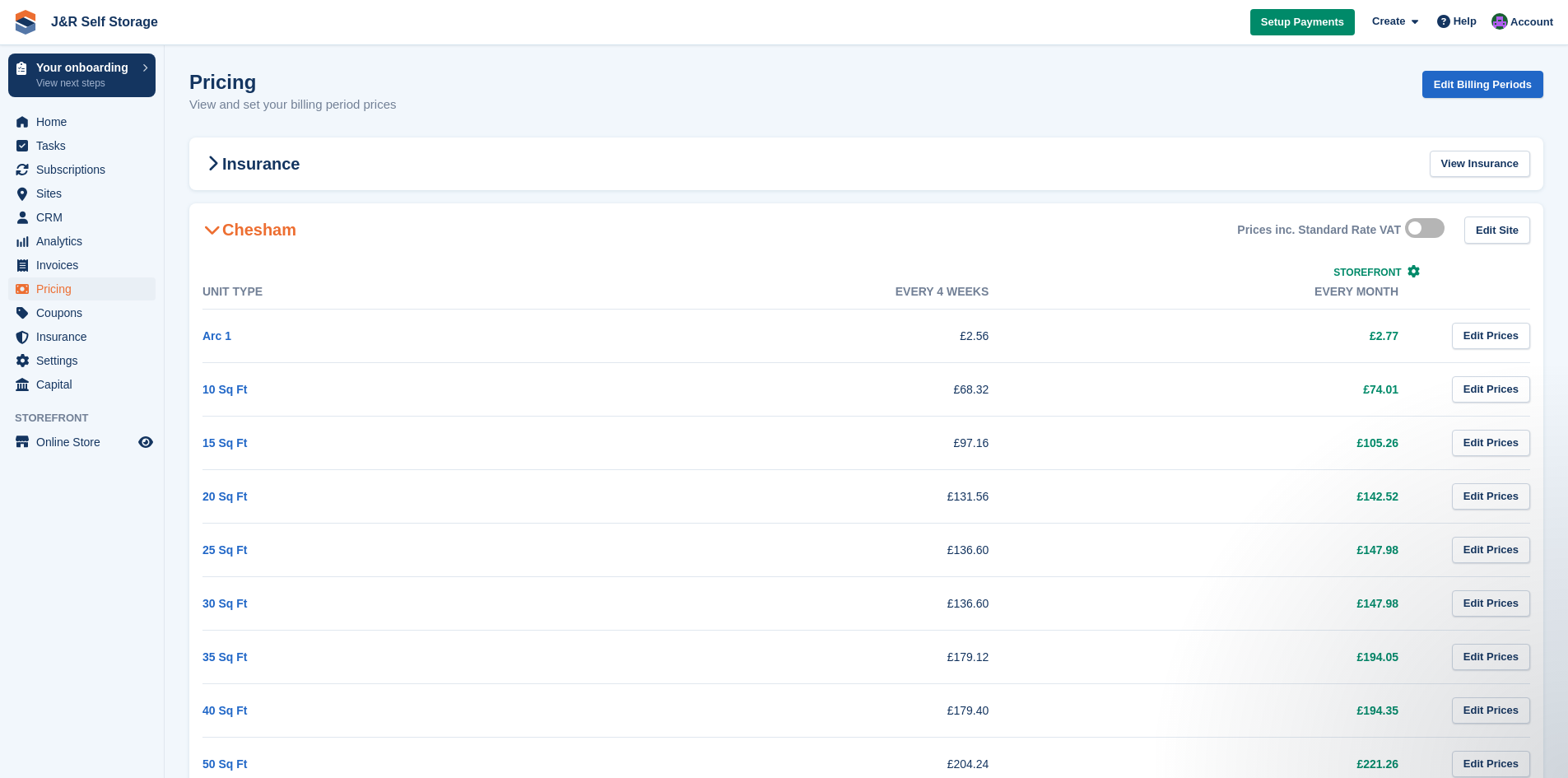
click at [1387, 273] on span "Storefront" at bounding box center [1367, 272] width 68 height 12
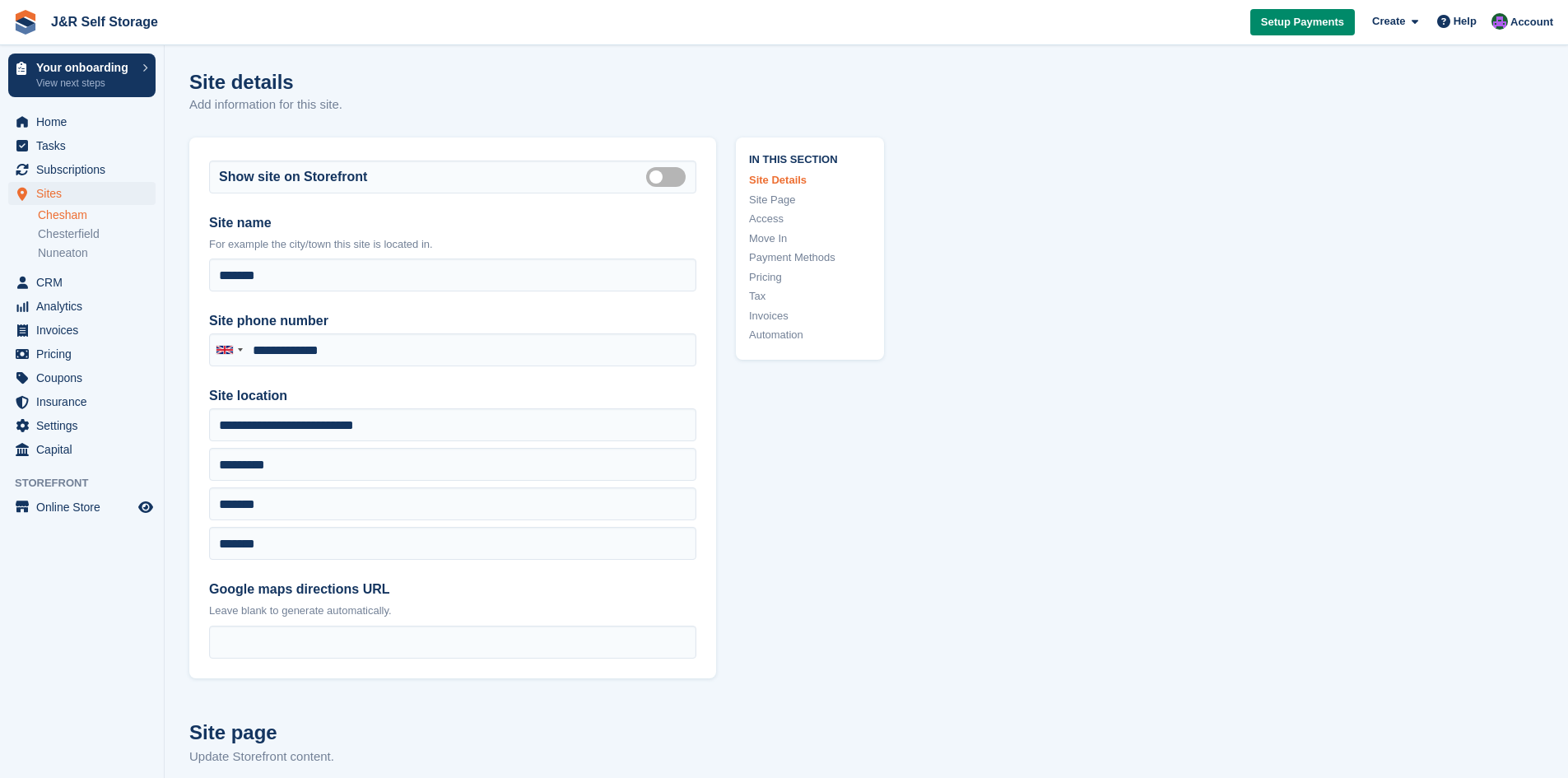
type input "**********"
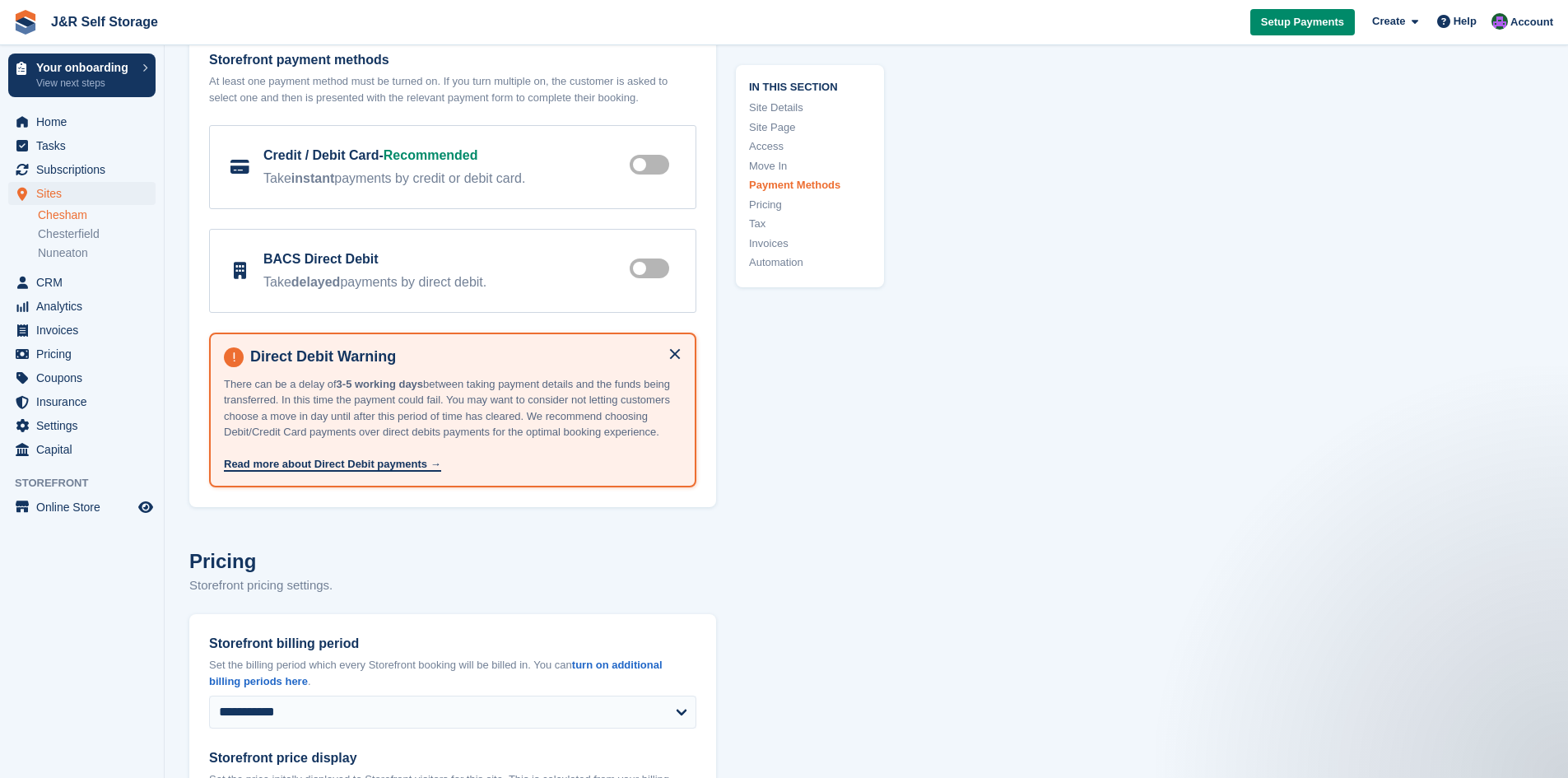
scroll to position [5282, 0]
click at [74, 215] on link "Chesham" at bounding box center [97, 215] width 117 height 15
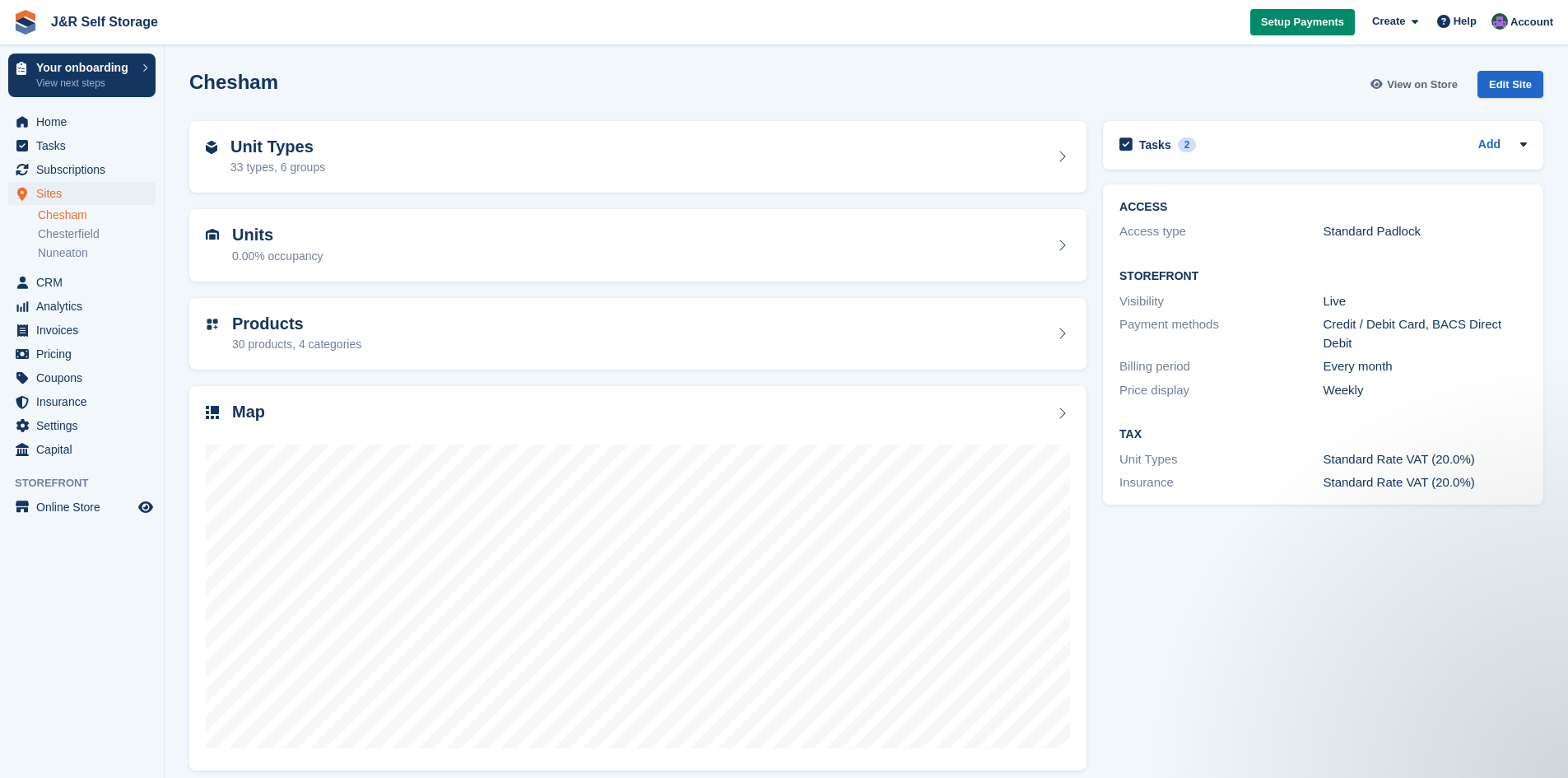
click at [1399, 89] on span "View on Store" at bounding box center [1423, 85] width 70 height 16
click at [54, 333] on span "Invoices" at bounding box center [85, 331] width 98 height 23
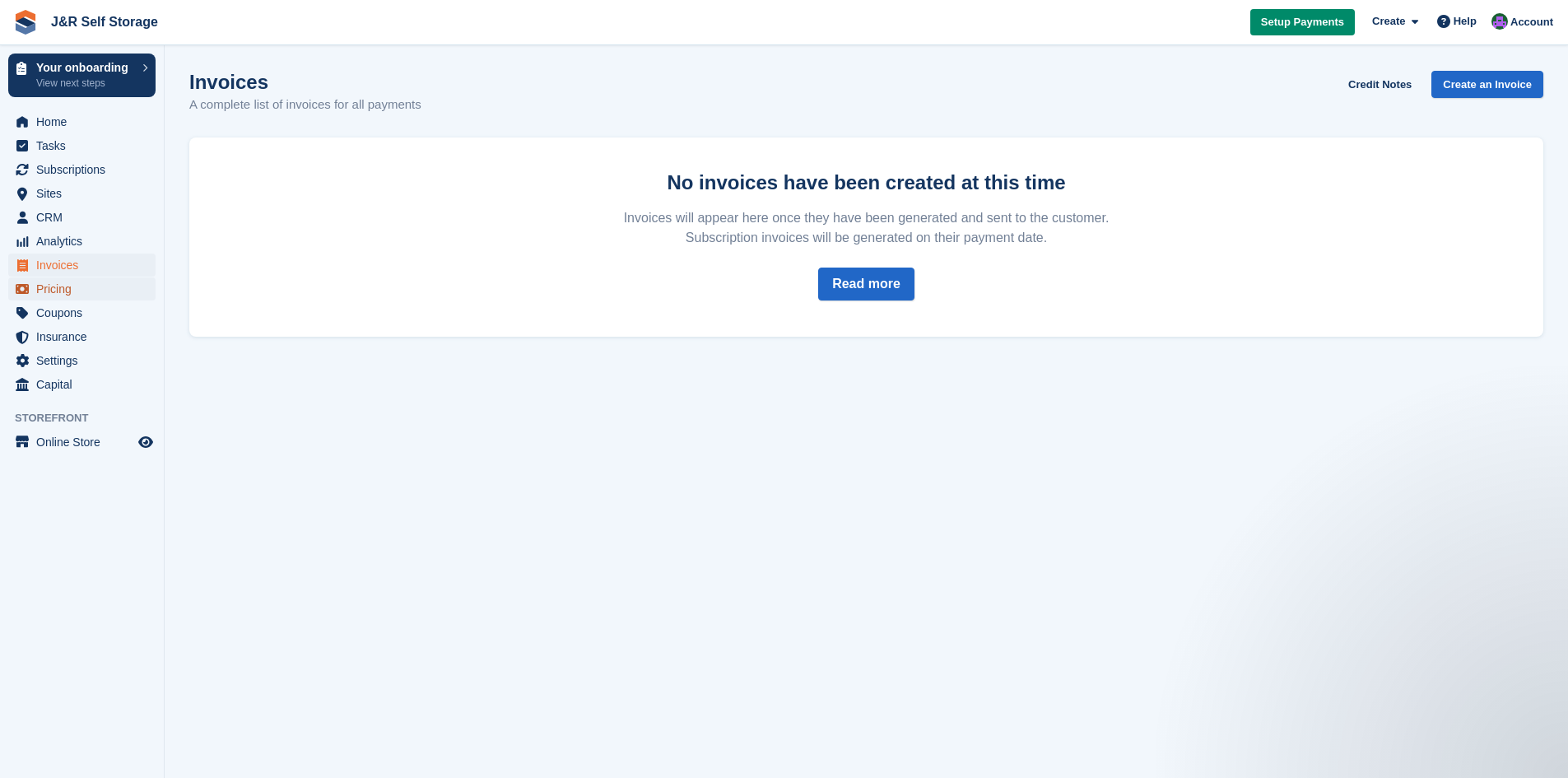
click at [58, 288] on span "Pricing" at bounding box center [85, 289] width 98 height 23
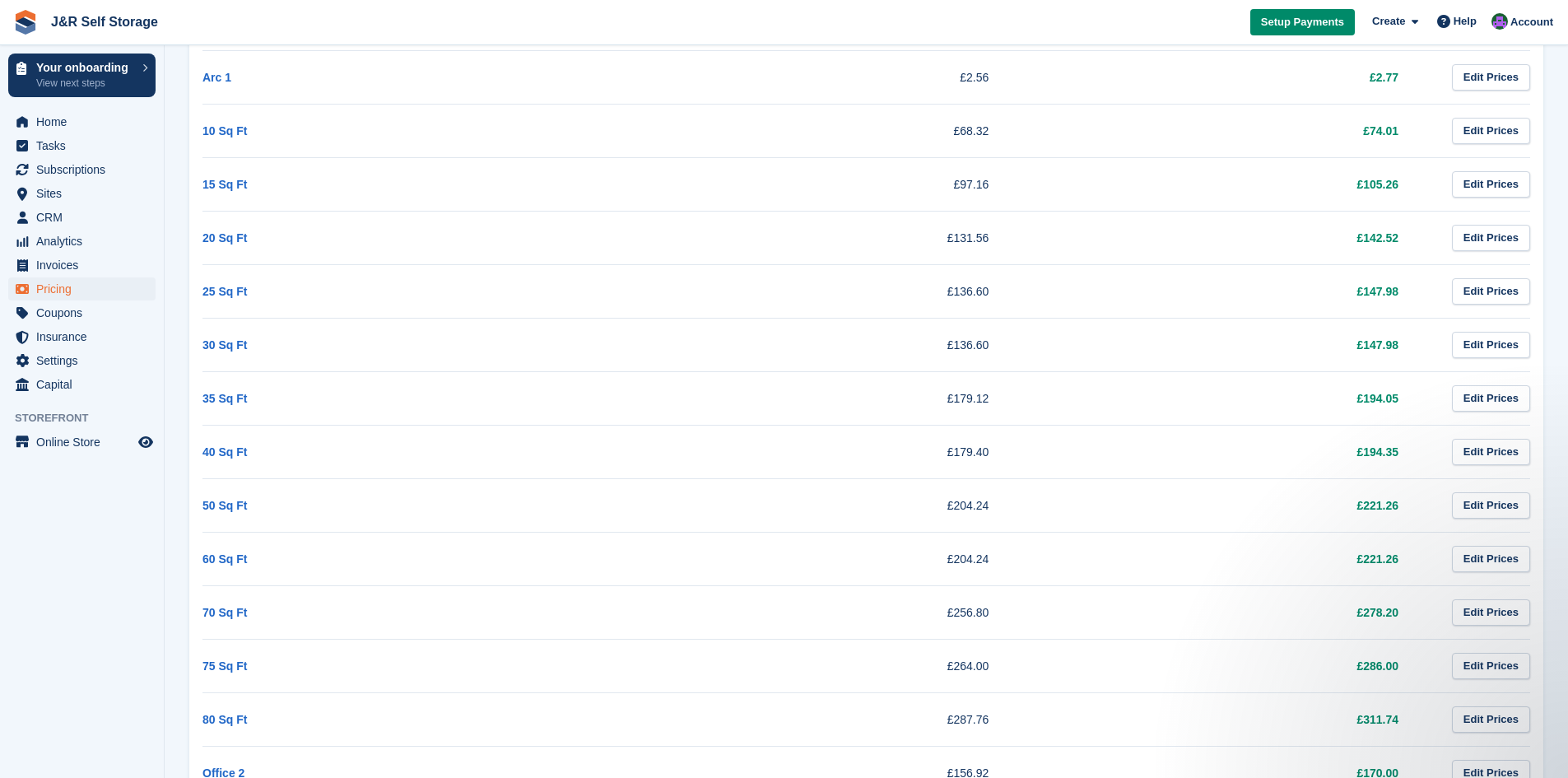
scroll to position [37, 0]
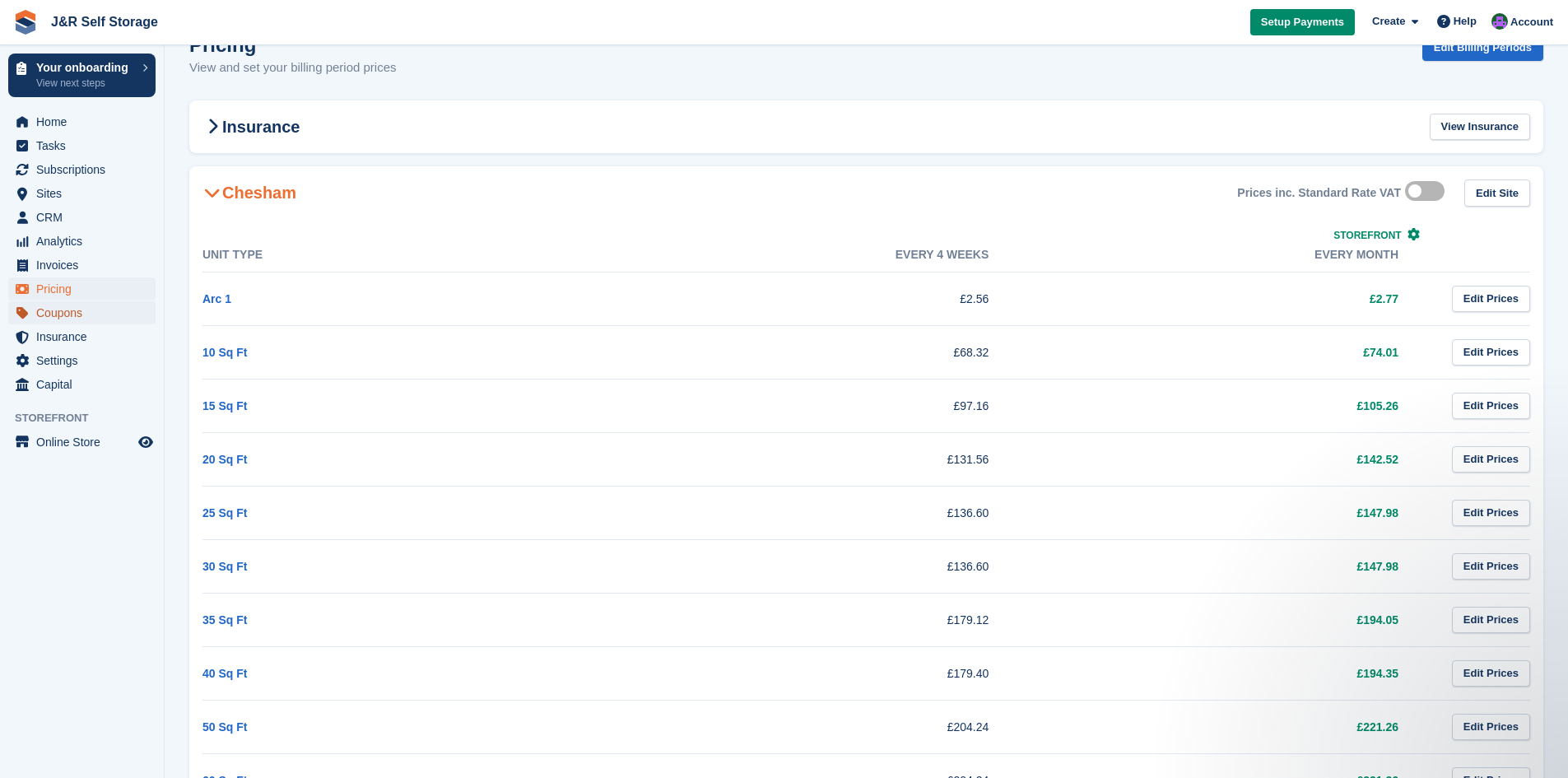
click at [61, 310] on span "Coupons" at bounding box center [85, 314] width 98 height 23
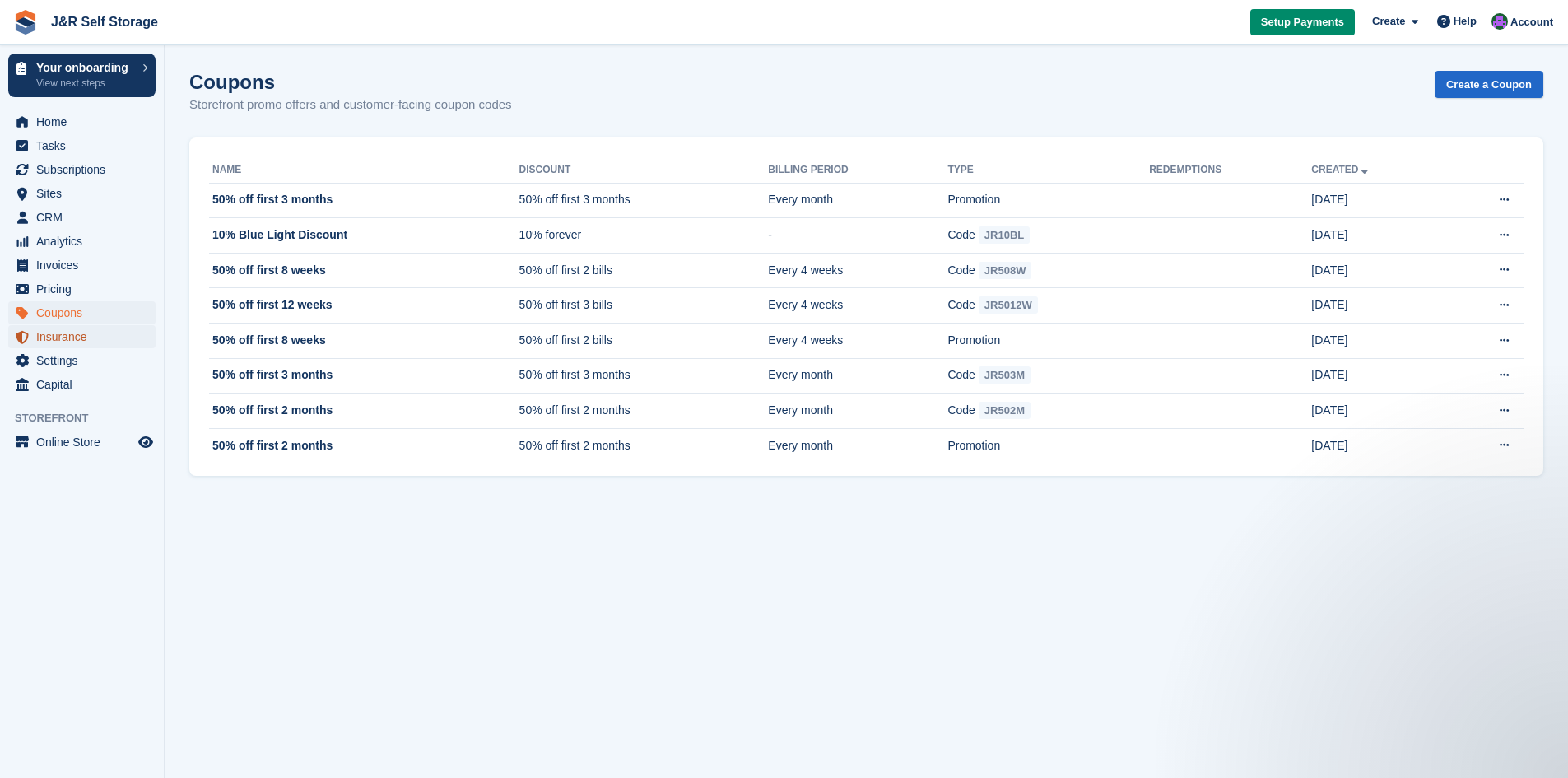
click at [70, 347] on span "Insurance" at bounding box center [85, 337] width 98 height 23
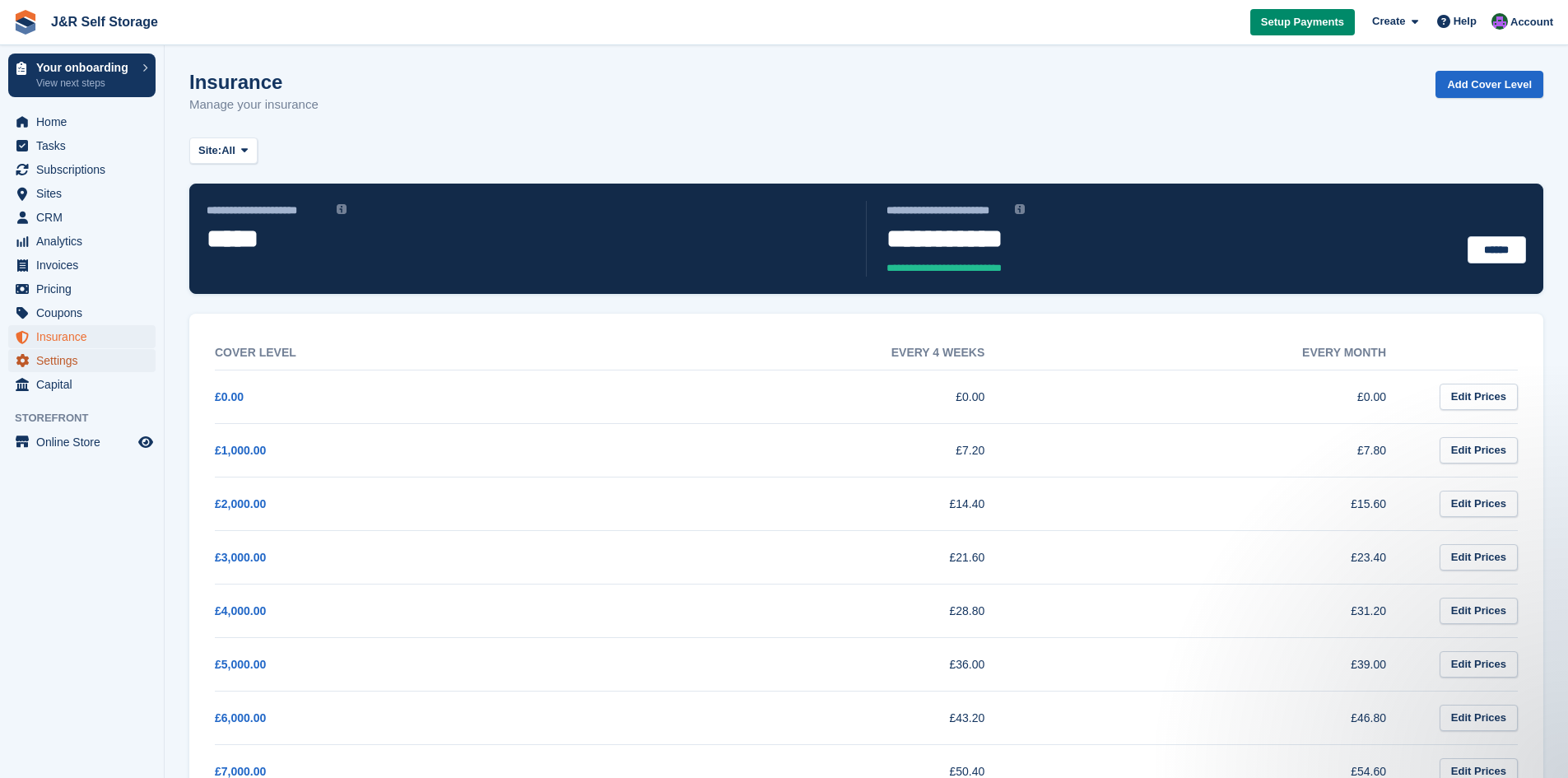
click at [64, 358] on span "Settings" at bounding box center [85, 361] width 98 height 23
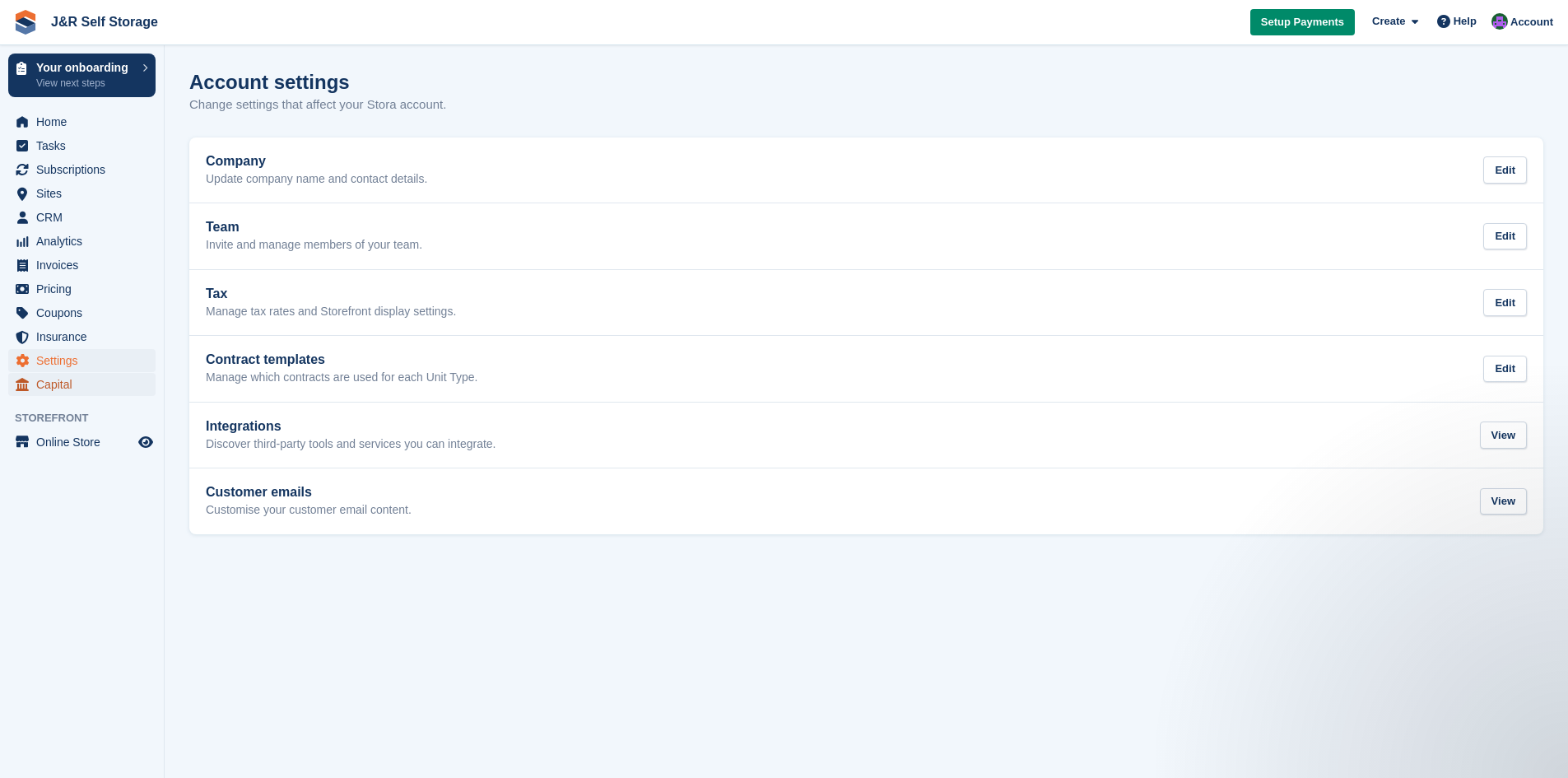
click at [59, 383] on span "Capital" at bounding box center [85, 385] width 98 height 23
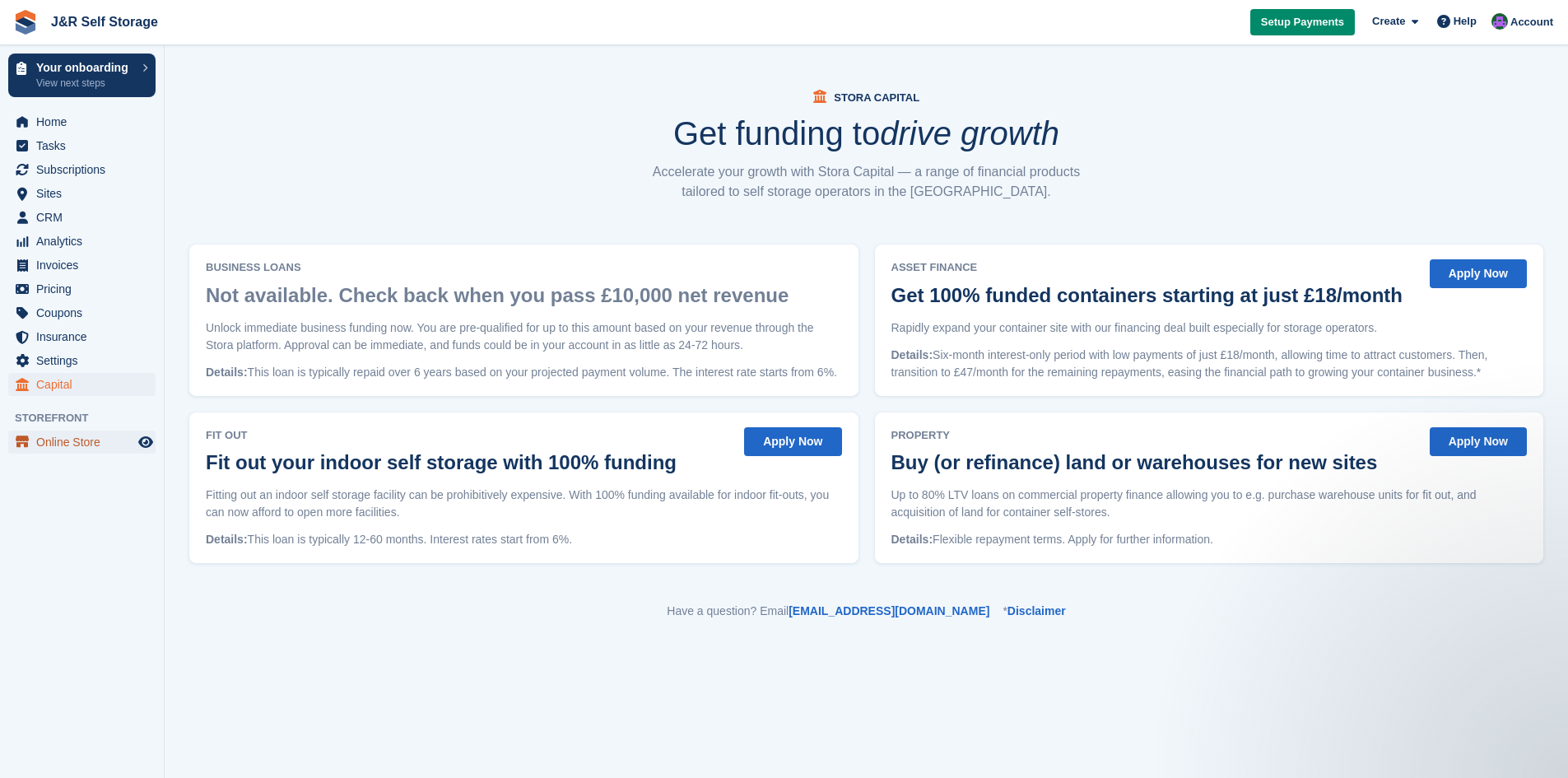
click at [58, 445] on span "Online Store" at bounding box center [85, 443] width 98 height 23
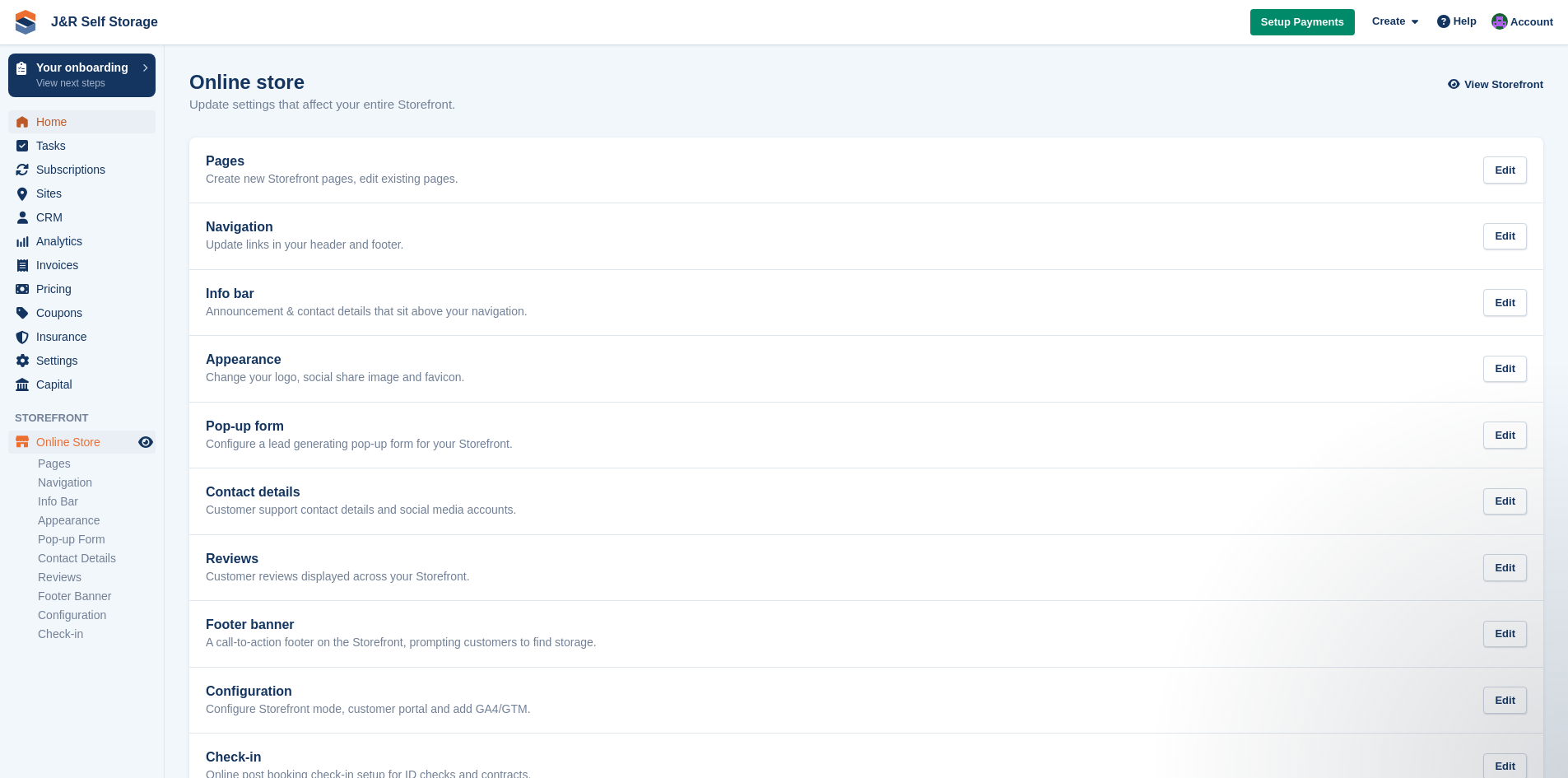
click at [53, 126] on span "Home" at bounding box center [85, 122] width 98 height 23
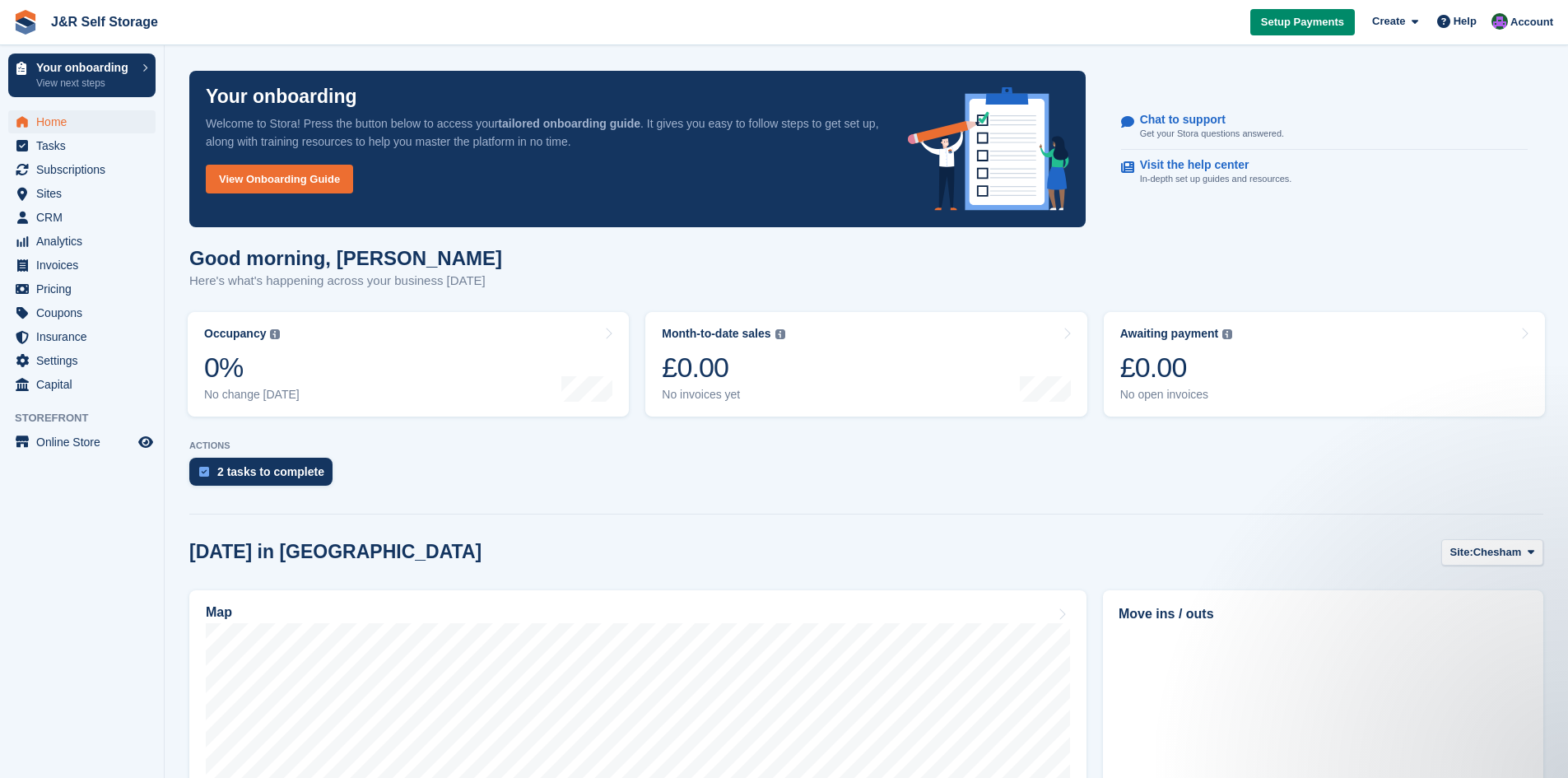
drag, startPoint x: 1042, startPoint y: 418, endPoint x: 1059, endPoint y: 477, distance: 61.4
click at [1059, 477] on div "2 tasks to complete" at bounding box center [866, 476] width 1354 height 36
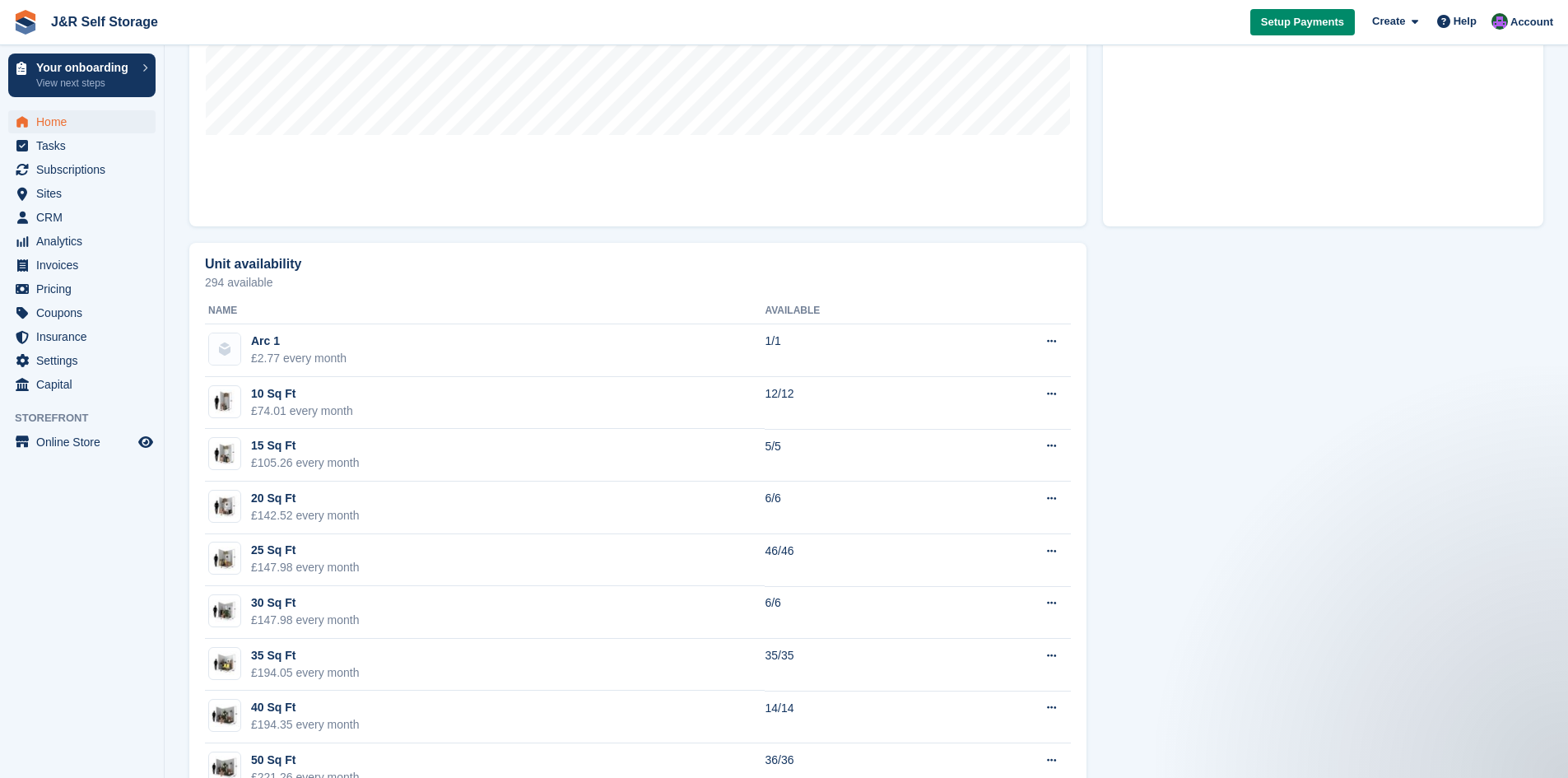
scroll to position [812, 0]
